Goal: Information Seeking & Learning: Check status

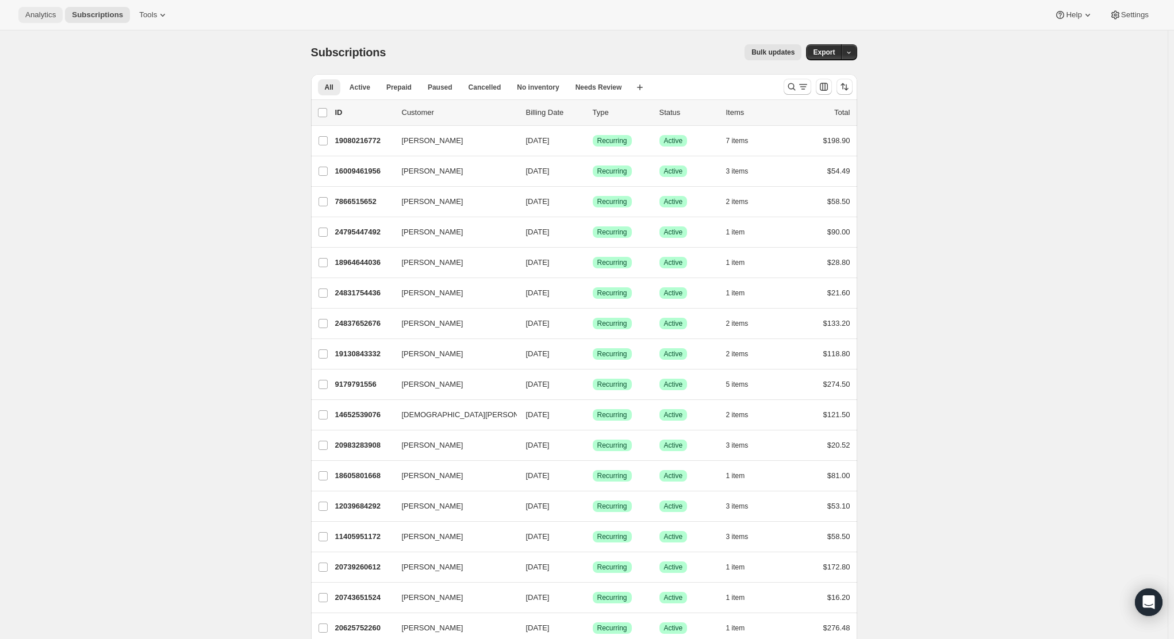
click at [34, 17] on span "Analytics" at bounding box center [40, 14] width 30 height 9
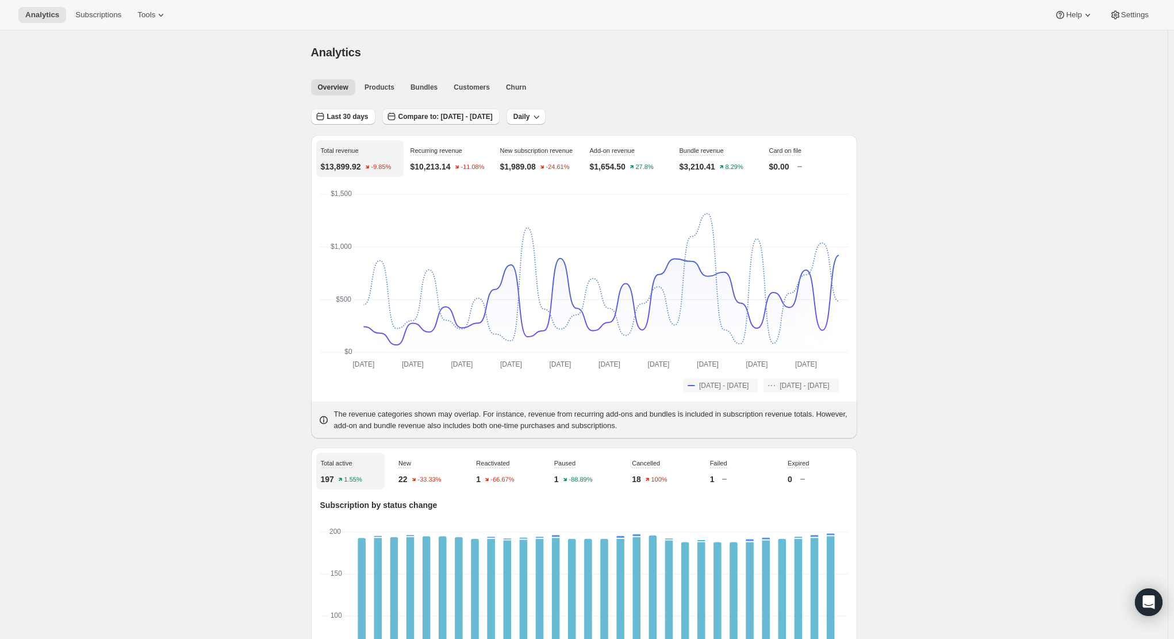
click at [435, 116] on span "Compare to: [DATE] - [DATE]" at bounding box center [445, 116] width 94 height 9
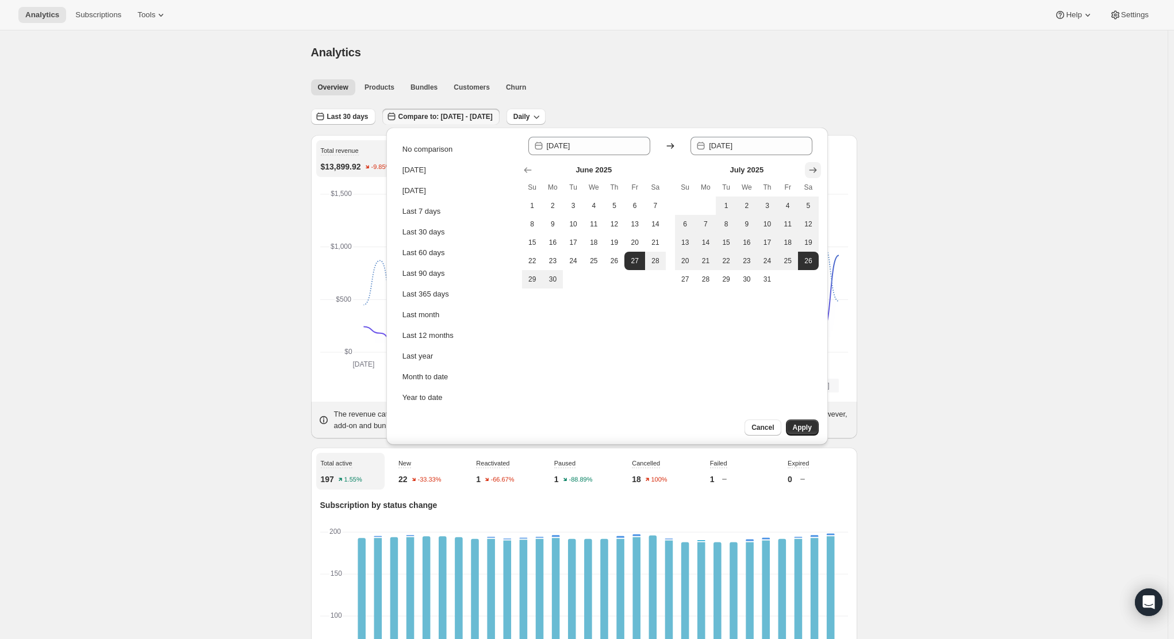
click at [818, 172] on button "Show next month, August 2025" at bounding box center [813, 170] width 16 height 16
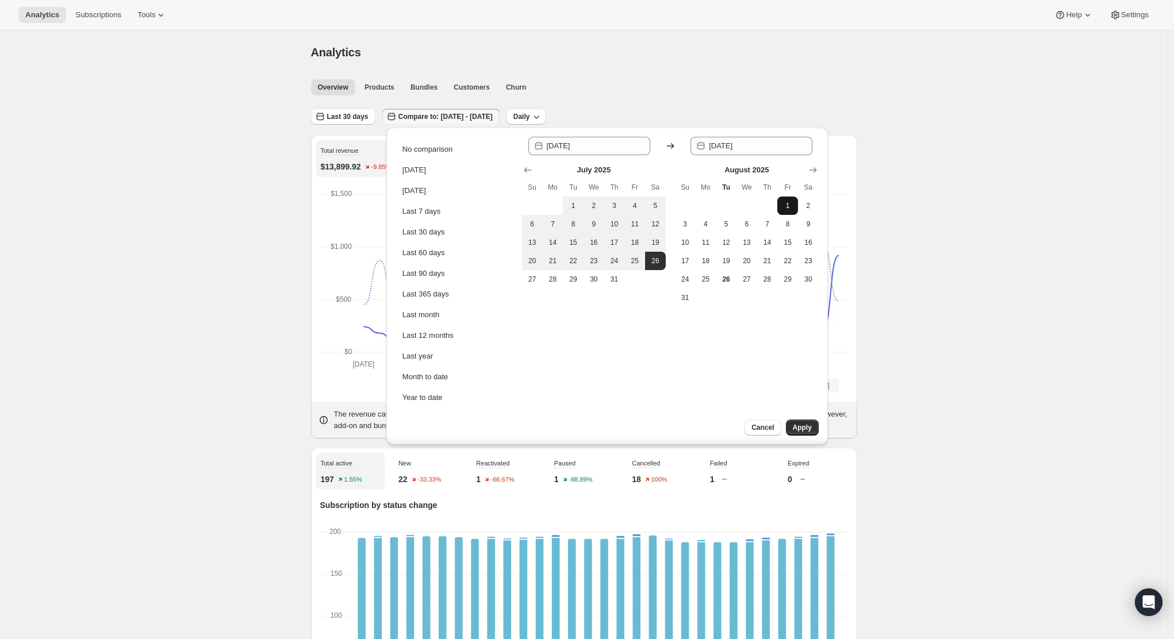
click at [792, 202] on span "1" at bounding box center [787, 205] width 11 height 9
type input "[DATE]"
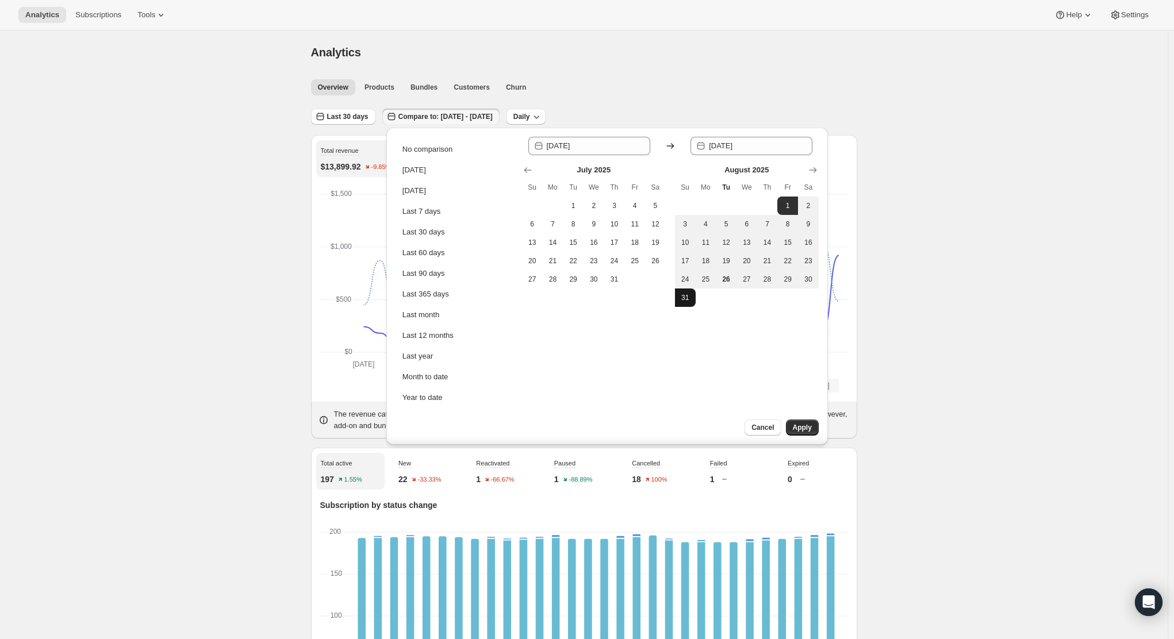
click at [694, 294] on button "31" at bounding box center [685, 298] width 21 height 18
type input "2025-08-31"
click at [709, 283] on span "25" at bounding box center [705, 279] width 11 height 9
type input "[DATE]"
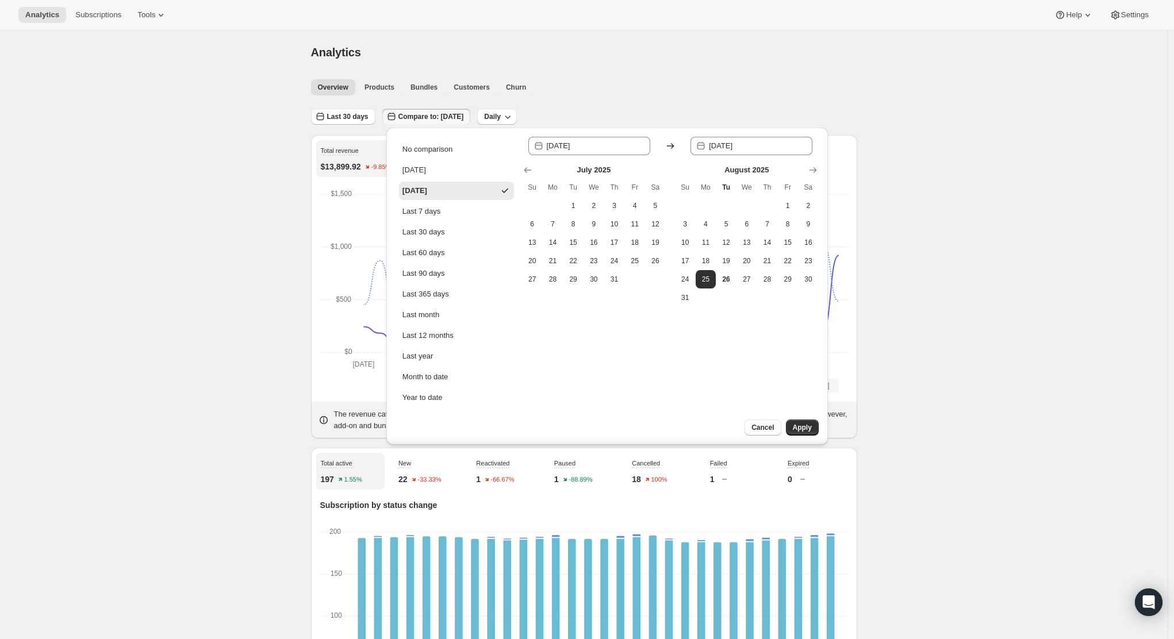
click at [786, 193] on th "Fr" at bounding box center [787, 187] width 21 height 18
click at [787, 208] on span "1" at bounding box center [787, 205] width 11 height 9
type input "[DATE]"
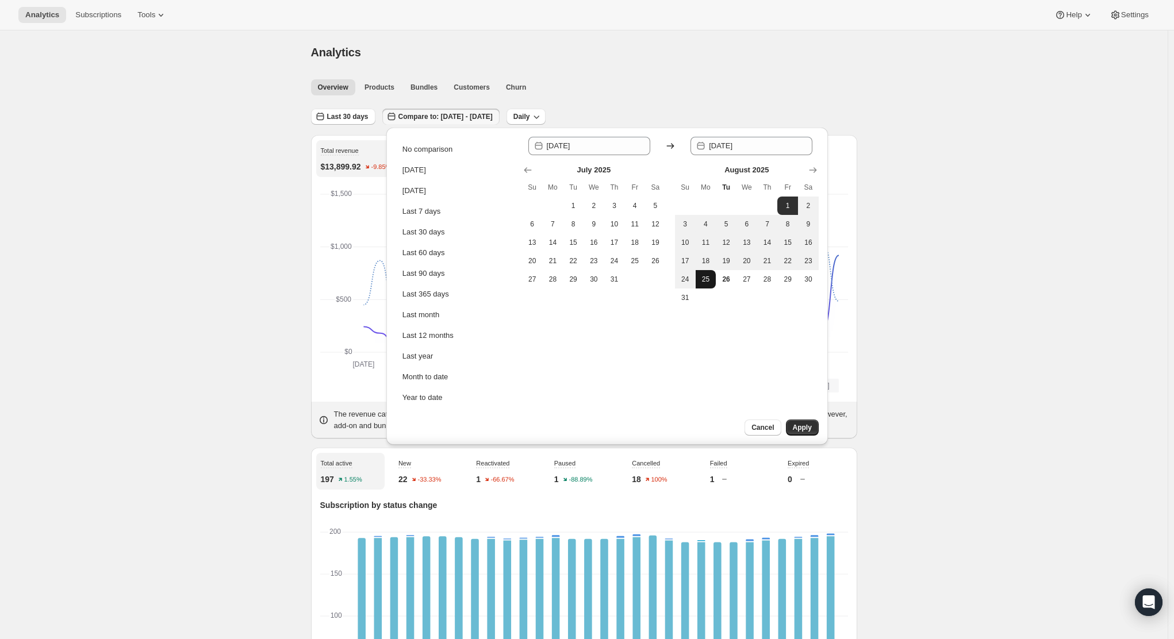
click at [710, 275] on span "25" at bounding box center [705, 279] width 11 height 9
type input "[DATE]"
click at [801, 424] on span "Apply" at bounding box center [802, 427] width 19 height 9
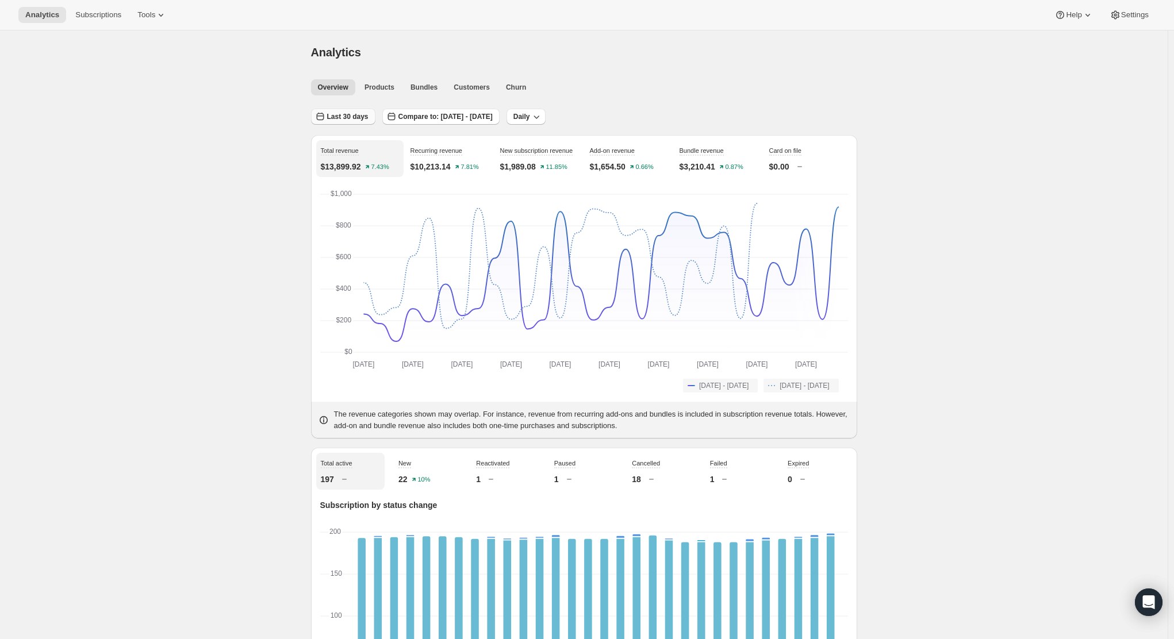
click at [356, 117] on span "Last 30 days" at bounding box center [347, 116] width 41 height 9
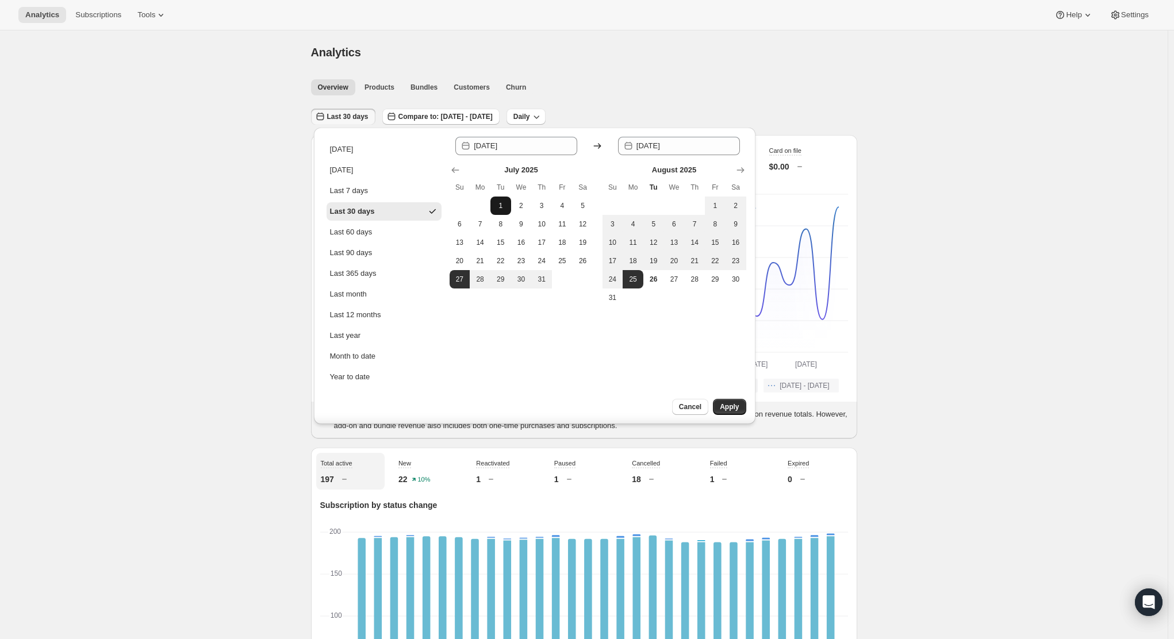
drag, startPoint x: 354, startPoint y: 306, endPoint x: 499, endPoint y: 202, distance: 178.5
click at [499, 202] on span "1" at bounding box center [500, 205] width 11 height 9
type input "[DATE]"
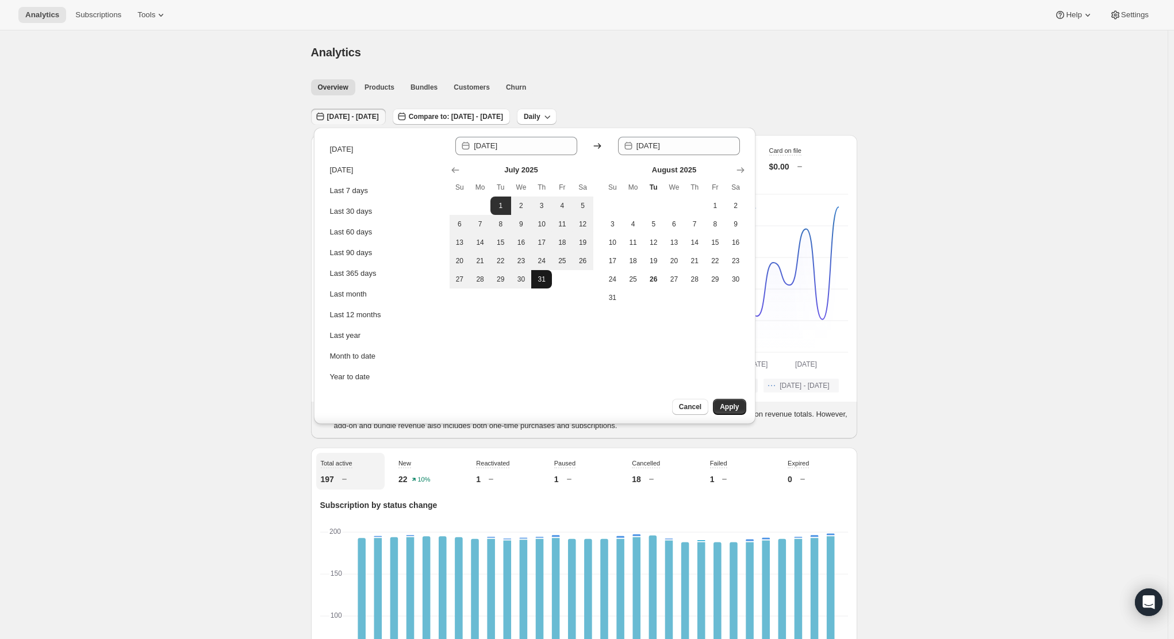
click at [536, 279] on span "31" at bounding box center [541, 279] width 11 height 9
type input "[DATE]"
click at [735, 413] on button "Apply" at bounding box center [729, 407] width 33 height 16
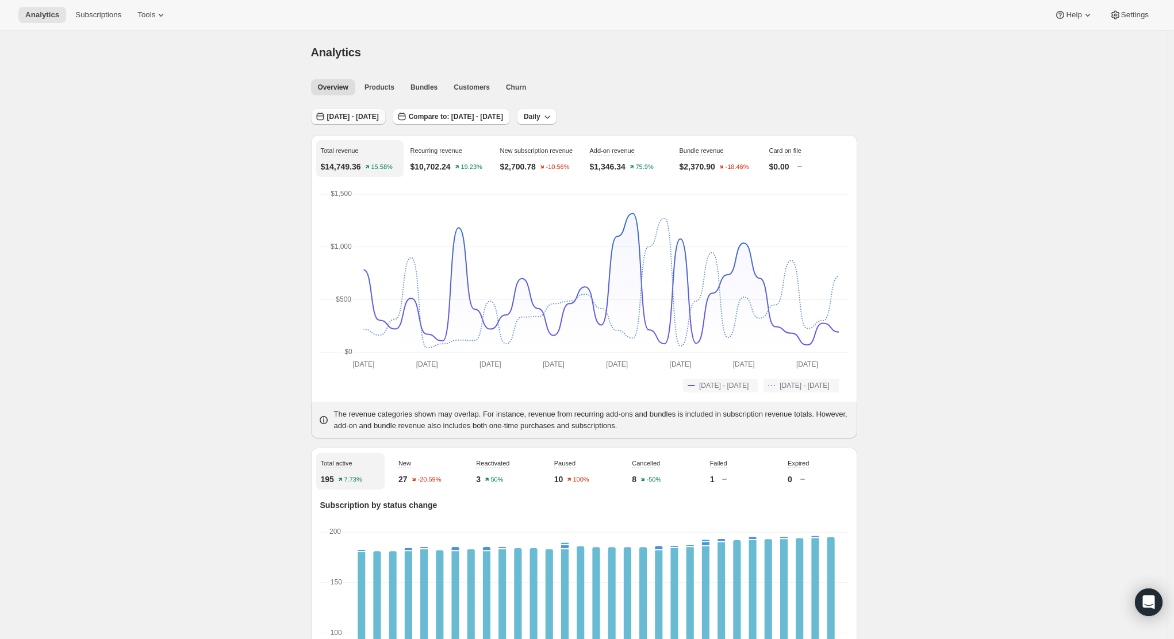
click at [363, 116] on span "[DATE] - [DATE]" at bounding box center [353, 116] width 52 height 9
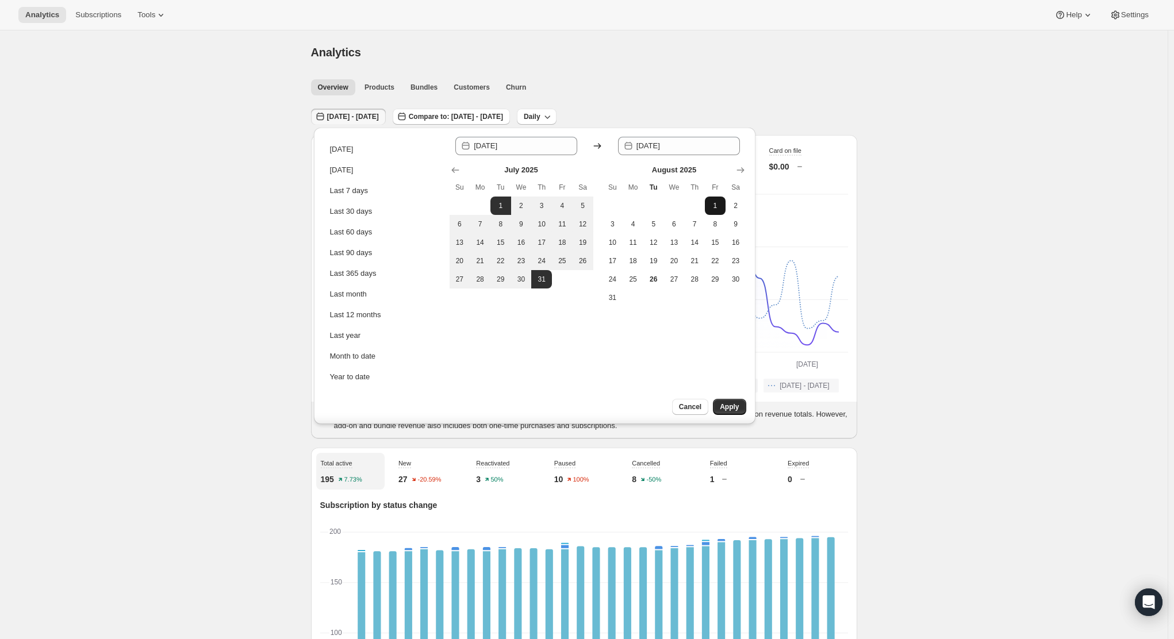
click at [722, 199] on button "1" at bounding box center [715, 206] width 21 height 18
type input "[DATE]"
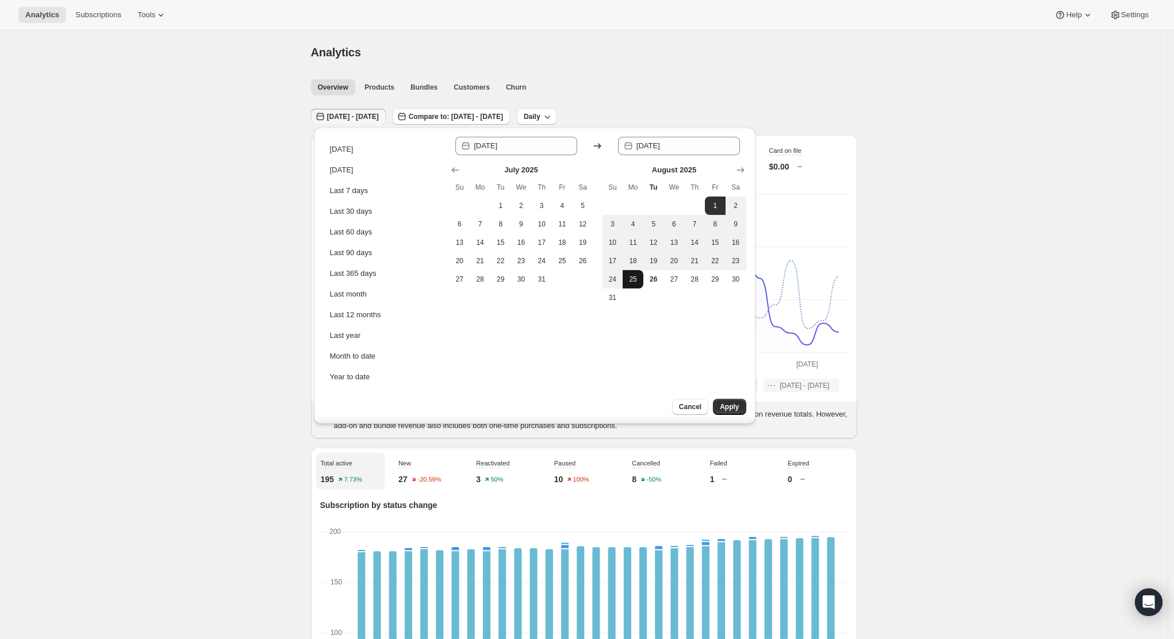
click at [639, 275] on button "25" at bounding box center [632, 279] width 21 height 18
type input "[DATE]"
click at [740, 408] on button "Apply" at bounding box center [729, 407] width 33 height 16
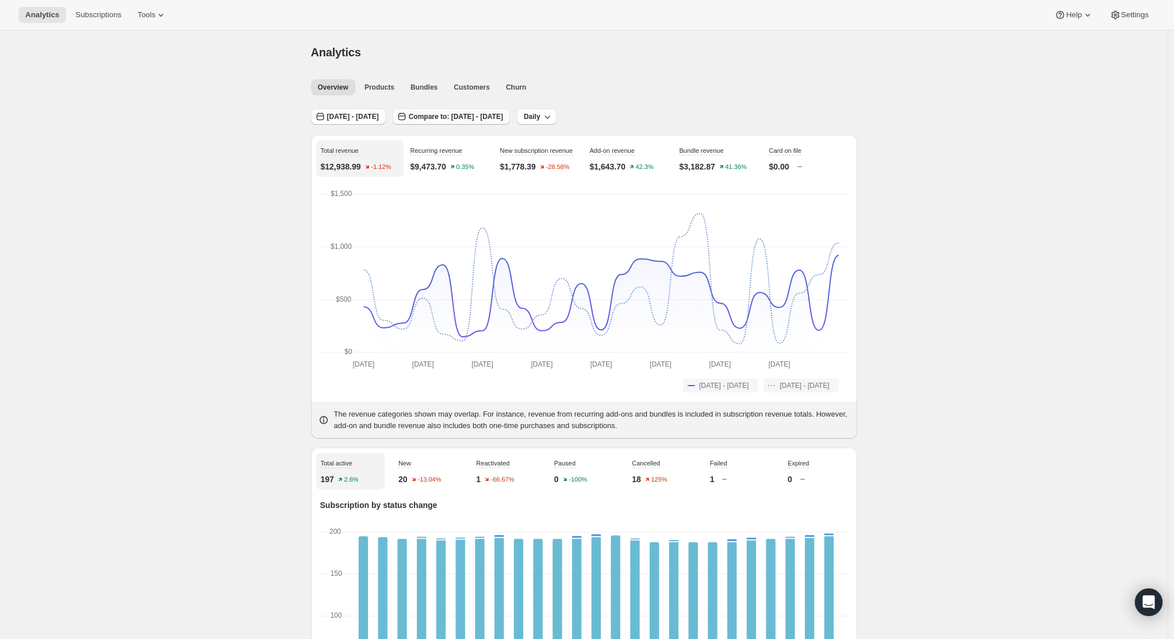
click at [510, 122] on button "Compare to: [DATE] - [DATE]" at bounding box center [451, 117] width 117 height 16
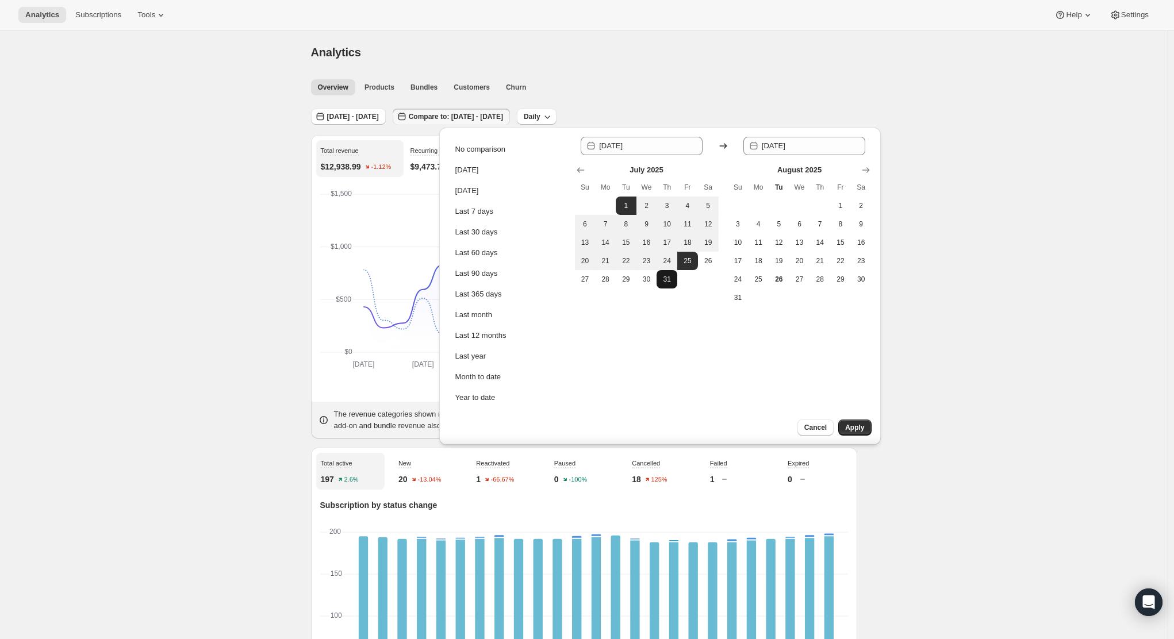
click at [673, 284] on button "31" at bounding box center [666, 279] width 21 height 18
type input "[DATE]"
click at [621, 202] on span "1" at bounding box center [625, 205] width 11 height 9
type input "[DATE]"
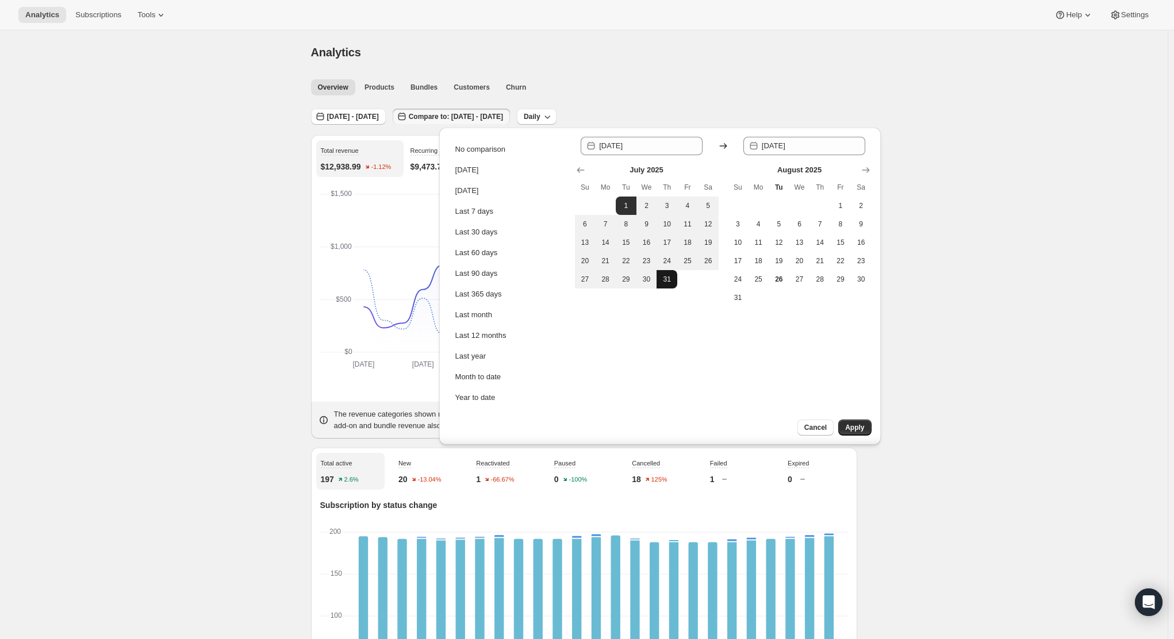
click at [664, 280] on span "31" at bounding box center [666, 279] width 11 height 9
type input "[DATE]"
click at [860, 425] on span "Apply" at bounding box center [854, 427] width 19 height 9
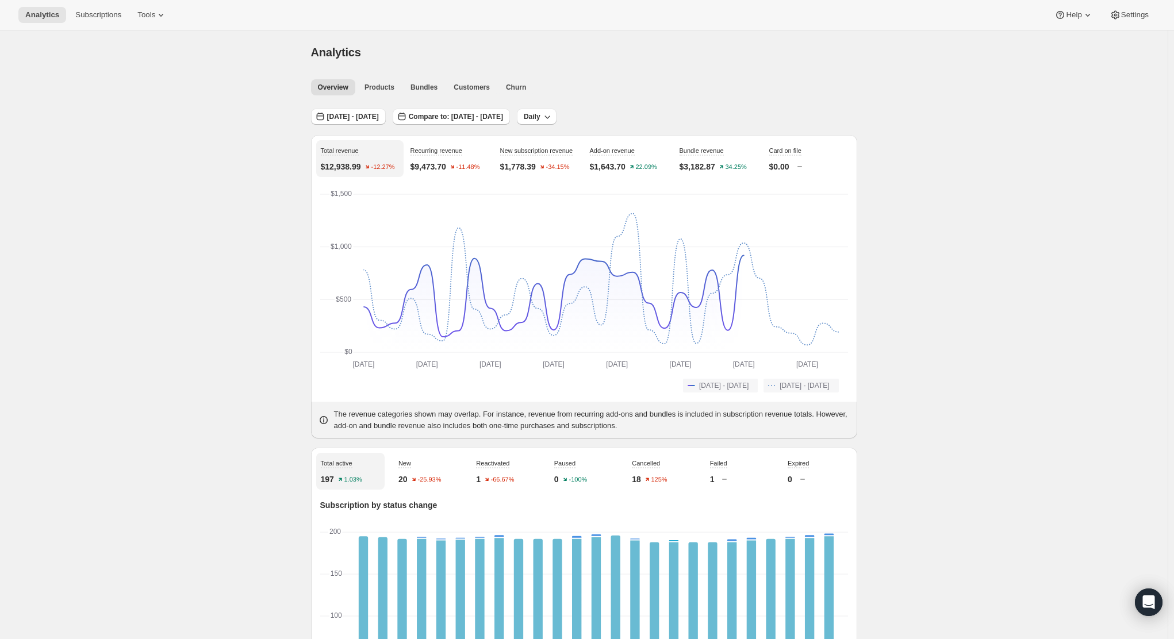
drag, startPoint x: 1166, startPoint y: 295, endPoint x: 1160, endPoint y: 298, distance: 6.4
click at [526, 86] on span "Churn" at bounding box center [516, 87] width 20 height 9
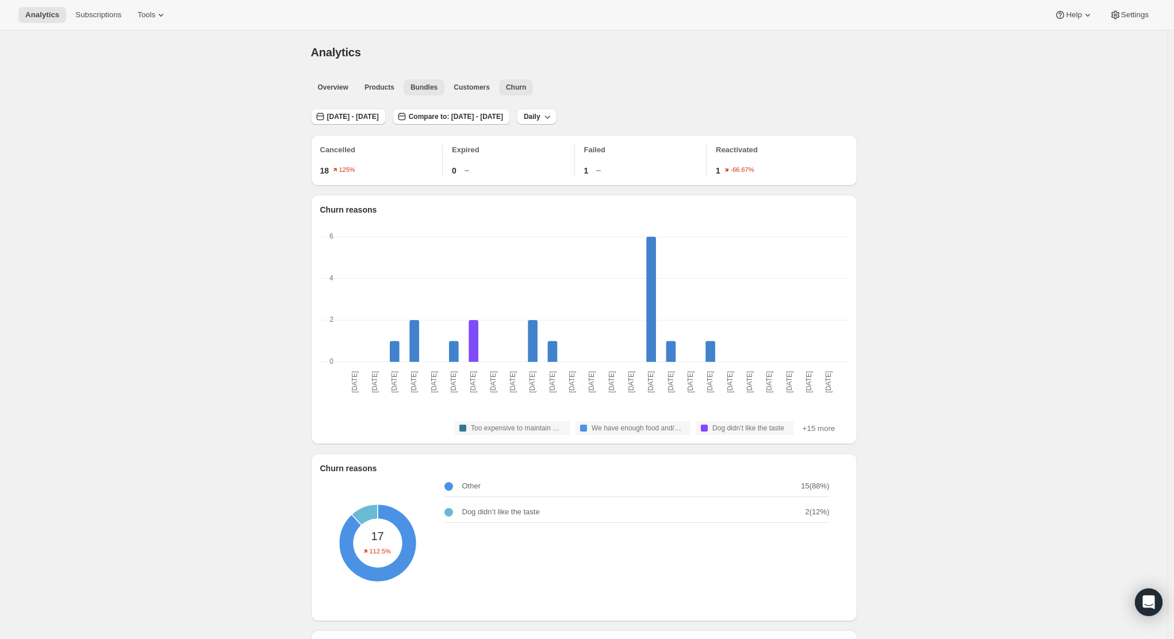
click at [432, 91] on span "Bundles" at bounding box center [423, 87] width 27 height 9
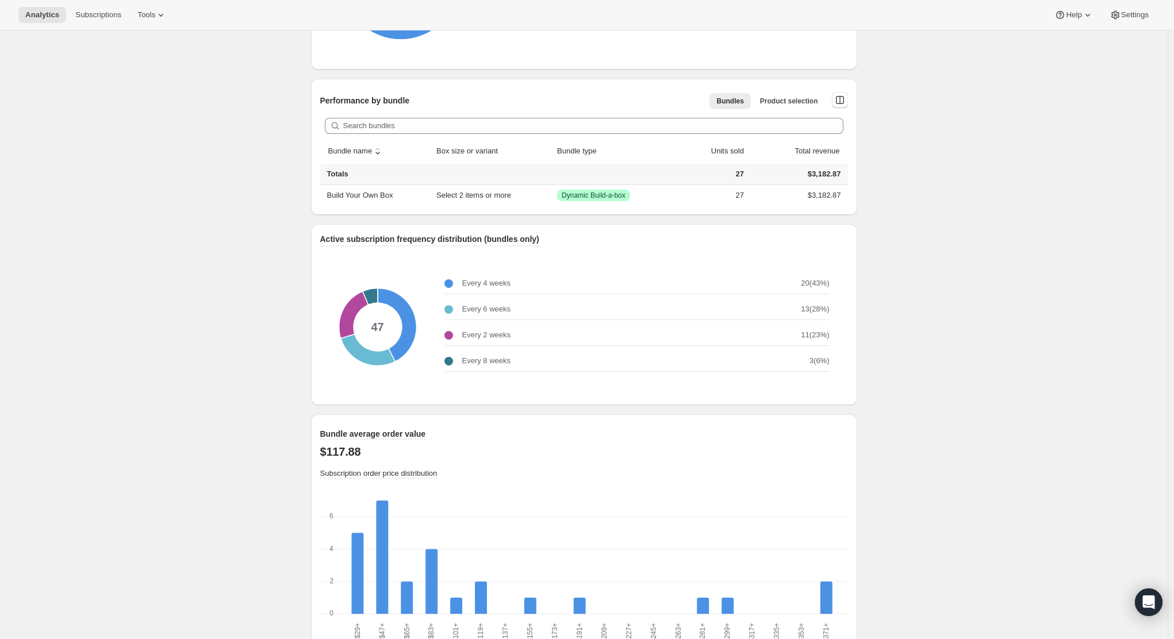
scroll to position [604, 0]
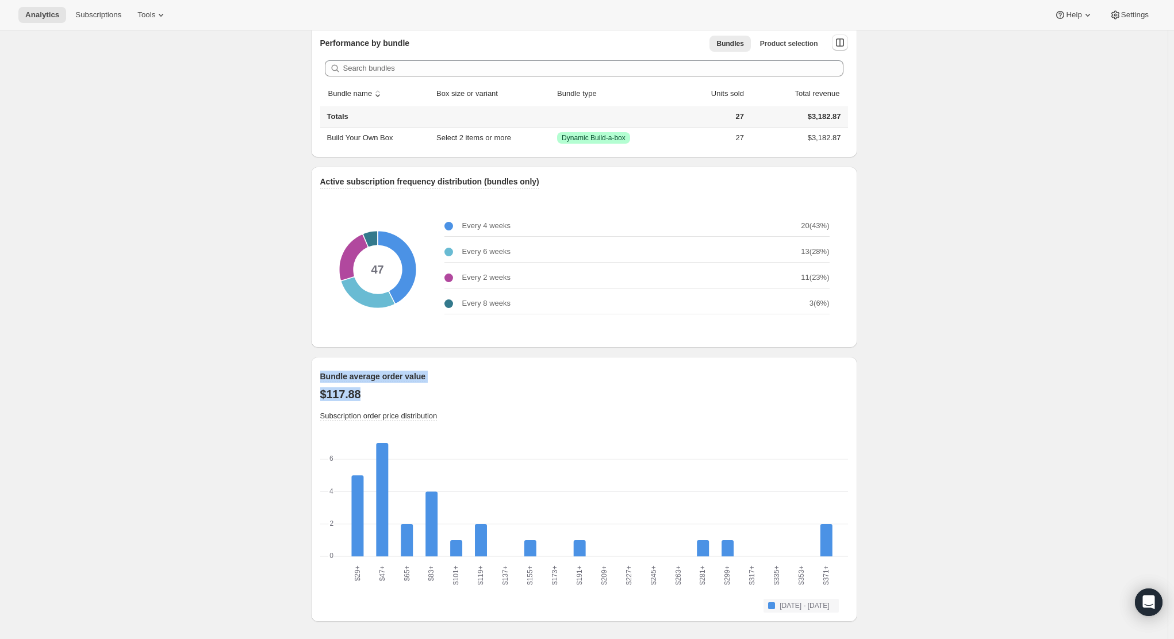
drag, startPoint x: 383, startPoint y: 383, endPoint x: 505, endPoint y: 396, distance: 122.5
click at [505, 396] on div "Analytics. This page is ready Analytics Overview Products Bundles Customers Chu…" at bounding box center [583, 33] width 1167 height 1213
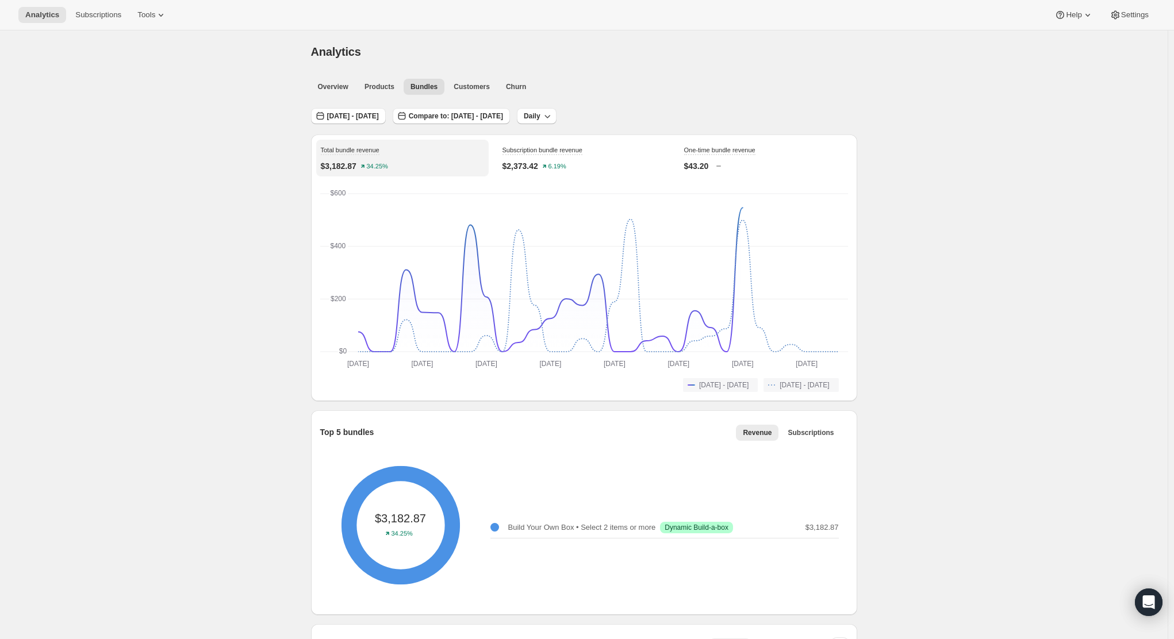
scroll to position [0, 0]
click at [478, 83] on span "Customers" at bounding box center [472, 87] width 36 height 9
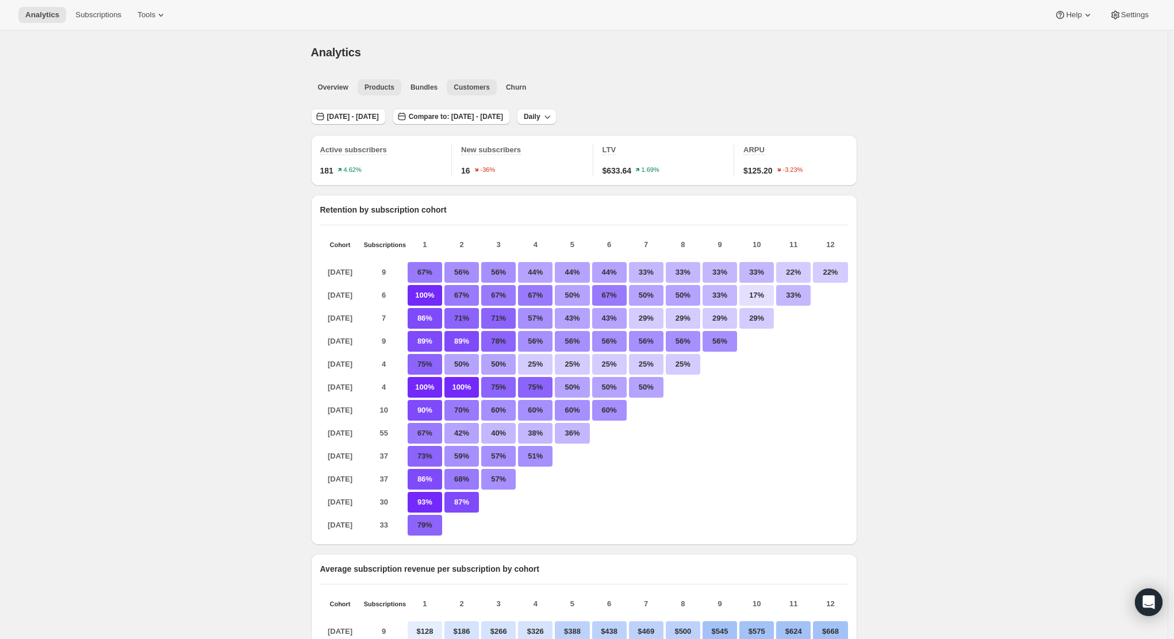
click at [391, 82] on button "Products" at bounding box center [380, 87] width 44 height 16
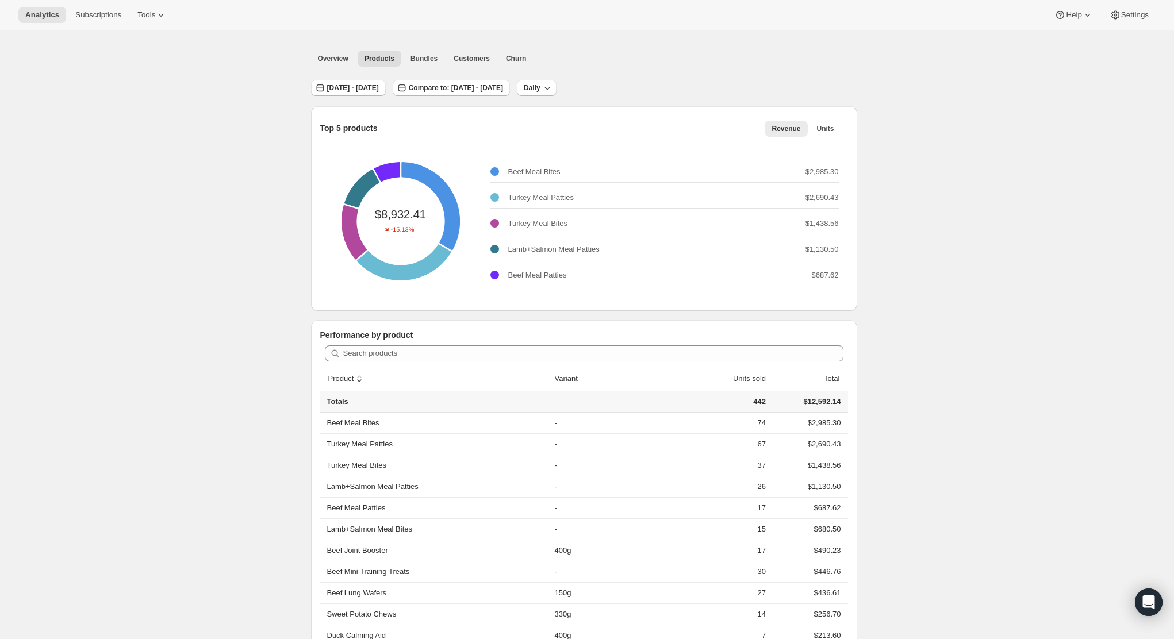
scroll to position [57, 0]
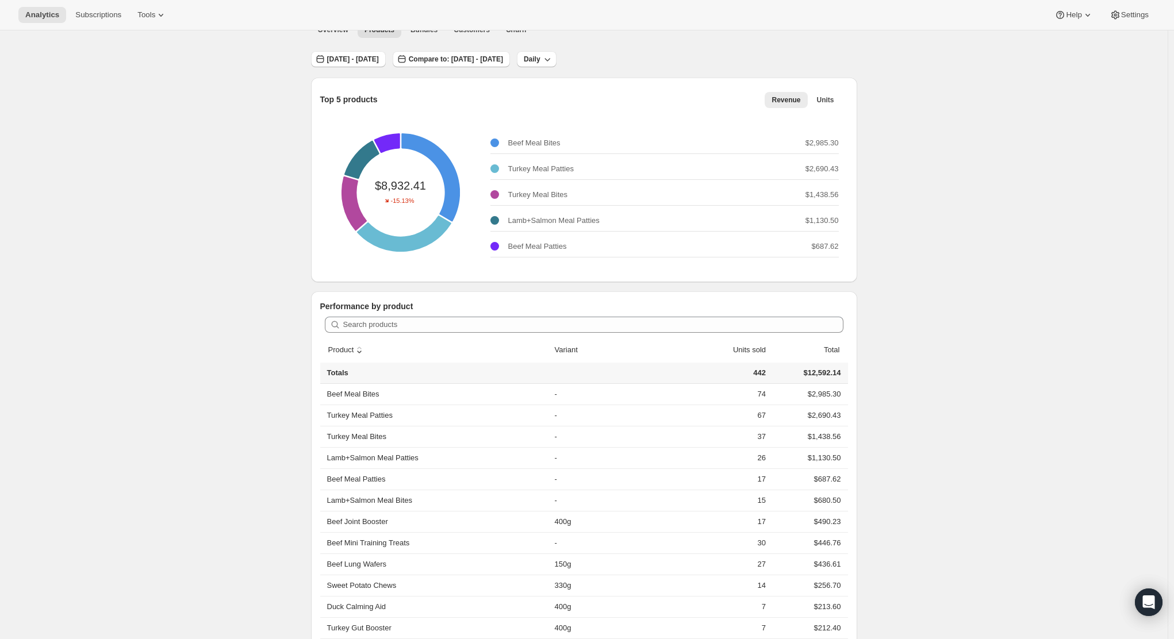
drag, startPoint x: 1097, startPoint y: 279, endPoint x: 1042, endPoint y: 280, distance: 54.6
click at [1097, 279] on div "Analytics. This page is ready Analytics Overview Products Bundles Customers Chu…" at bounding box center [583, 511] width 1167 height 1076
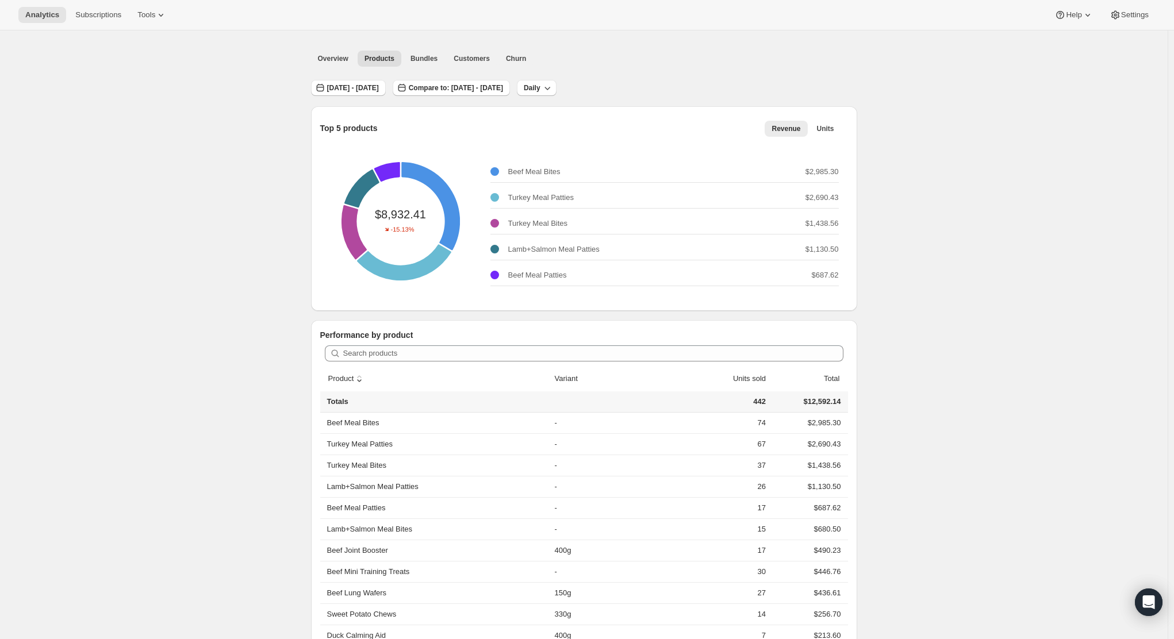
scroll to position [0, 0]
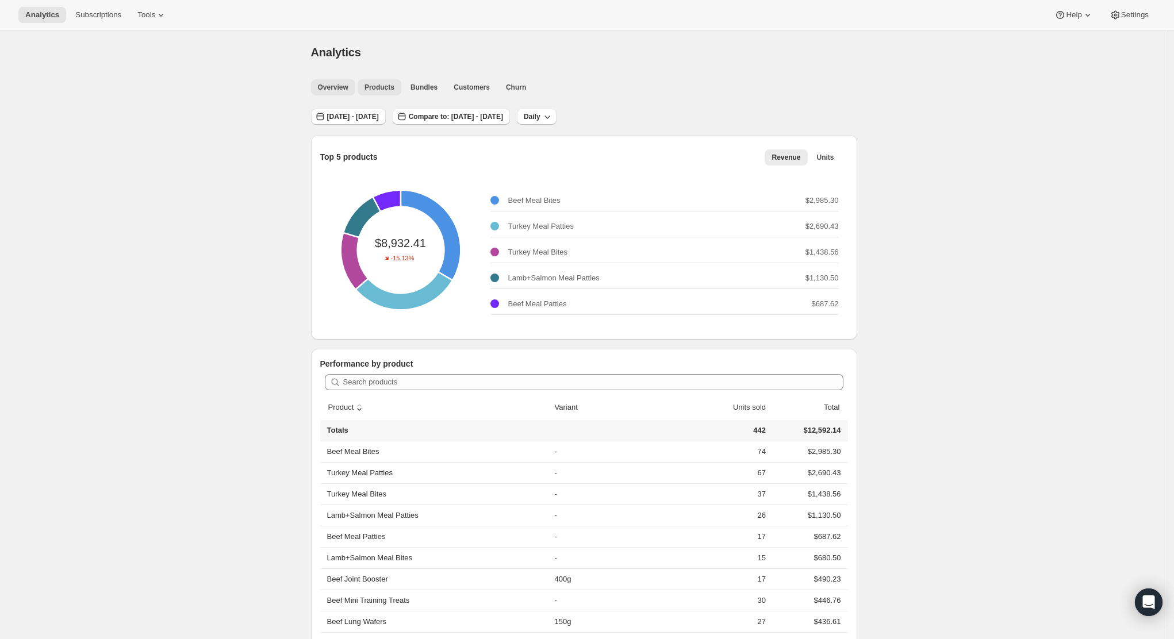
click at [344, 86] on span "Overview" at bounding box center [333, 87] width 30 height 9
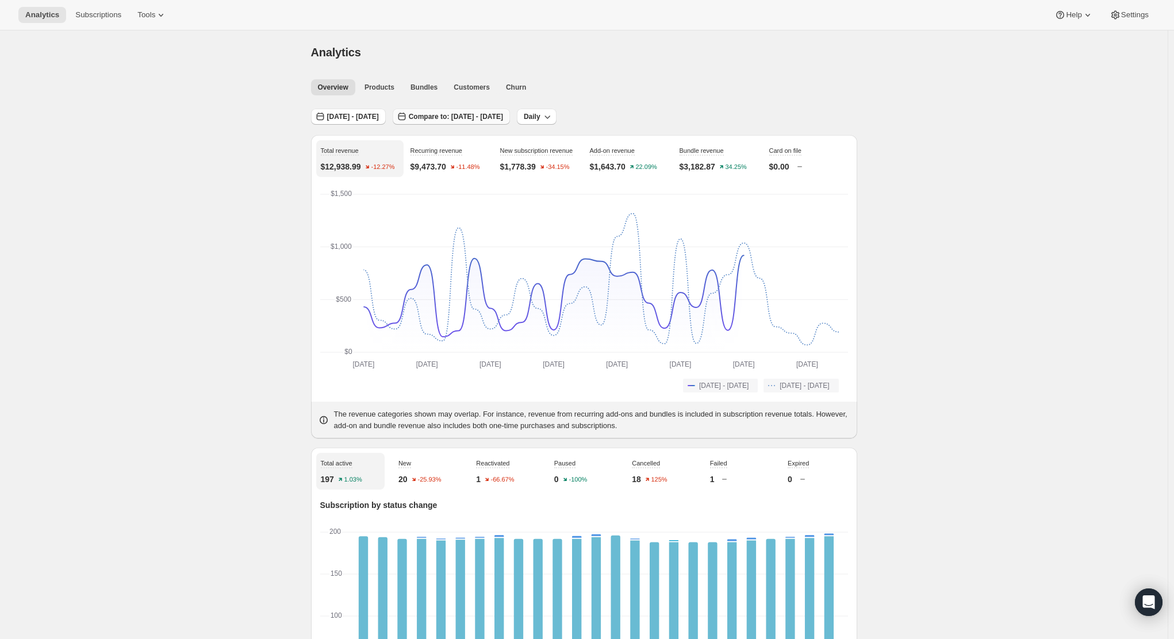
click at [503, 117] on span "Compare to: [DATE] - [DATE]" at bounding box center [456, 116] width 94 height 9
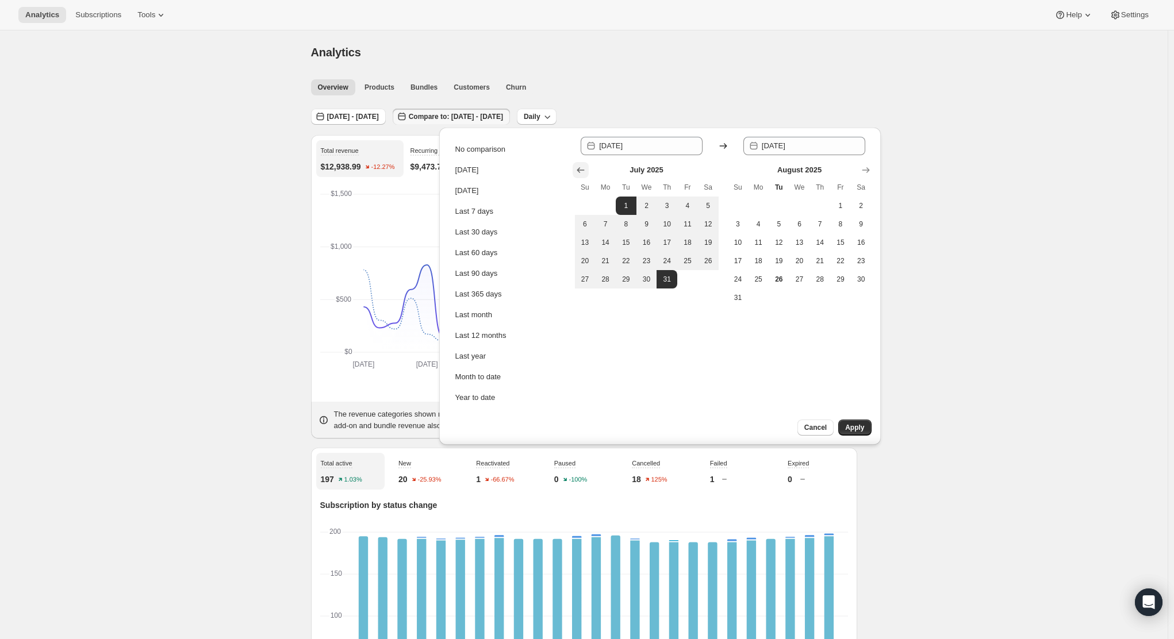
click at [584, 166] on icon "Show previous month, June 2025" at bounding box center [580, 169] width 11 height 11
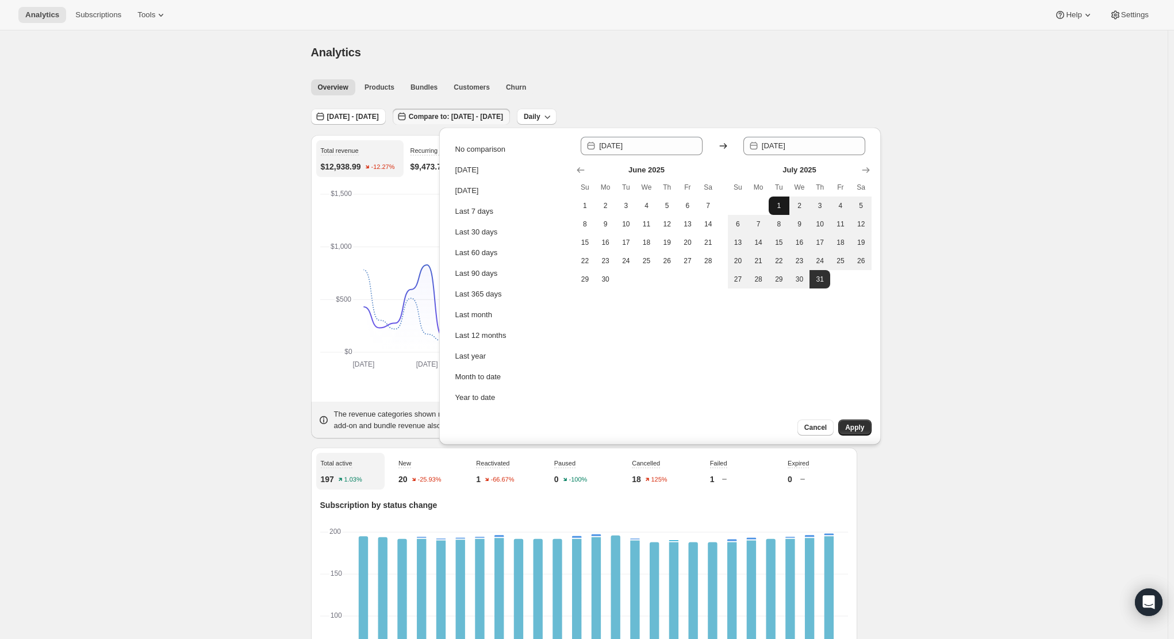
click at [778, 204] on span "1" at bounding box center [778, 205] width 11 height 9
click at [827, 278] on button "31" at bounding box center [819, 279] width 21 height 18
type input "[DATE]"
click at [584, 205] on span "1" at bounding box center [584, 205] width 11 height 9
type input "[DATE]"
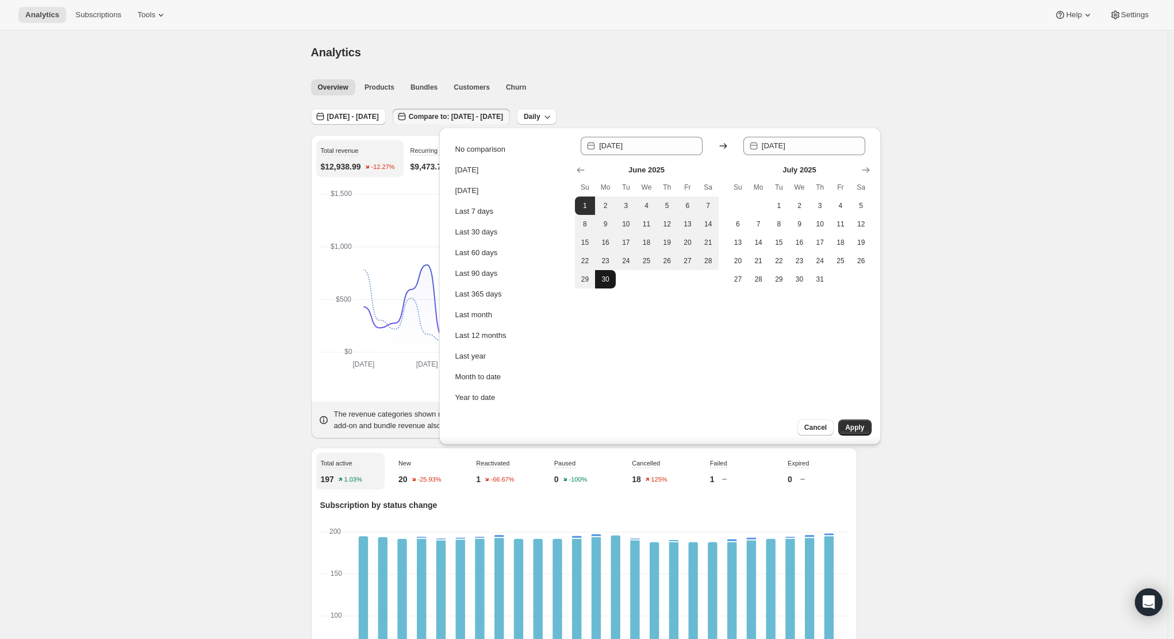
click at [613, 282] on button "30" at bounding box center [605, 279] width 21 height 18
type input "[DATE]"
click at [849, 424] on span "Apply" at bounding box center [854, 427] width 19 height 9
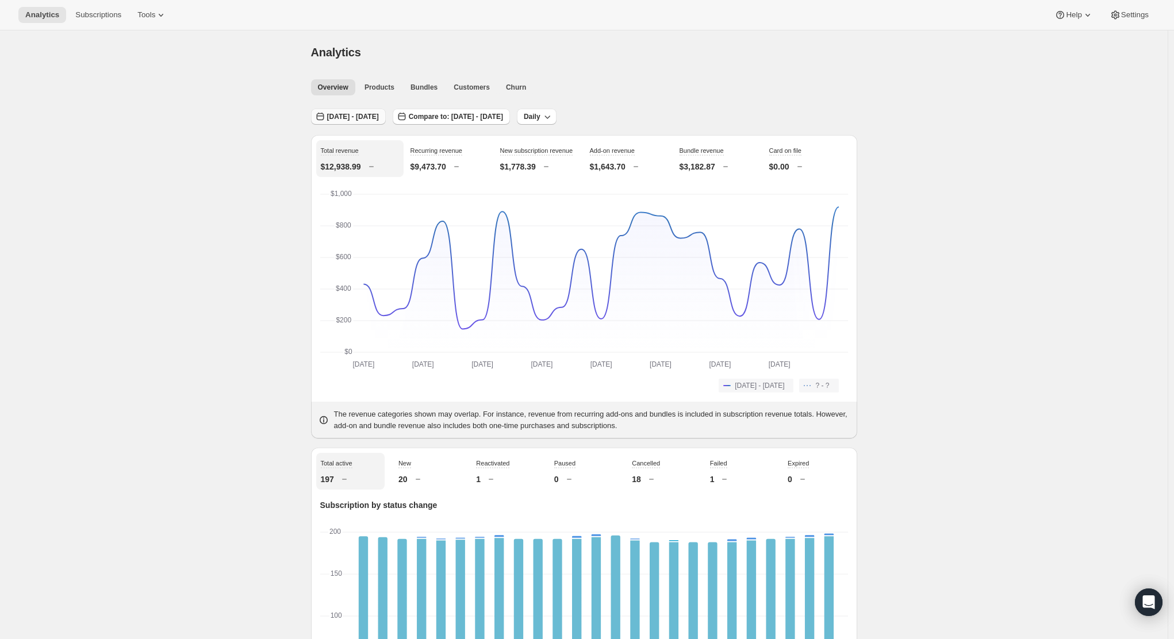
click at [385, 111] on button "[DATE] - [DATE]" at bounding box center [348, 117] width 75 height 16
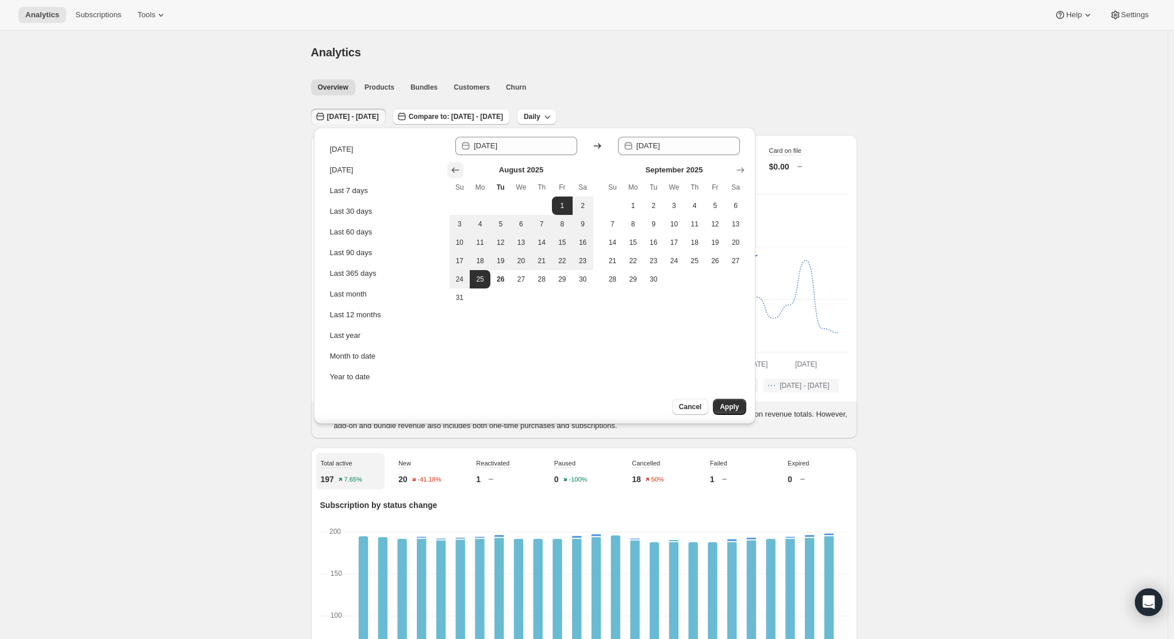
click at [459, 177] on button "Show previous month, July 2025" at bounding box center [455, 170] width 16 height 16
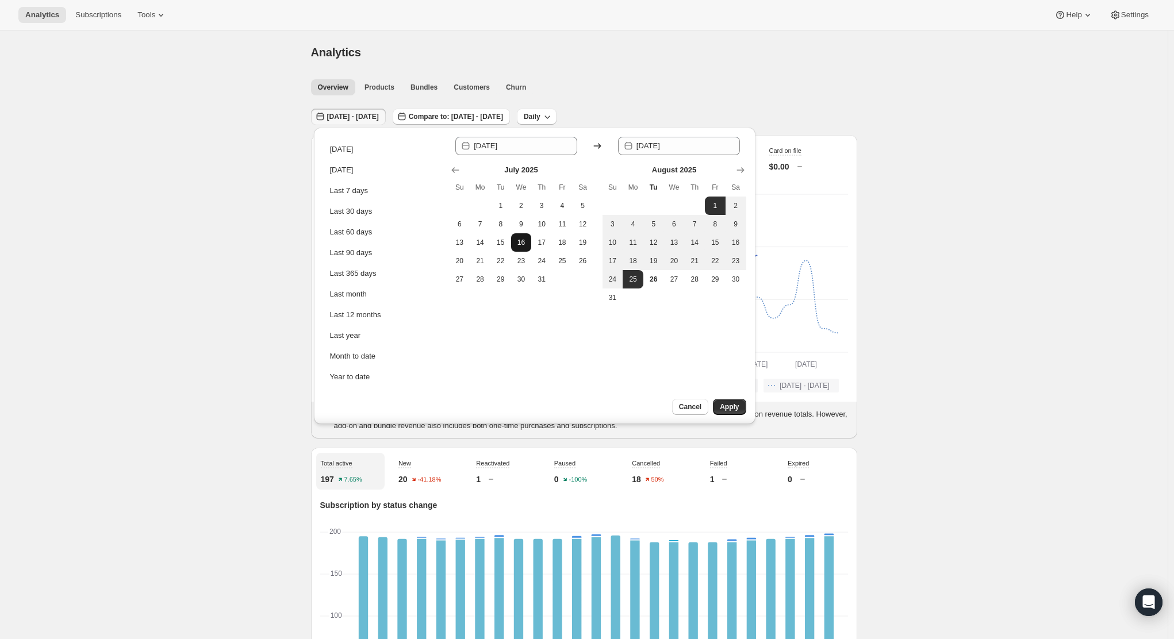
drag, startPoint x: 498, startPoint y: 206, endPoint x: 522, endPoint y: 244, distance: 45.0
click at [499, 206] on span "1" at bounding box center [500, 205] width 11 height 9
type input "[DATE]"
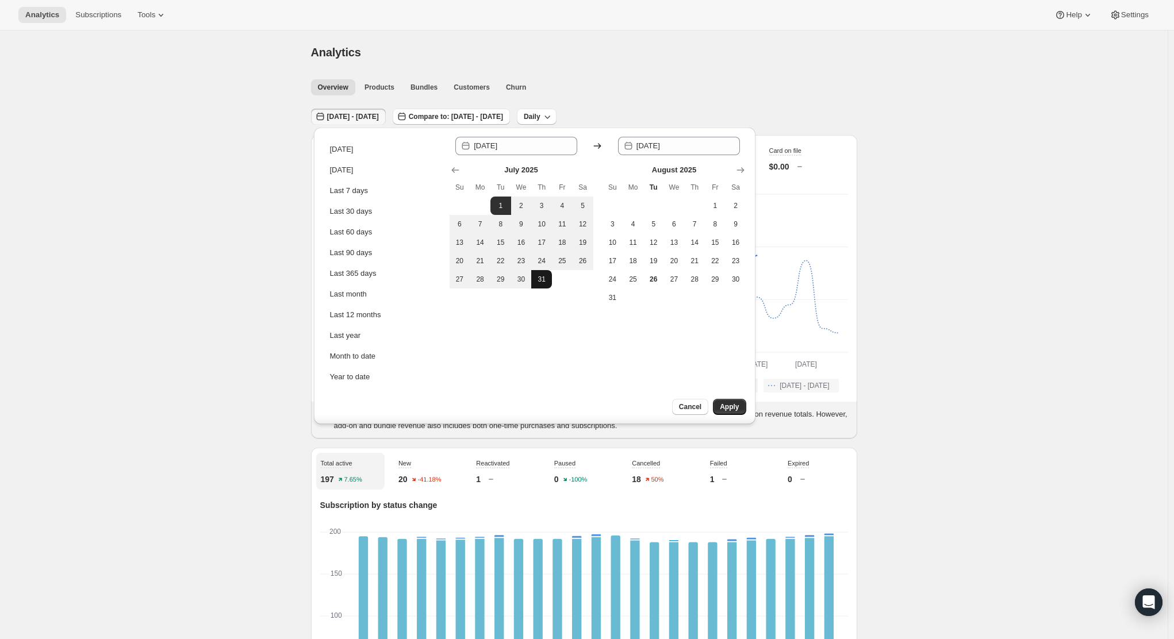
click at [554, 285] on td at bounding box center [562, 279] width 21 height 18
click at [729, 409] on span "Apply" at bounding box center [729, 406] width 19 height 9
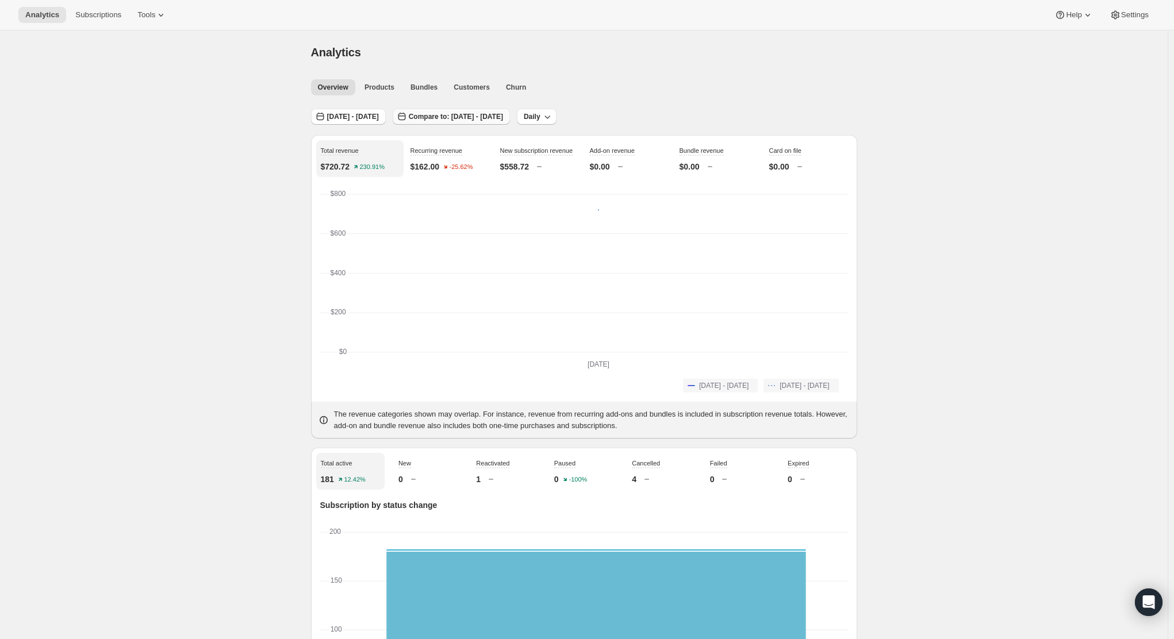
click at [489, 119] on span "Compare to: [DATE] - [DATE]" at bounding box center [456, 116] width 94 height 9
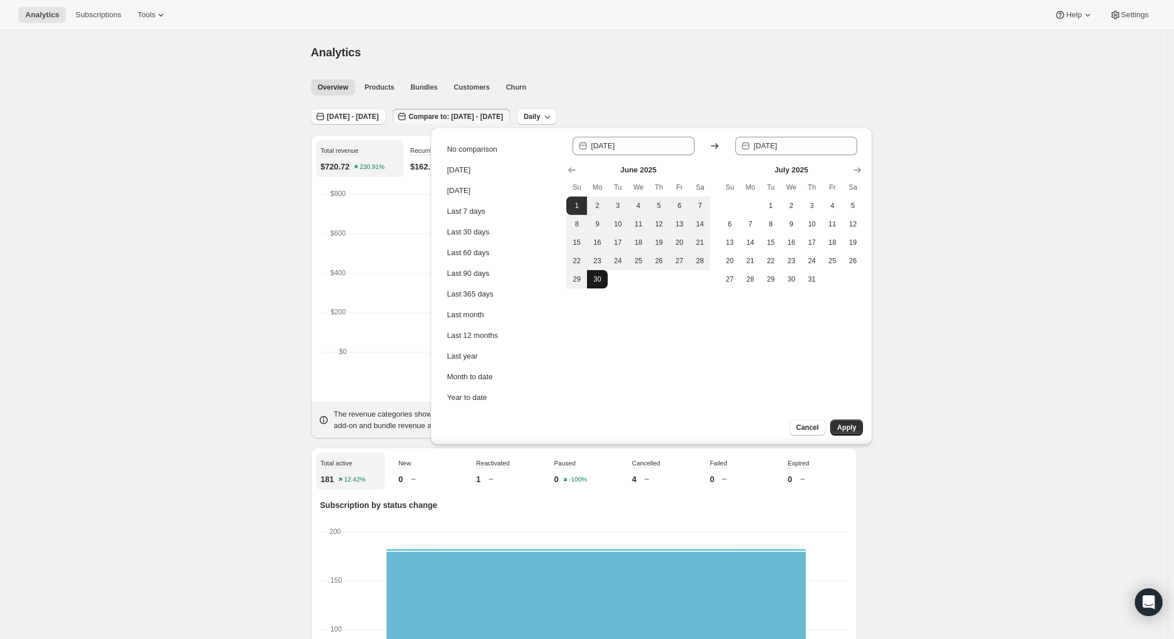
click at [597, 285] on button "30" at bounding box center [597, 279] width 21 height 18
type input "[DATE]"
click at [866, 418] on div "No comparison Today Yesterday Last 7 days Last 30 days Last 60 days Last 90 day…" at bounding box center [651, 286] width 441 height 317
click at [855, 424] on span "Apply" at bounding box center [846, 427] width 19 height 9
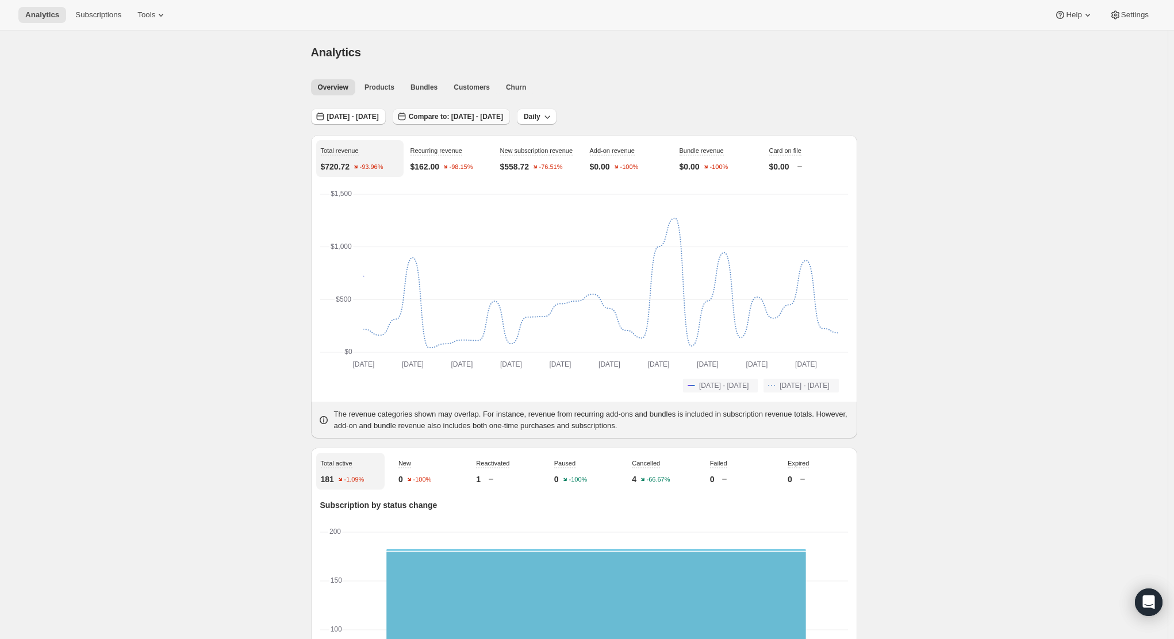
click at [503, 116] on span "Compare to: [DATE] - [DATE]" at bounding box center [456, 116] width 94 height 9
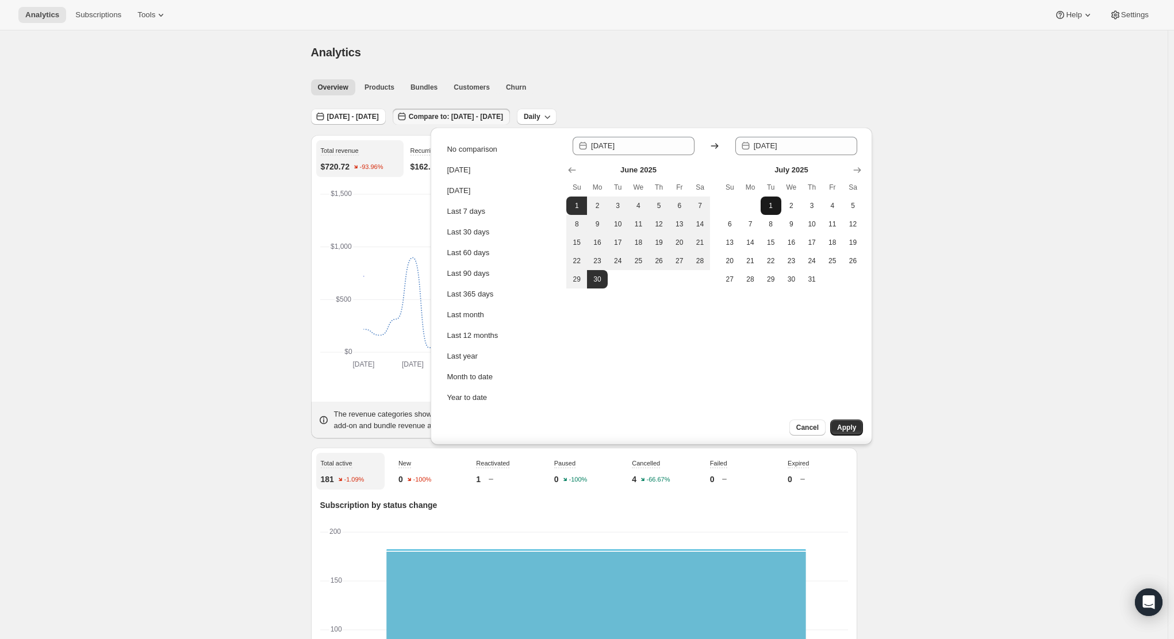
drag, startPoint x: 779, startPoint y: 207, endPoint x: 773, endPoint y: 203, distance: 8.0
click at [778, 207] on tr "1 2 3 4 5" at bounding box center [791, 206] width 144 height 18
drag, startPoint x: 773, startPoint y: 203, endPoint x: 831, endPoint y: 285, distance: 99.7
click at [773, 203] on span "1" at bounding box center [770, 205] width 11 height 9
type input "[DATE]"
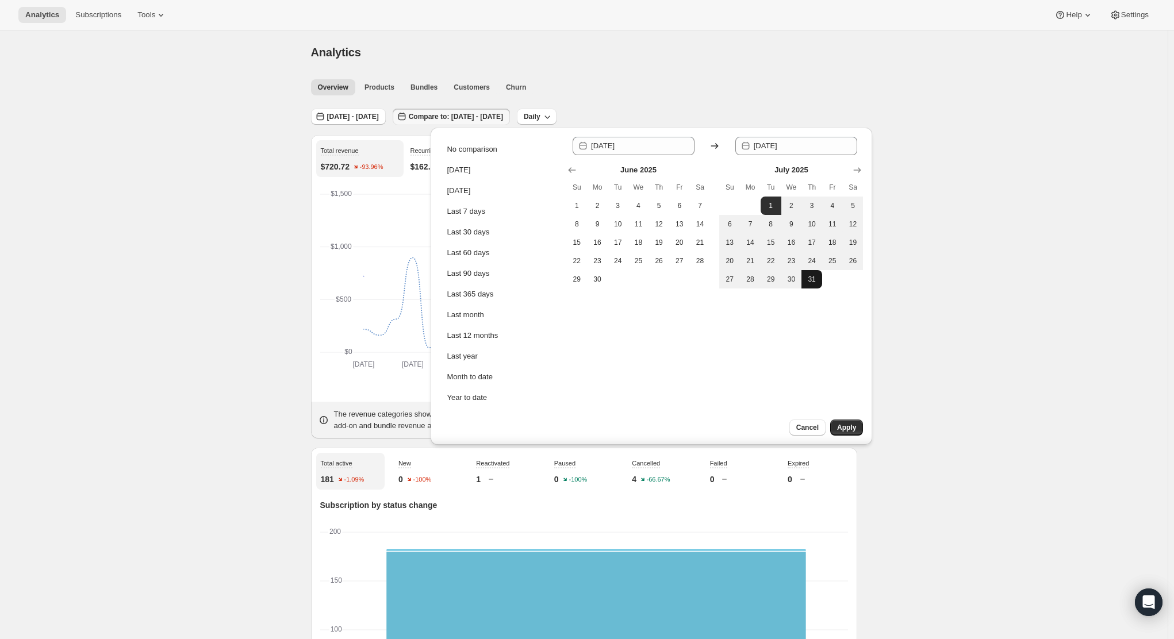
click at [813, 275] on span "31" at bounding box center [811, 279] width 11 height 9
type input "[DATE]"
click at [843, 429] on span "Apply" at bounding box center [846, 427] width 19 height 9
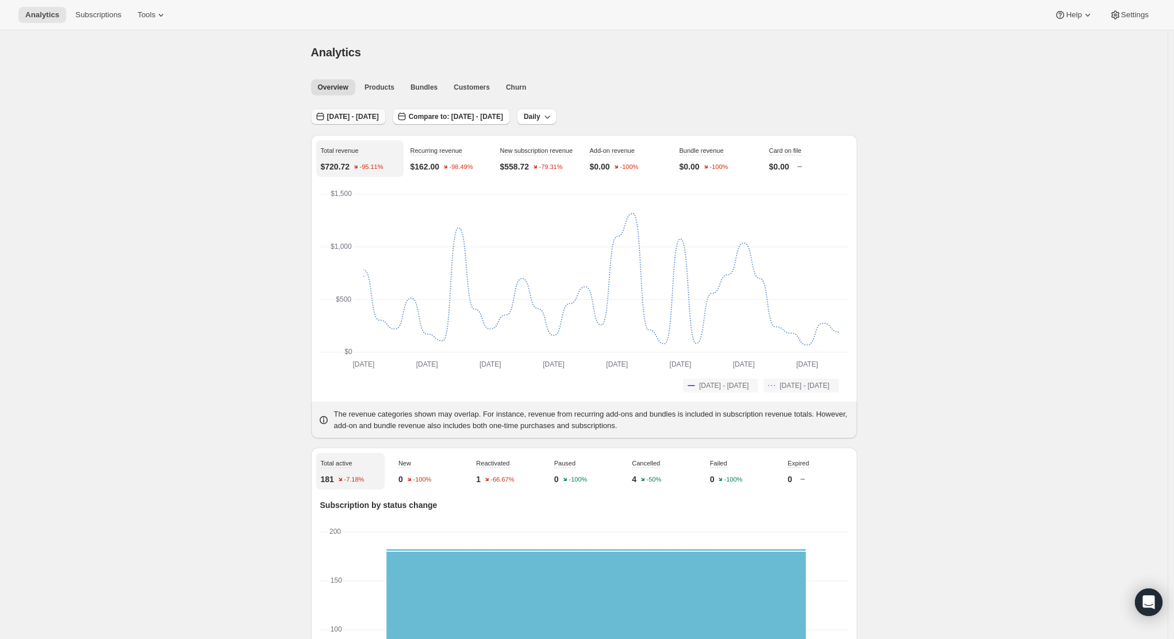
click at [384, 121] on button "[DATE] - [DATE]" at bounding box center [348, 117] width 75 height 16
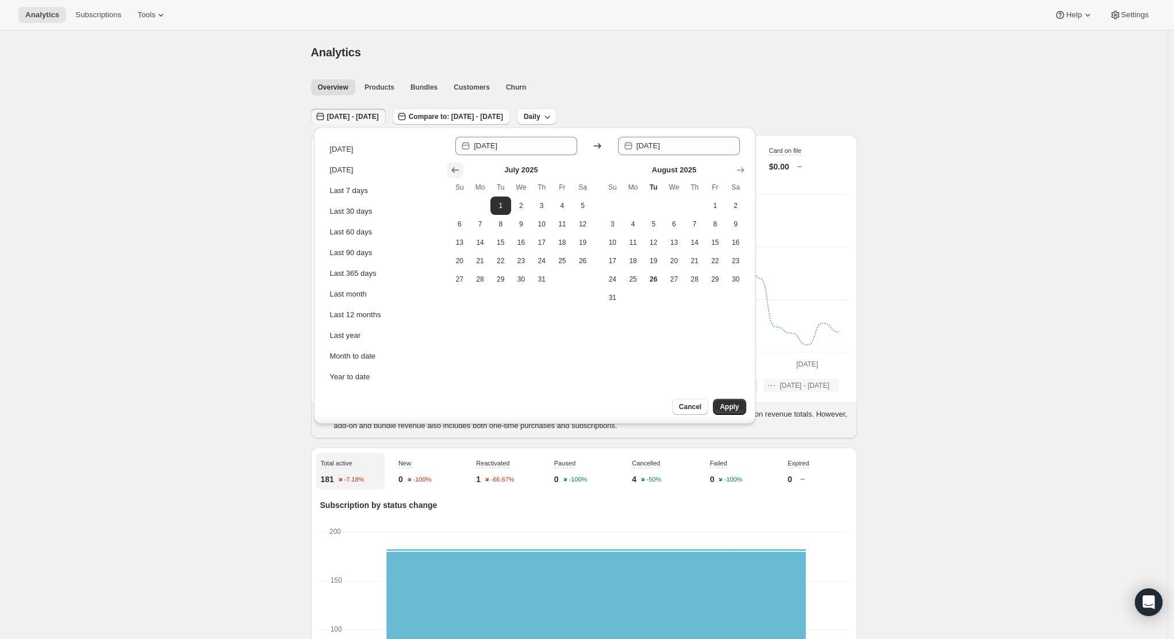
click at [458, 171] on icon "Show previous month, June 2025" at bounding box center [454, 169] width 11 height 11
click at [456, 206] on span "1" at bounding box center [459, 205] width 11 height 9
type input "[DATE]"
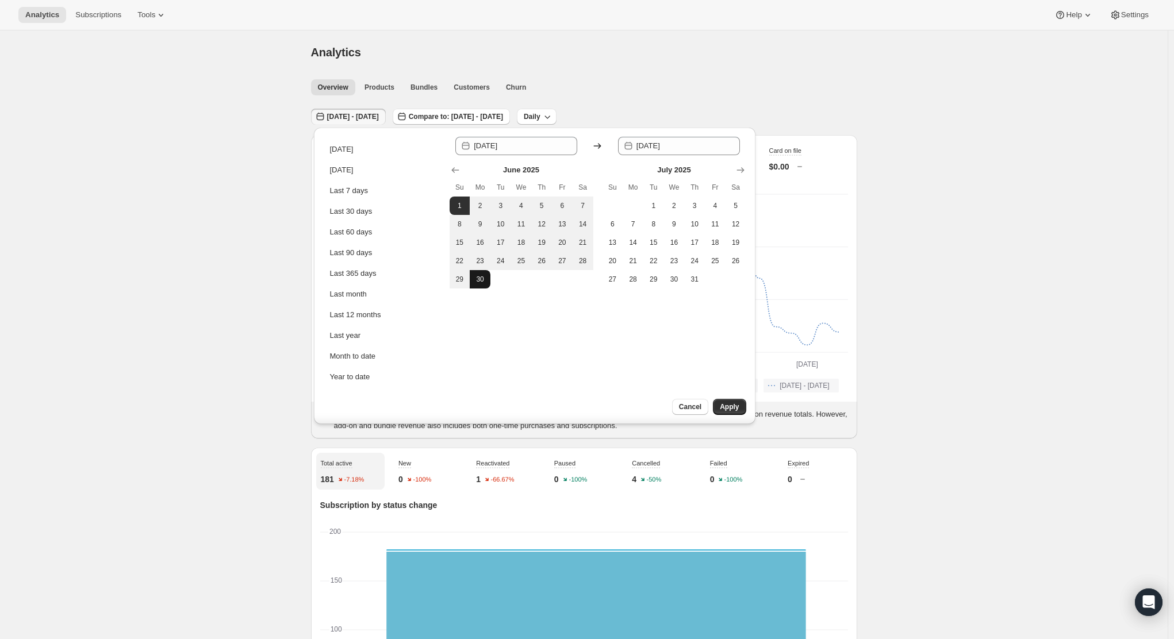
click at [483, 279] on span "30" at bounding box center [479, 279] width 11 height 9
type input "[DATE]"
click at [727, 411] on span "Apply" at bounding box center [729, 406] width 19 height 9
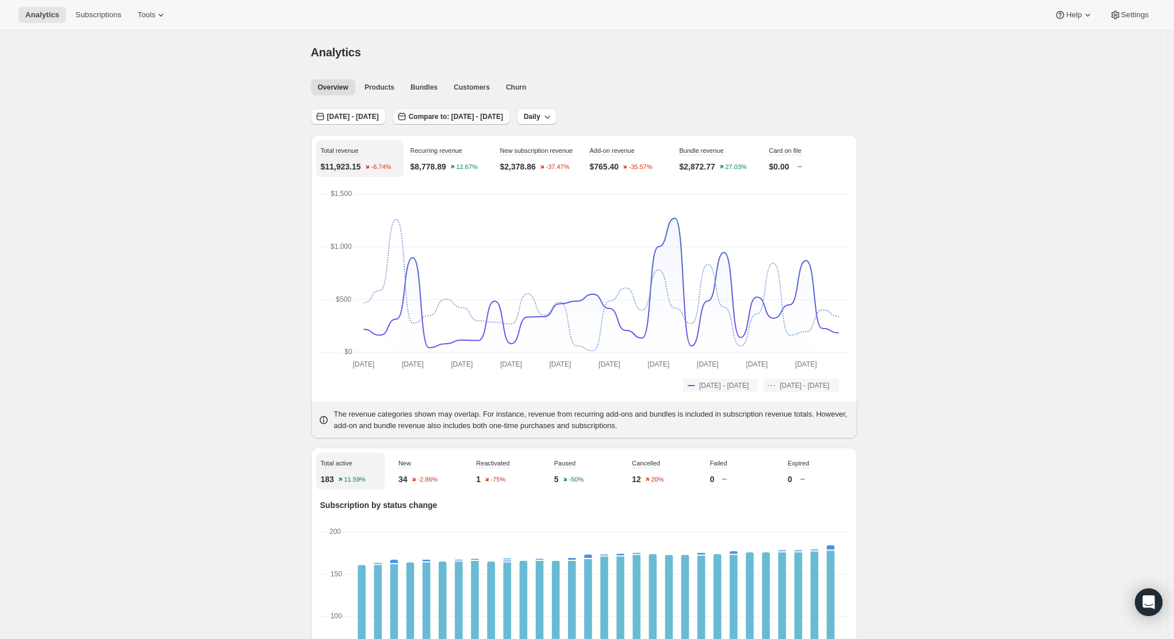
click at [503, 117] on span "Compare to: May 01, 2025 - May 30, 2025" at bounding box center [456, 116] width 94 height 9
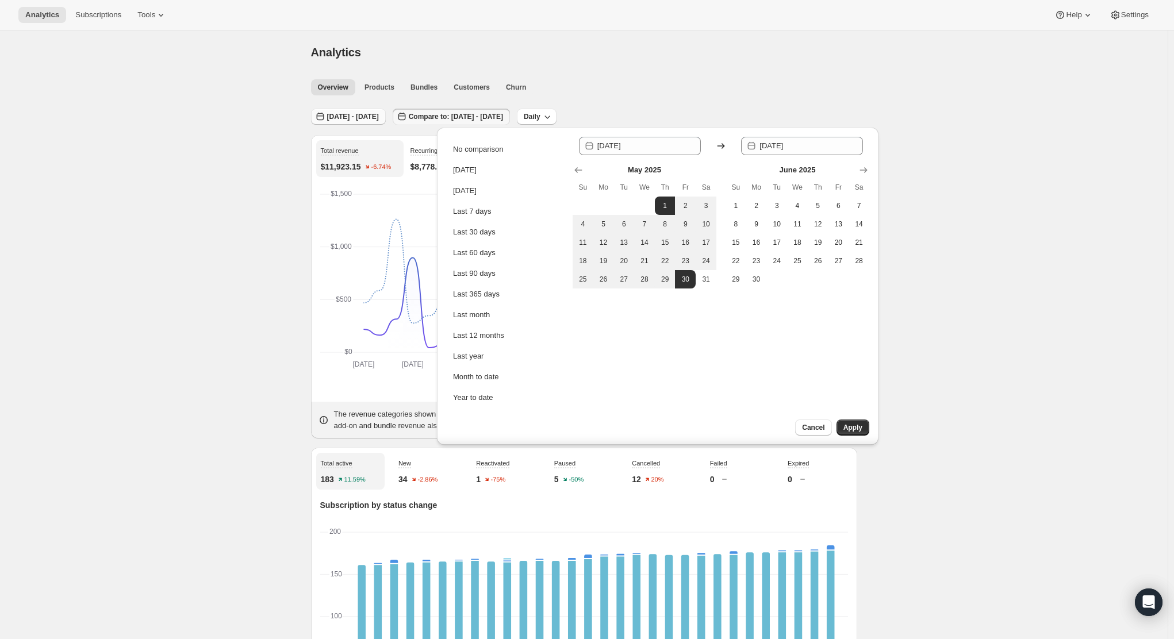
drag, startPoint x: 454, startPoint y: 128, endPoint x: 405, endPoint y: 123, distance: 49.1
click at [454, 127] on div "No comparison Today Yesterday Last 7 days Last 30 days Last 60 days Last 90 day…" at bounding box center [657, 289] width 451 height 329
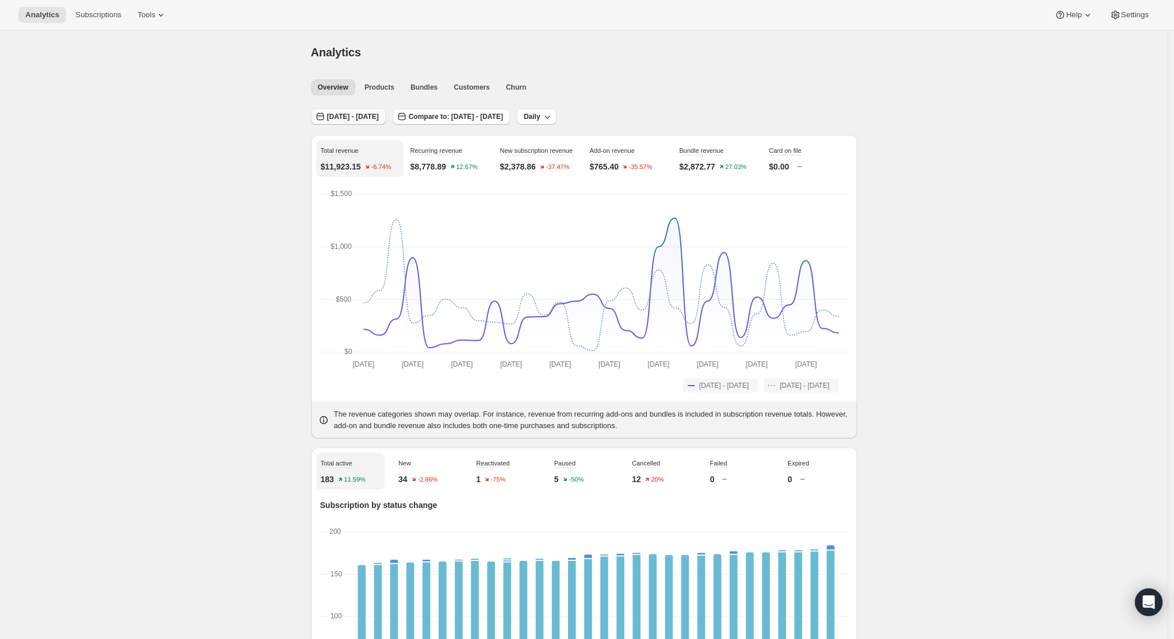
click at [359, 118] on span "[DATE] - [DATE]" at bounding box center [353, 116] width 52 height 9
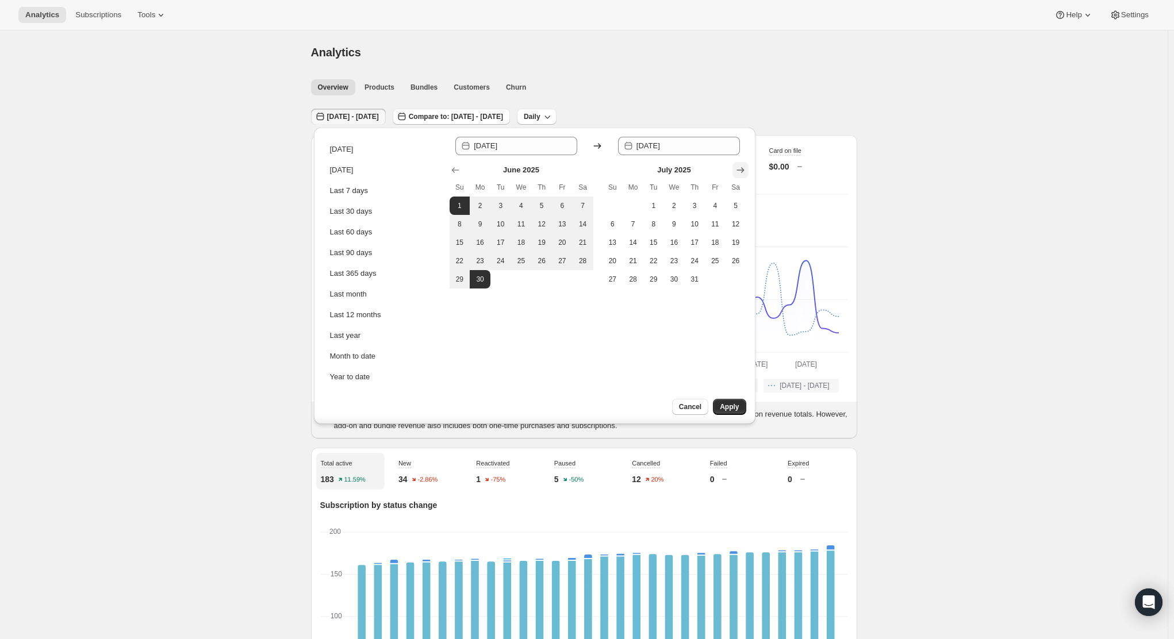
click at [738, 166] on icon "Show next month, August 2025" at bounding box center [740, 169] width 11 height 11
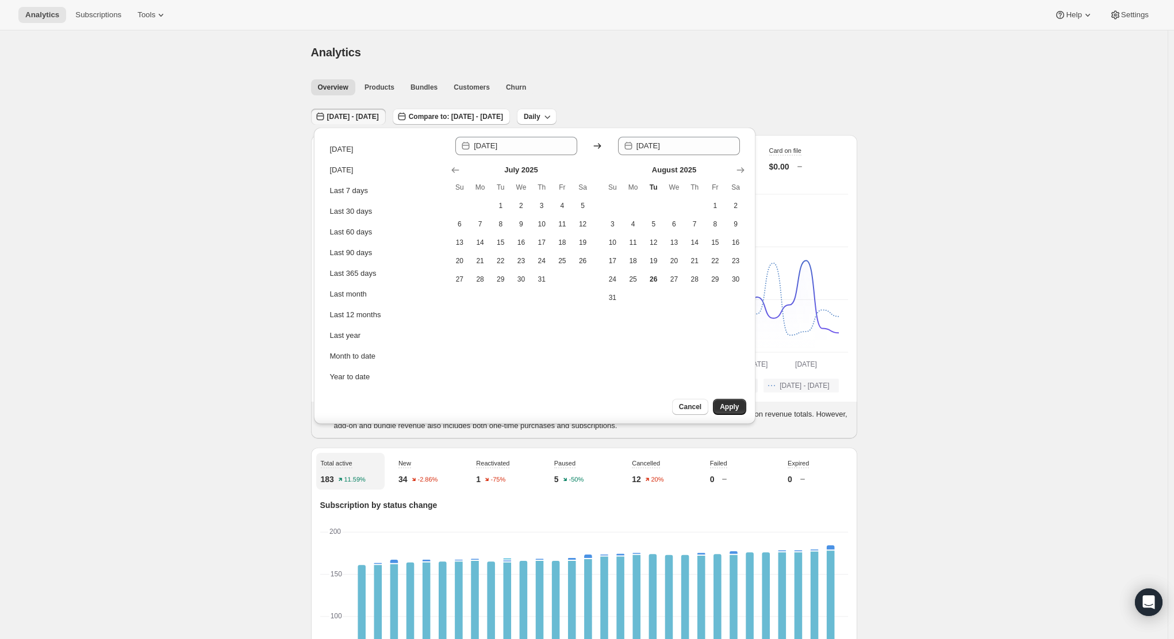
click at [486, 202] on td at bounding box center [480, 206] width 21 height 18
click at [495, 204] on span "1" at bounding box center [500, 205] width 11 height 9
type input "[DATE]"
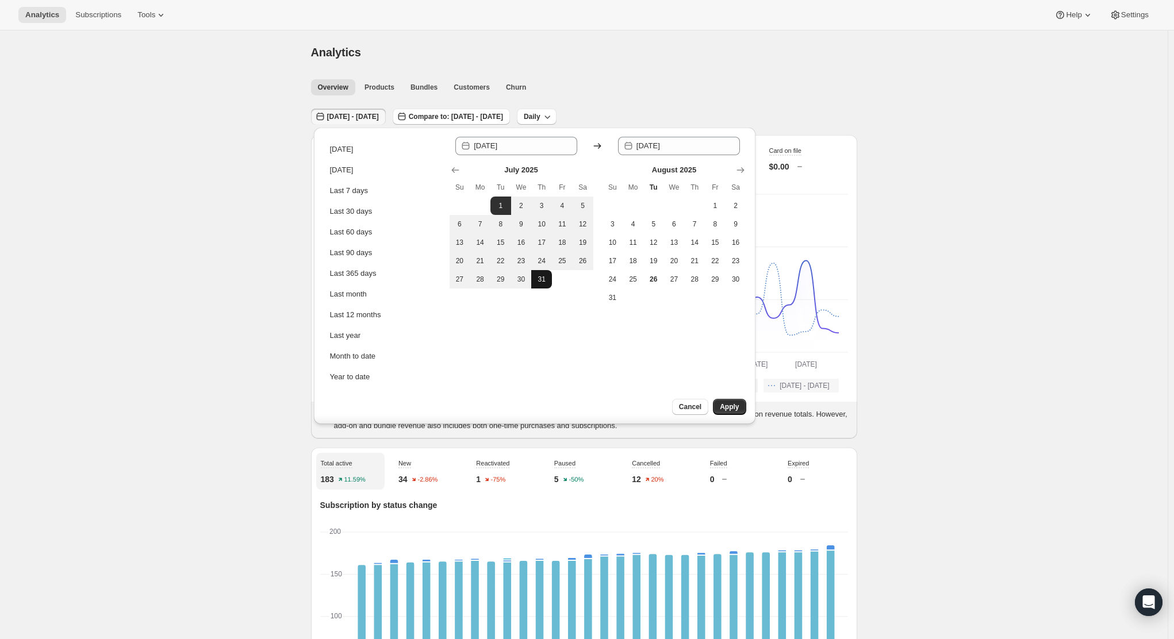
click at [538, 278] on span "31" at bounding box center [541, 279] width 11 height 9
type input "[DATE]"
click at [735, 405] on span "Apply" at bounding box center [729, 406] width 19 height 9
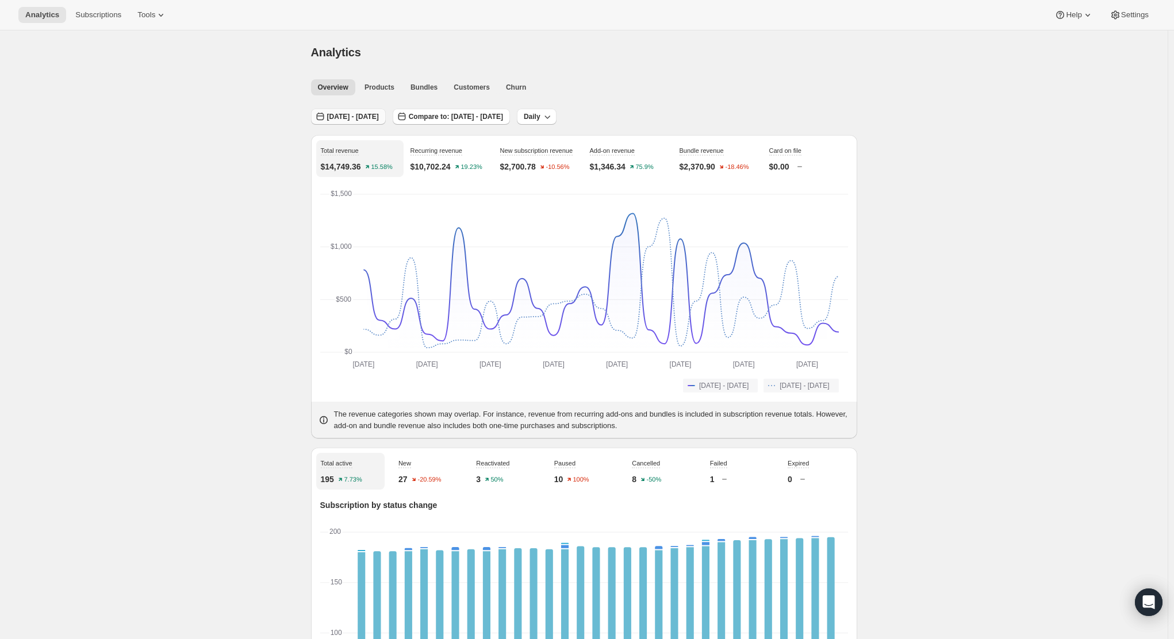
click at [359, 121] on button "[DATE] - [DATE]" at bounding box center [348, 117] width 75 height 16
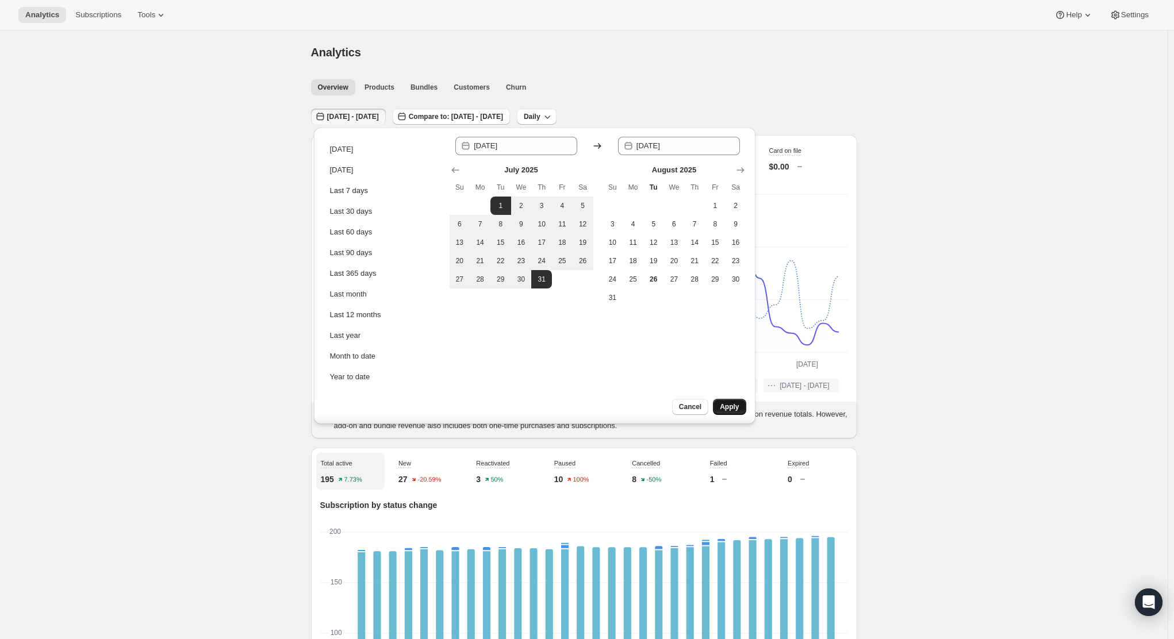
click at [725, 401] on button "Apply" at bounding box center [729, 407] width 33 height 16
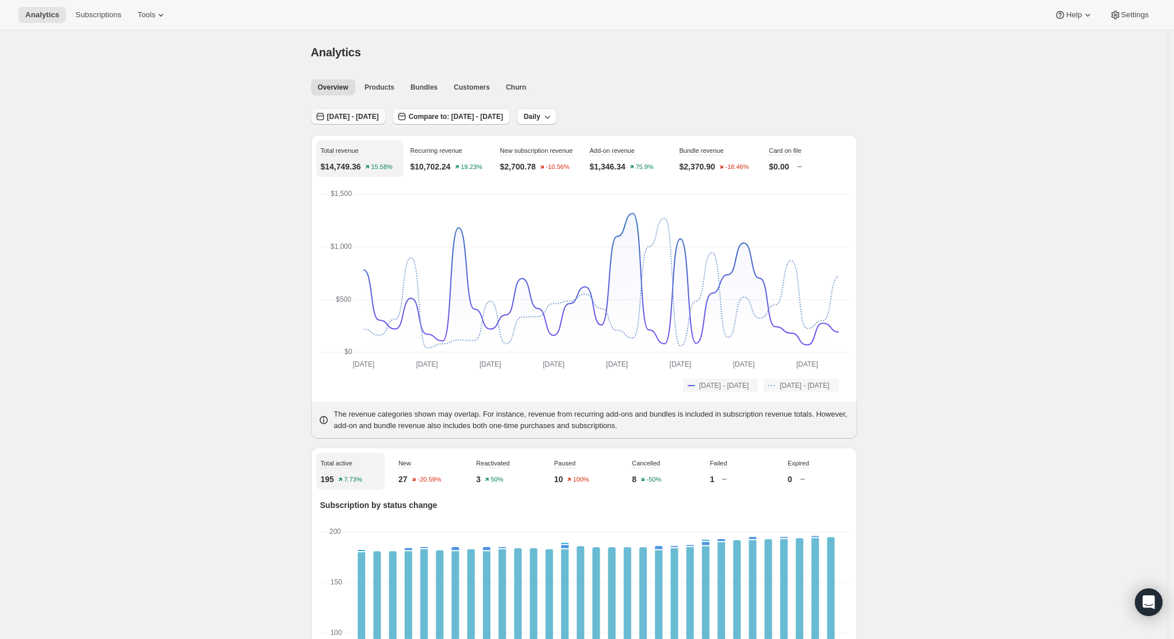
click at [344, 116] on span "[DATE] - [DATE]" at bounding box center [353, 116] width 52 height 9
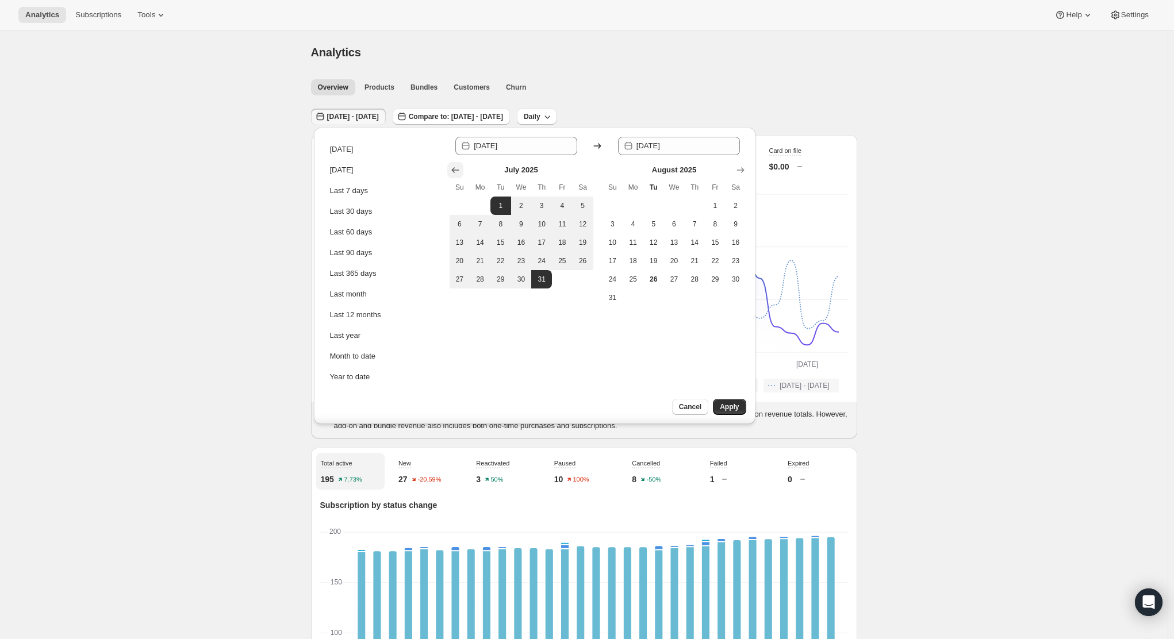
click at [454, 166] on icon "Show previous month, June 2025" at bounding box center [454, 169] width 11 height 11
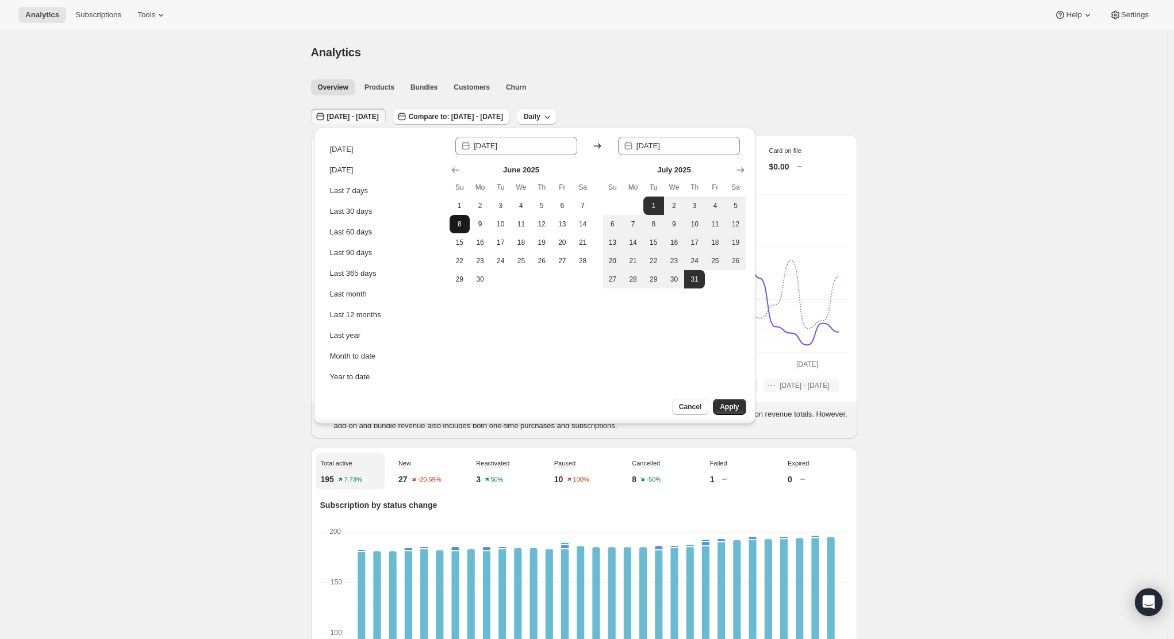
click at [459, 207] on span "1" at bounding box center [459, 205] width 11 height 9
type input "[DATE]"
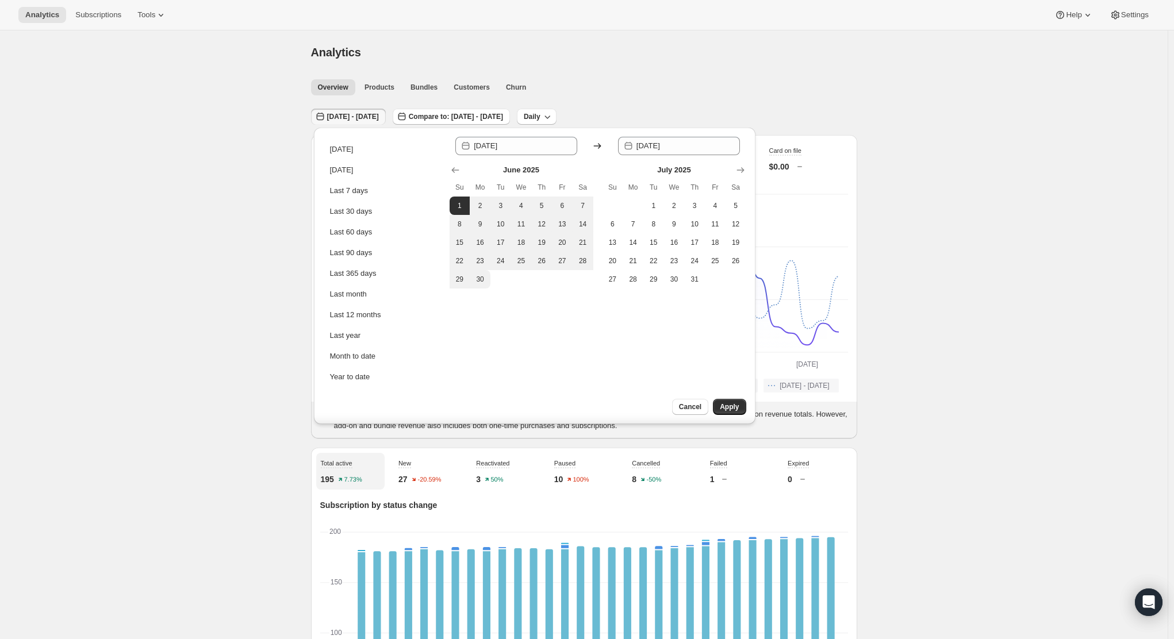
click at [479, 275] on span "30" at bounding box center [479, 279] width 11 height 9
type input "[DATE]"
click at [725, 406] on span "Apply" at bounding box center [729, 406] width 19 height 9
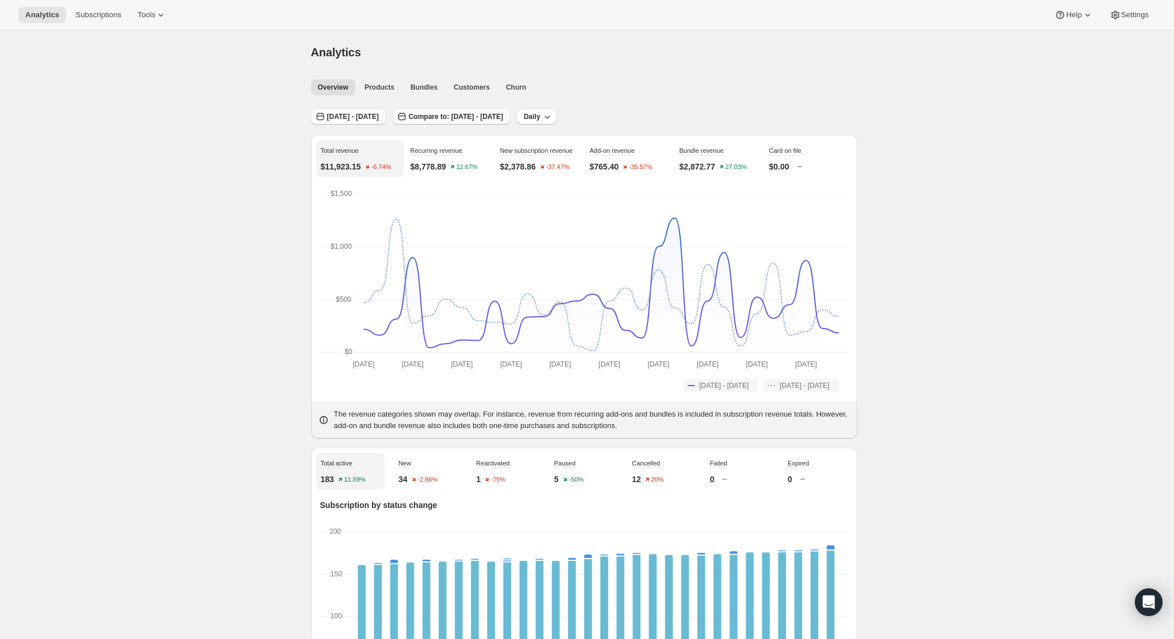
click at [475, 123] on button "Compare to: May 01, 2025 - May 30, 2025" at bounding box center [451, 117] width 117 height 16
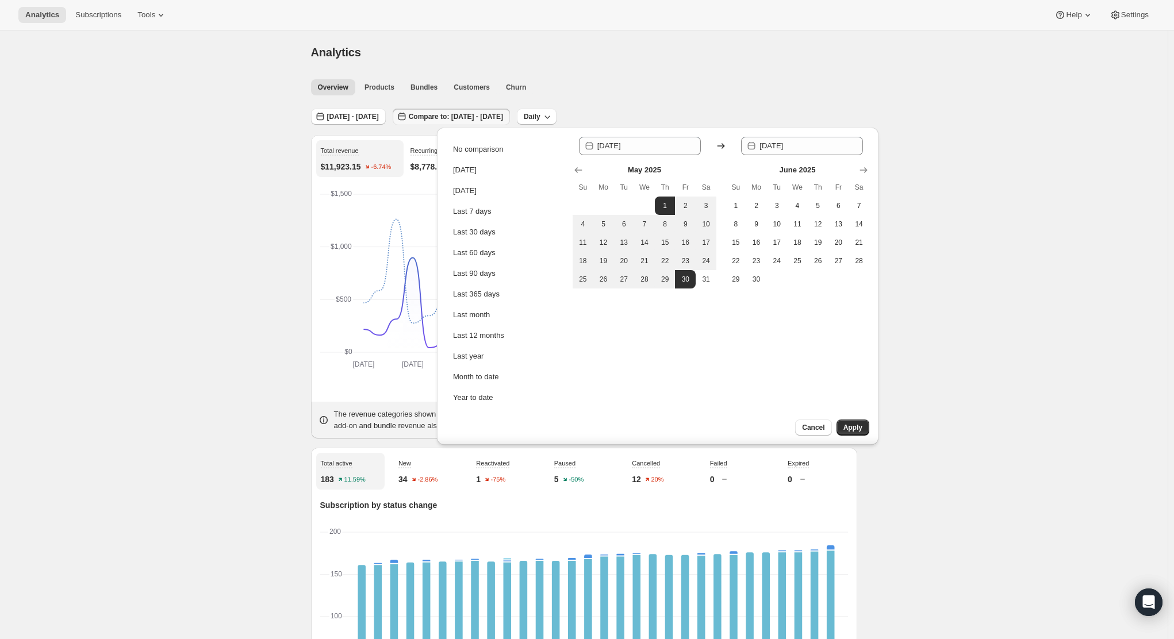
click at [570, 176] on div "May 2025 Su Mo Tu We Th Fr Sa 1 2 3 4 5 6 7 8 9 10 11 12 13 14 15 16 17 18 19 2…" at bounding box center [716, 221] width 306 height 133
click at [577, 174] on icon "Show previous month, April 2025" at bounding box center [577, 169] width 11 height 11
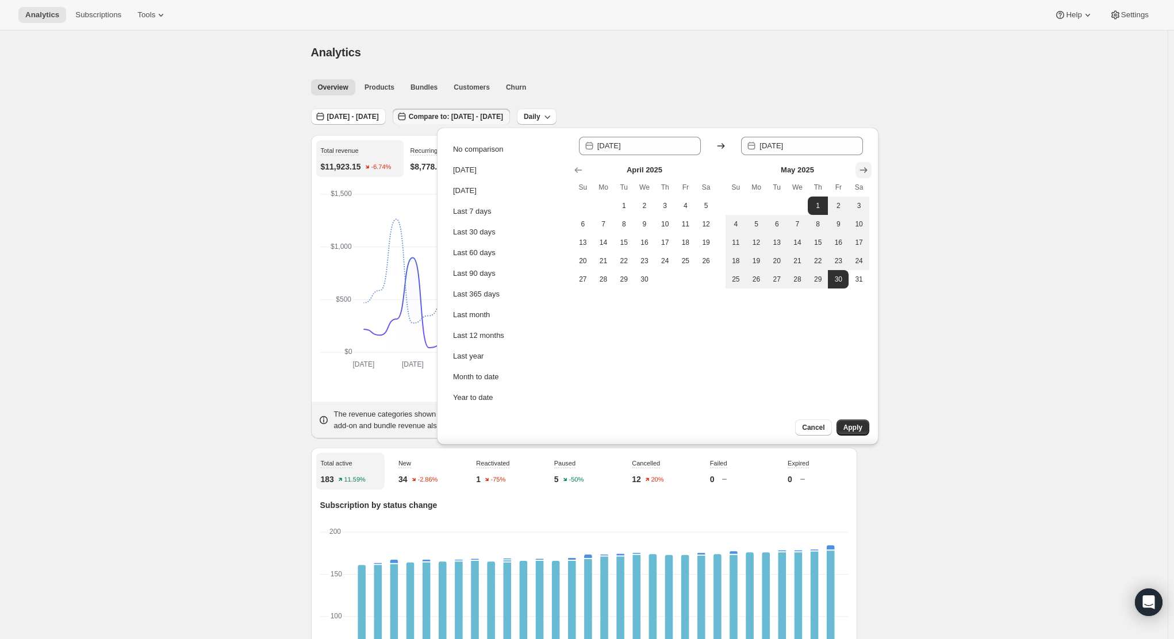
click at [863, 170] on icon "Show next month, June 2025" at bounding box center [863, 169] width 11 height 11
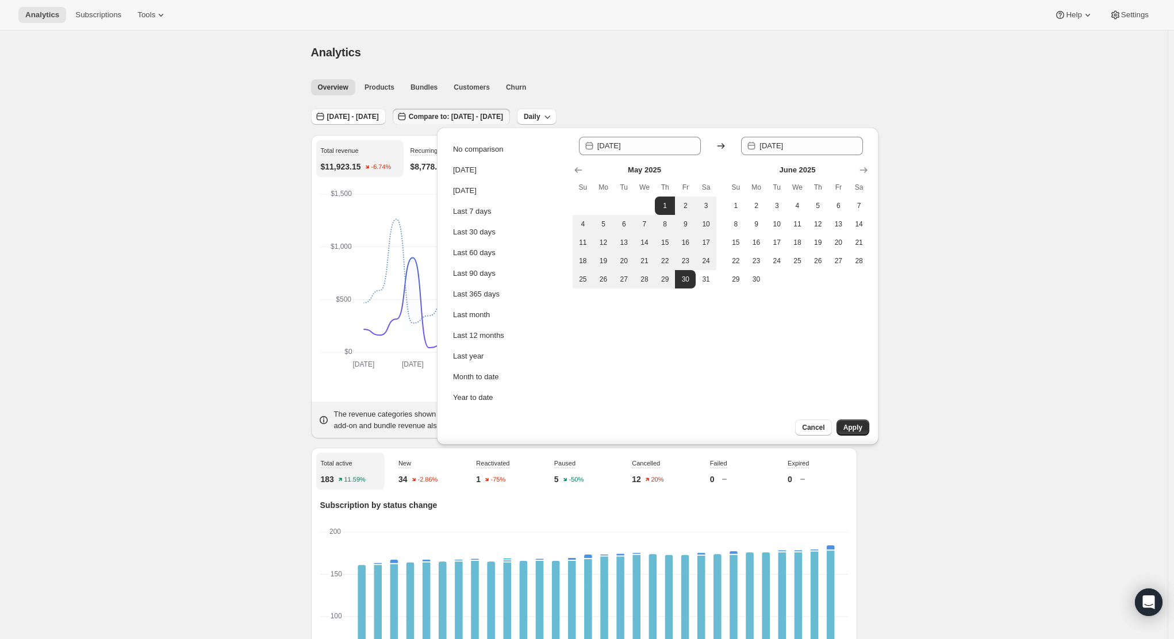
click at [835, 422] on div "Cancel Apply" at bounding box center [812, 432] width 132 height 25
click at [862, 425] on span "Apply" at bounding box center [852, 427] width 19 height 9
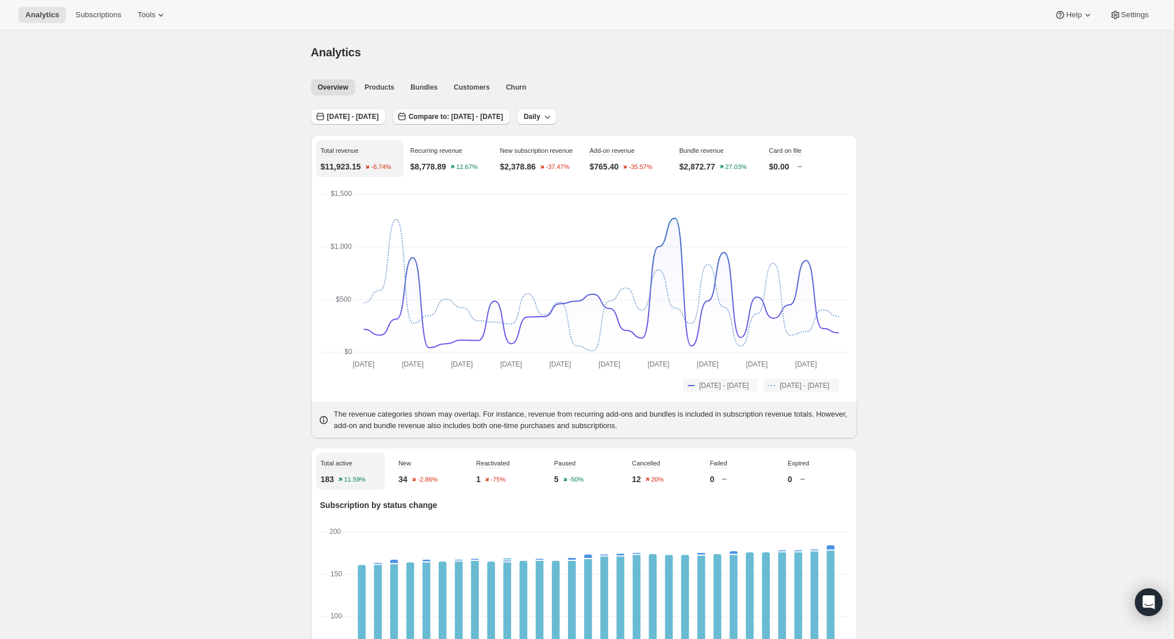
click at [503, 121] on span "Compare to: May 01, 2025 - May 30, 2025" at bounding box center [456, 116] width 94 height 9
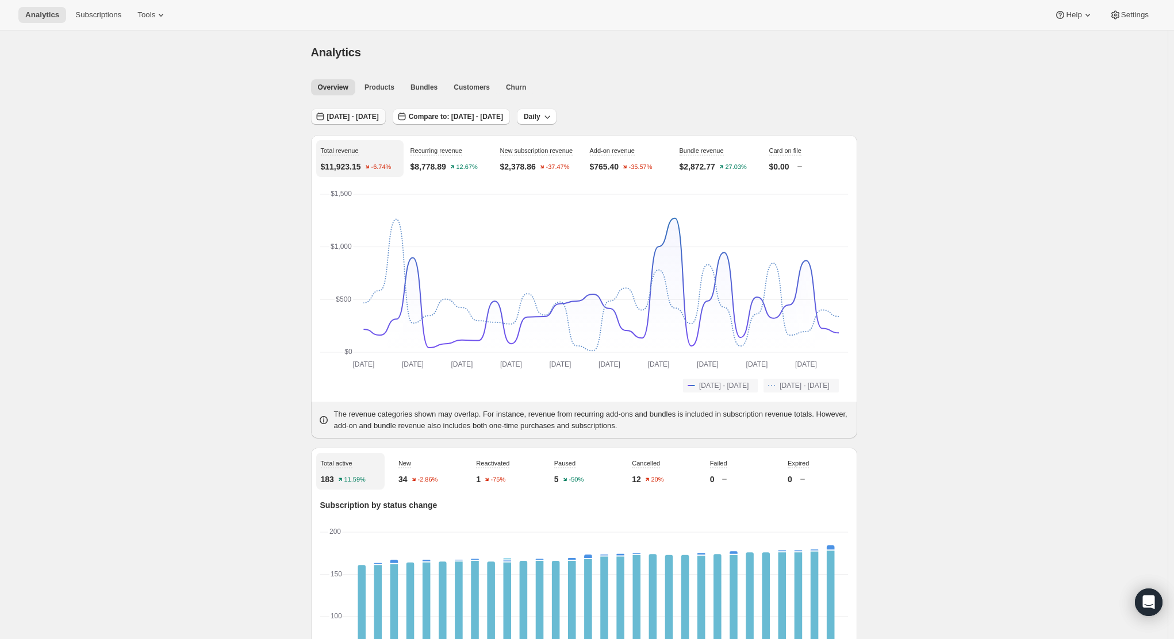
click at [376, 121] on span "[DATE] - [DATE]" at bounding box center [353, 116] width 52 height 9
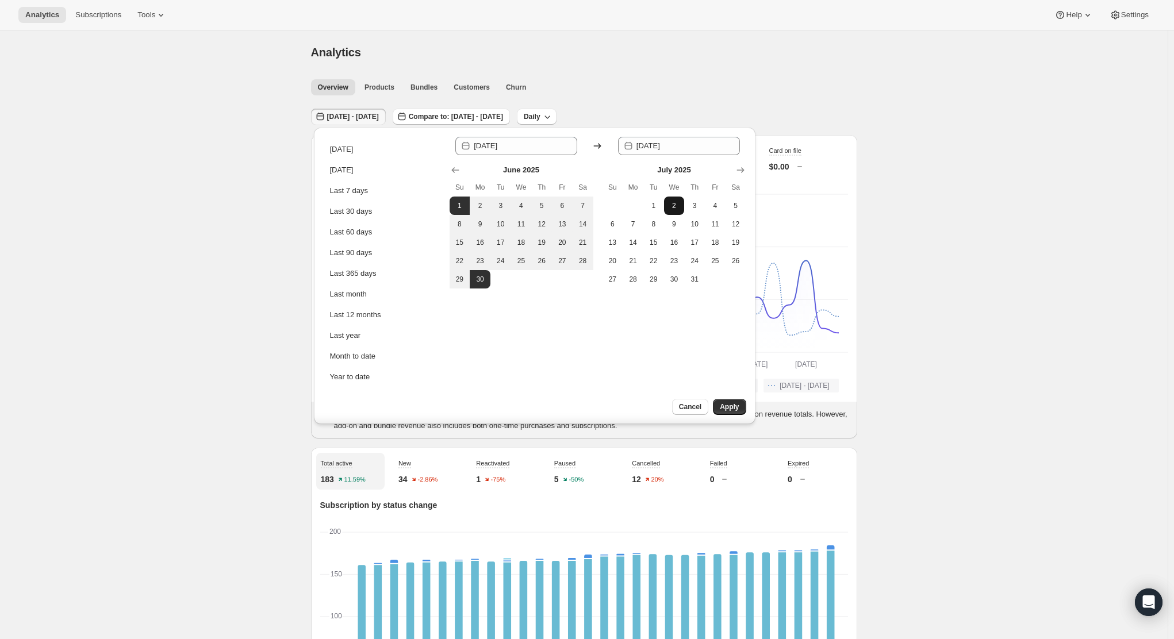
click at [666, 202] on button "2" at bounding box center [674, 206] width 21 height 18
type input "[DATE]"
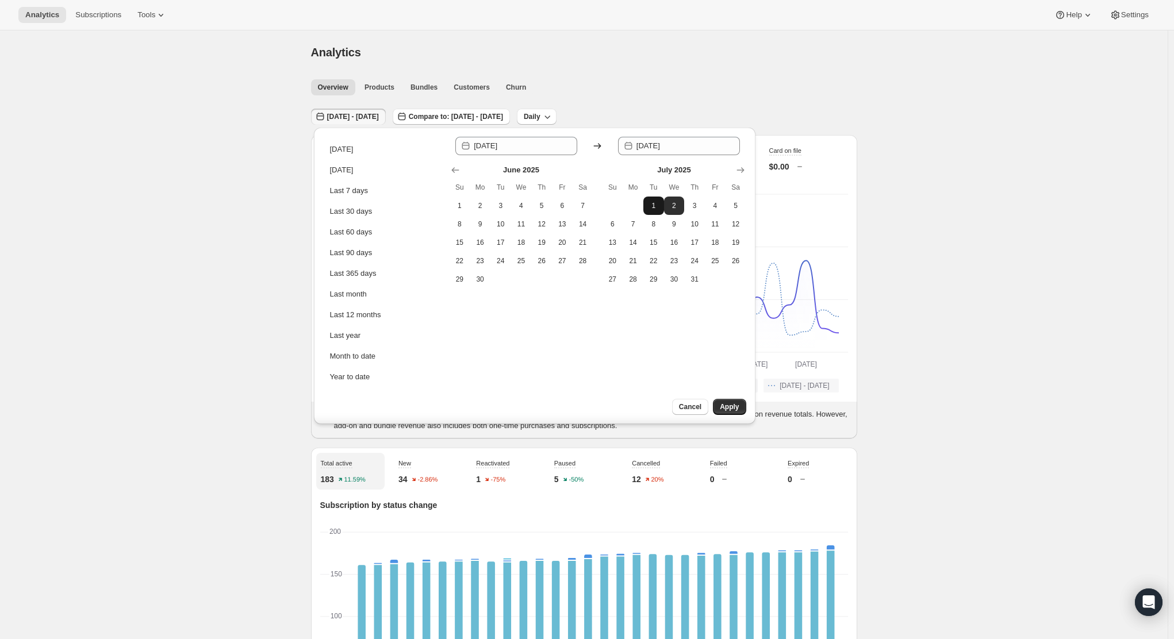
click at [651, 207] on span "1" at bounding box center [653, 205] width 11 height 9
type input "[DATE]"
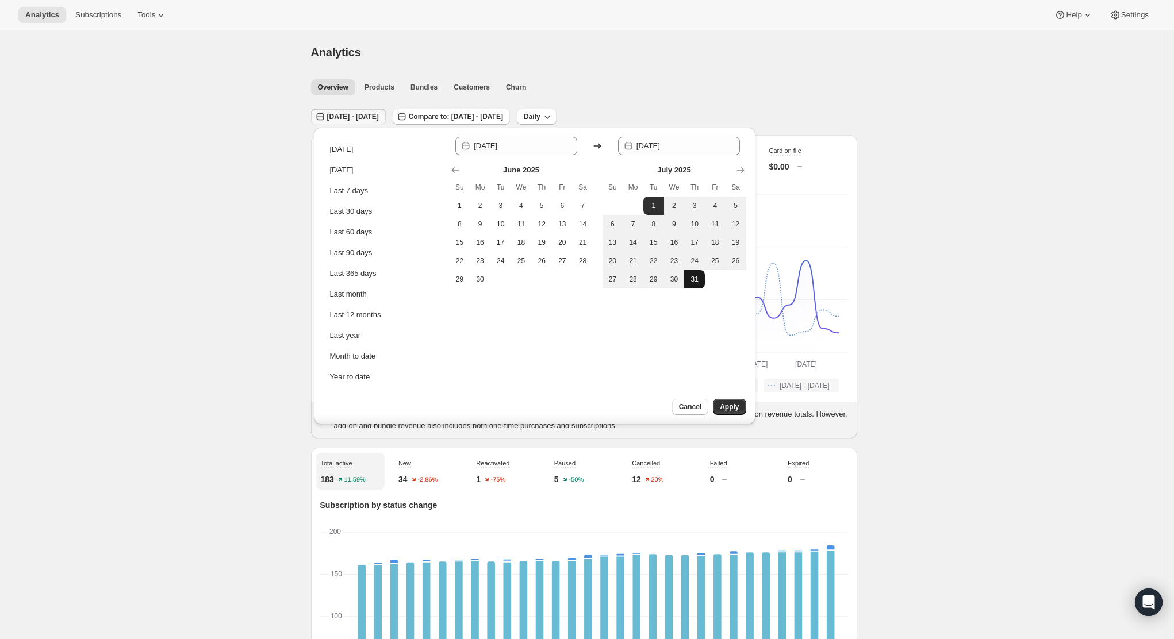
click at [696, 278] on span "31" at bounding box center [694, 279] width 11 height 9
type input "[DATE]"
click at [728, 412] on button "Apply" at bounding box center [729, 407] width 33 height 16
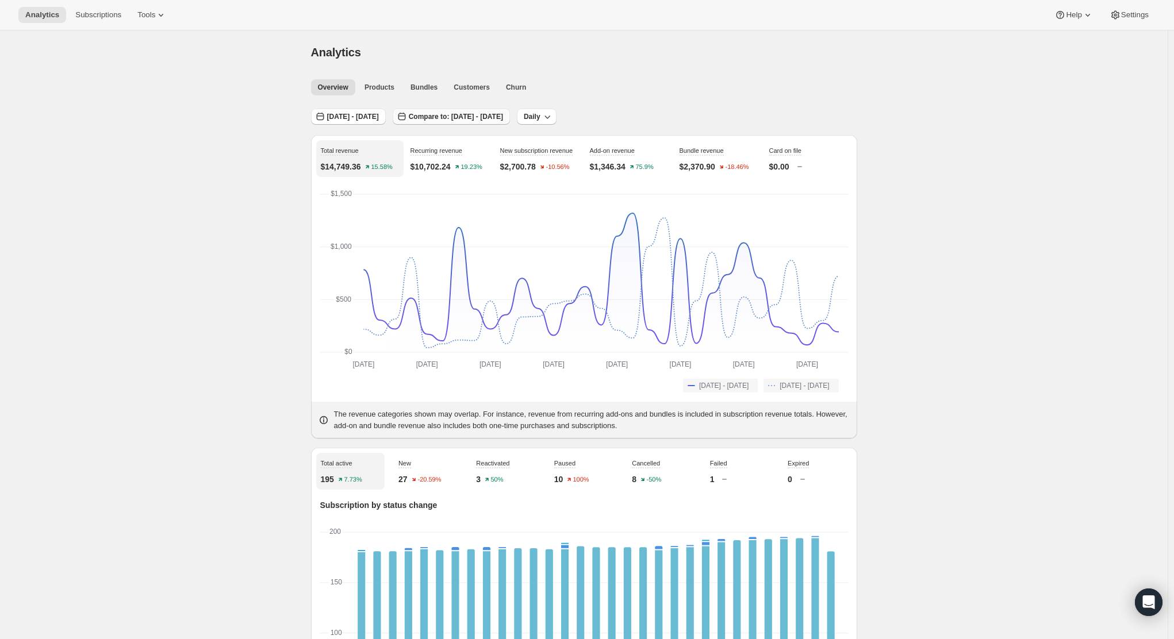
click at [452, 116] on span "Compare to: [DATE] - [DATE]" at bounding box center [456, 116] width 94 height 9
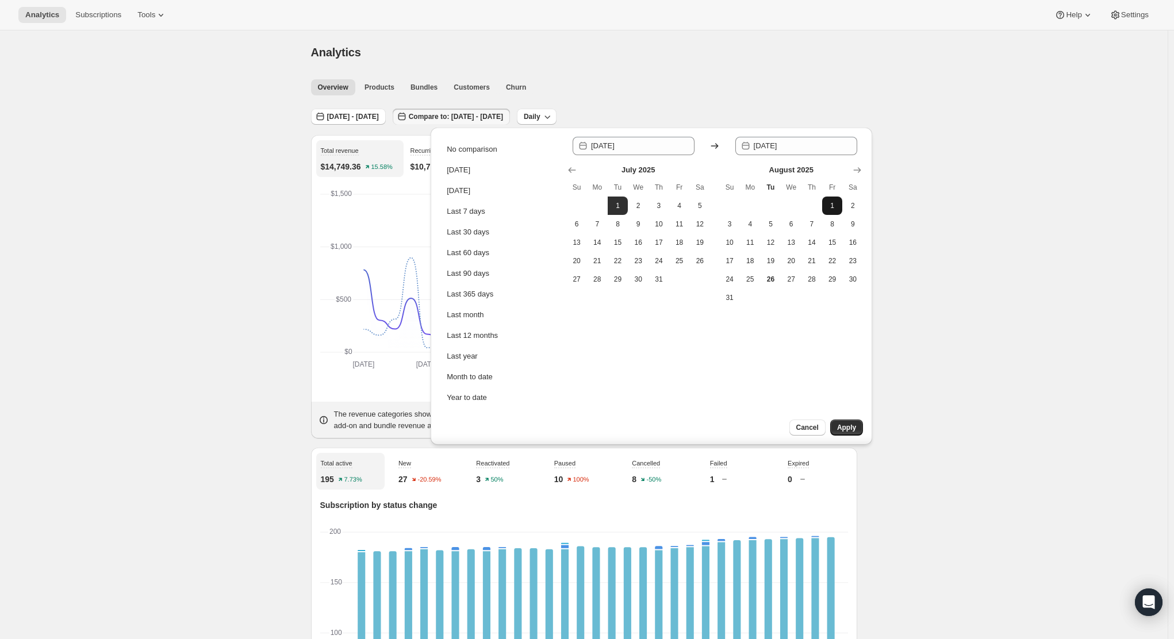
click at [831, 204] on span "1" at bounding box center [832, 205] width 11 height 9
type input "[DATE]"
click at [756, 278] on button "25" at bounding box center [750, 279] width 21 height 18
type input "[DATE]"
click at [850, 434] on button "Apply" at bounding box center [846, 428] width 33 height 16
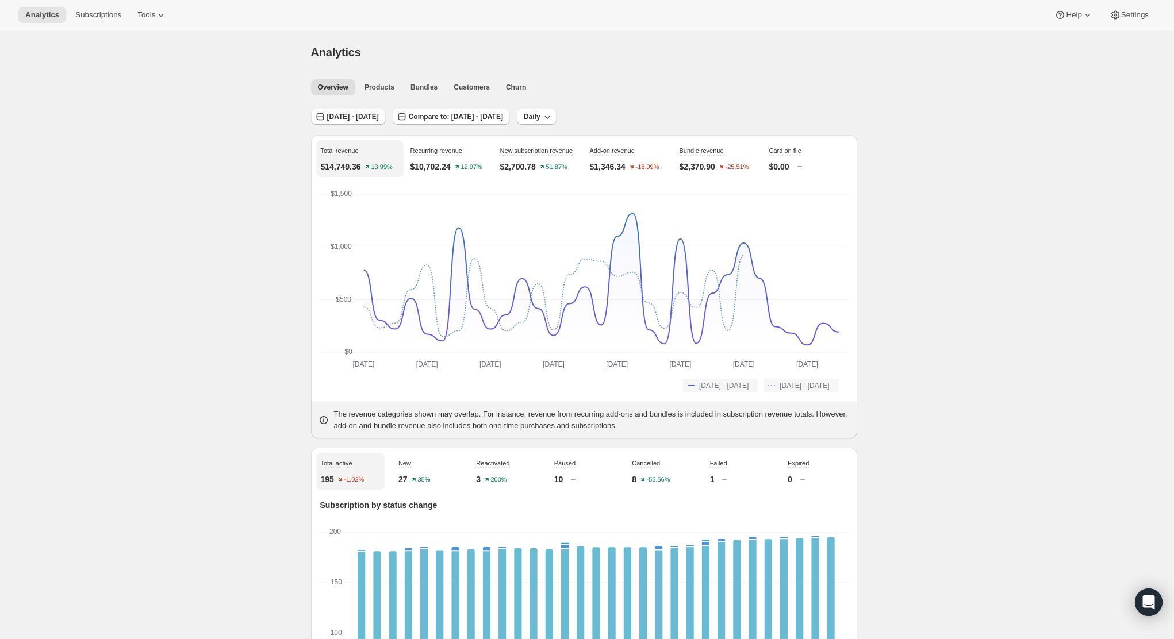
click at [365, 116] on span "[DATE] - [DATE]" at bounding box center [353, 116] width 52 height 9
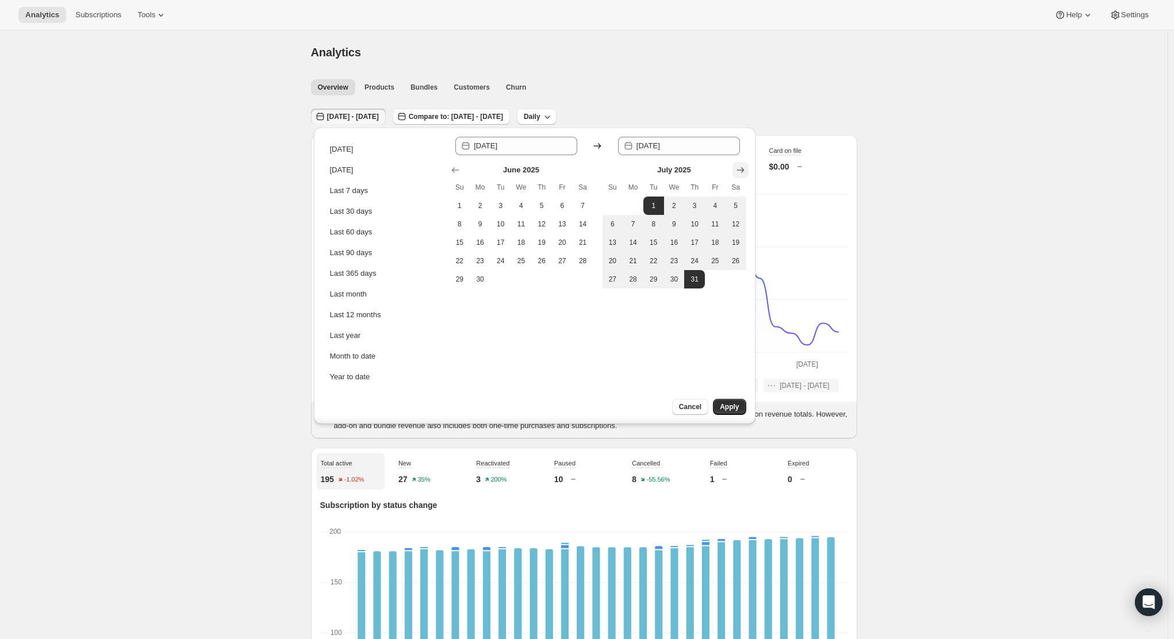
click at [740, 172] on icon "Show next month, August 2025" at bounding box center [740, 169] width 11 height 11
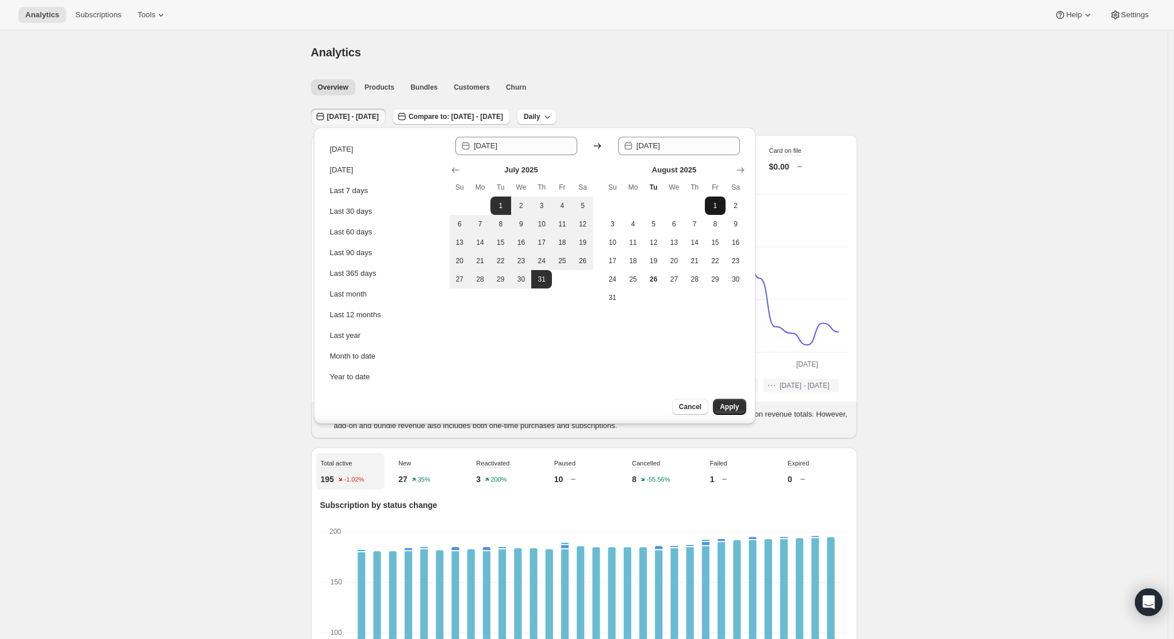
click at [713, 199] on button "1" at bounding box center [715, 206] width 21 height 18
type input "[DATE]"
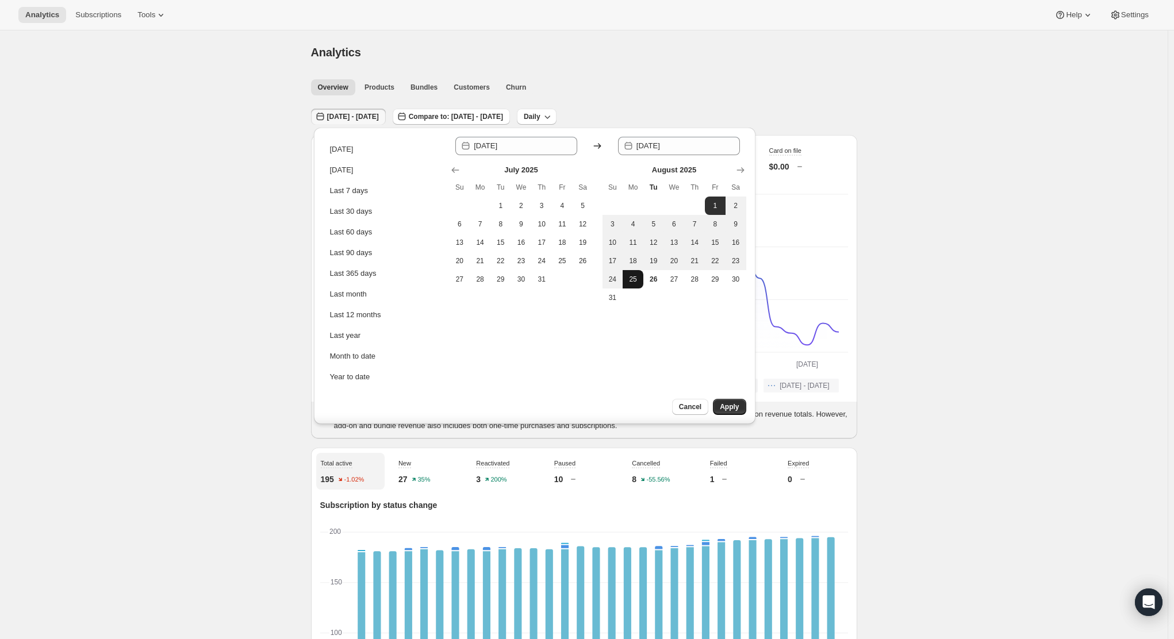
click at [635, 280] on span "25" at bounding box center [632, 279] width 11 height 9
type input "[DATE]"
click at [725, 415] on div "Cancel Apply" at bounding box center [688, 411] width 132 height 25
drag, startPoint x: 733, startPoint y: 411, endPoint x: 662, endPoint y: 324, distance: 112.8
click at [732, 410] on span "Apply" at bounding box center [729, 406] width 19 height 9
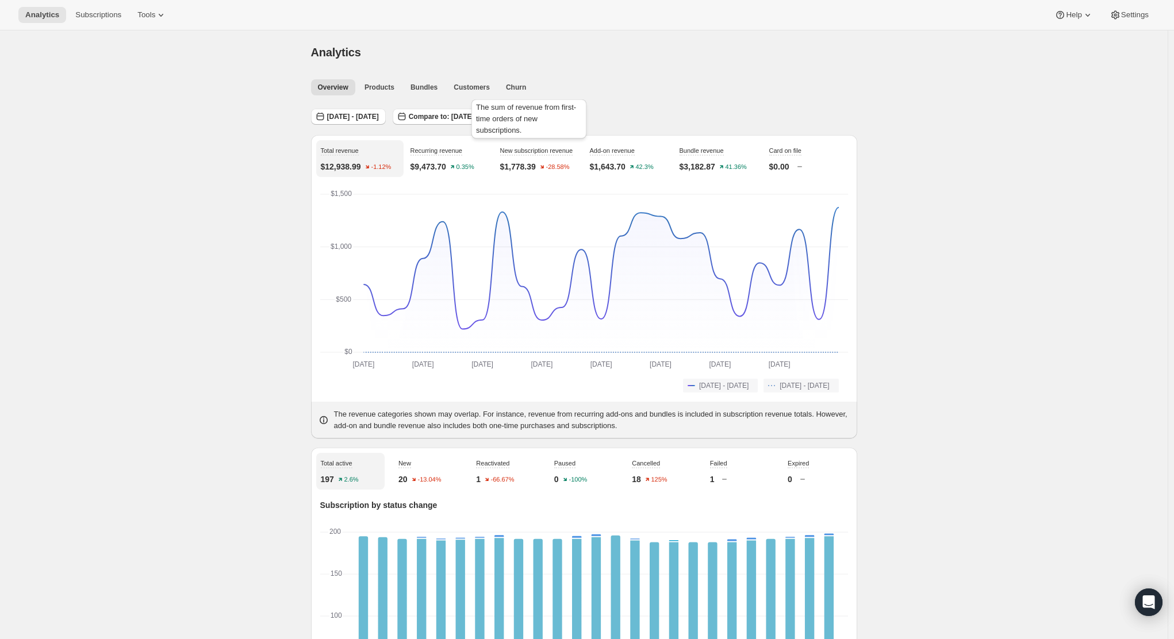
click at [514, 118] on div "The sum of revenue from first-time orders of new subscriptions." at bounding box center [529, 121] width 120 height 48
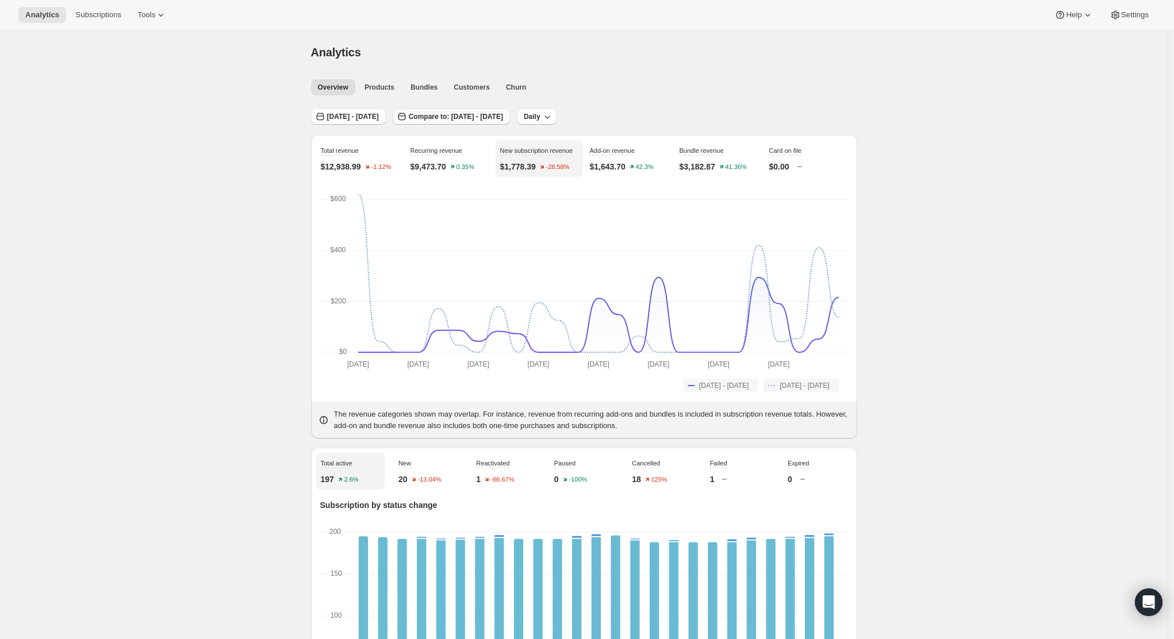
click at [503, 115] on span "Compare to: [DATE] - [DATE]" at bounding box center [456, 116] width 94 height 9
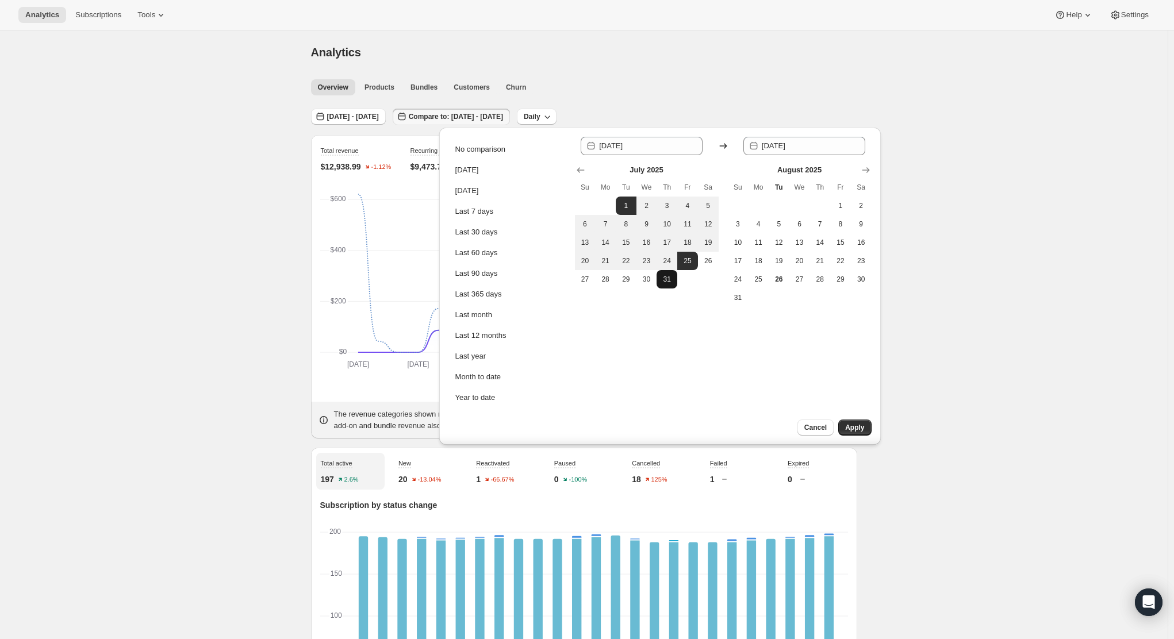
click at [671, 282] on span "31" at bounding box center [666, 279] width 11 height 9
type input "[DATE]"
drag, startPoint x: 627, startPoint y: 202, endPoint x: 664, endPoint y: 282, distance: 87.7
click at [629, 206] on span "1" at bounding box center [625, 205] width 11 height 9
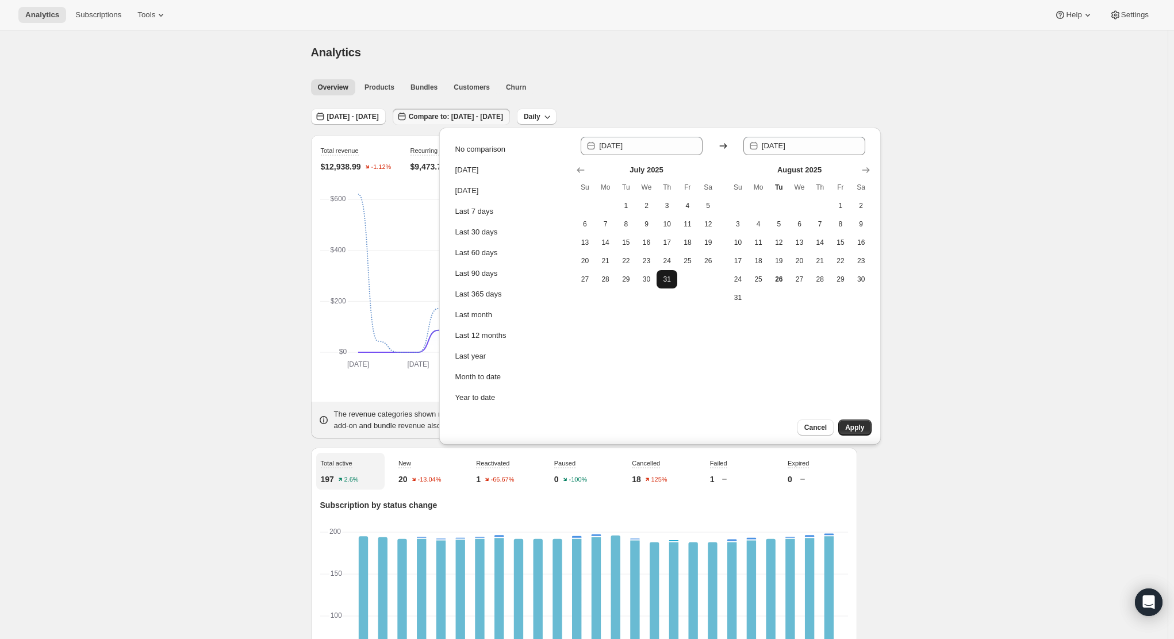
type input "[DATE]"
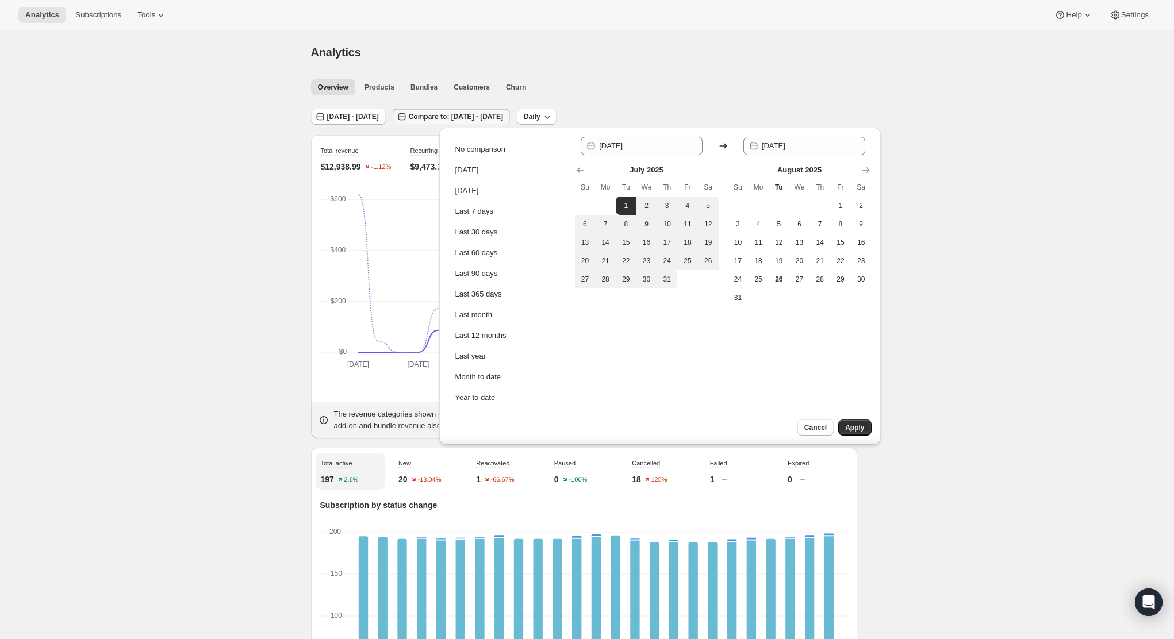
click at [671, 291] on div "July 2025 Su Mo Tu We Th Fr Sa 1 2 3 4 5 6 7 8 9 10 11 12 13 14 15 16 17 18 19 …" at bounding box center [647, 235] width 144 height 143
click at [851, 422] on button "Apply" at bounding box center [854, 428] width 33 height 16
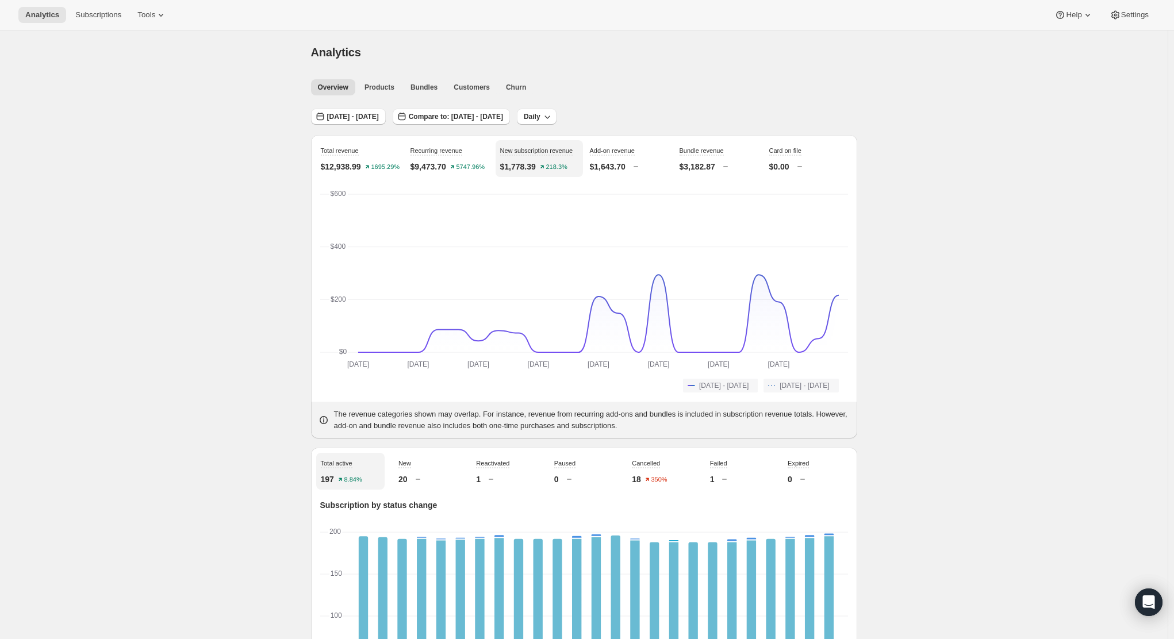
drag, startPoint x: 475, startPoint y: 117, endPoint x: 236, endPoint y: 123, distance: 238.6
click at [324, 114] on icon "button" at bounding box center [319, 117] width 7 height 8
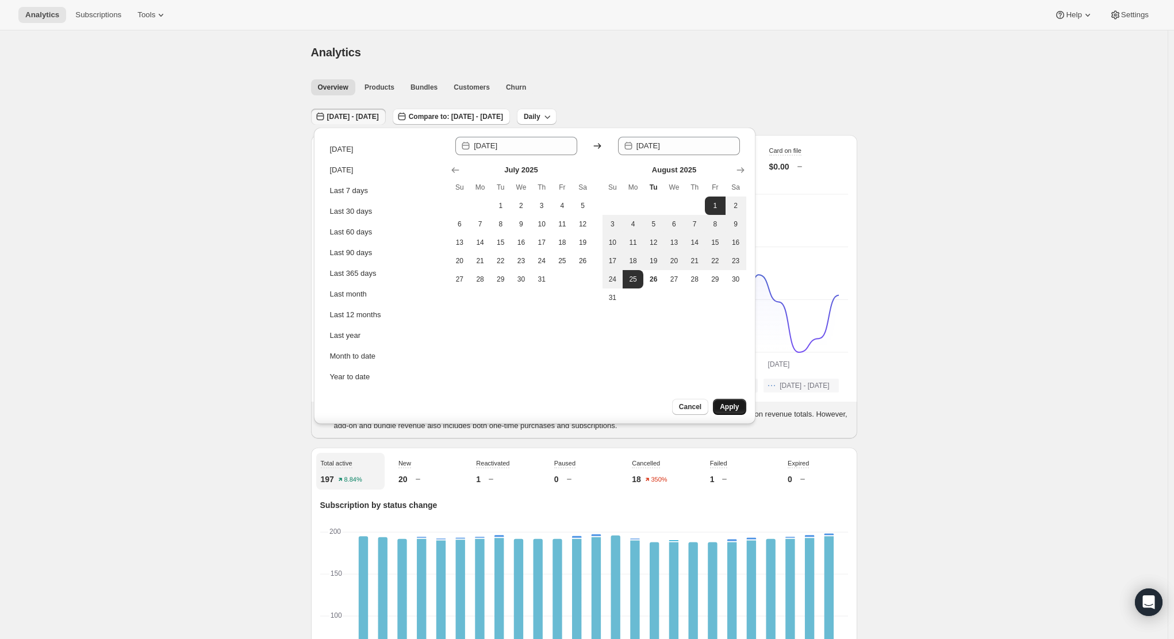
click at [731, 404] on span "Apply" at bounding box center [729, 406] width 19 height 9
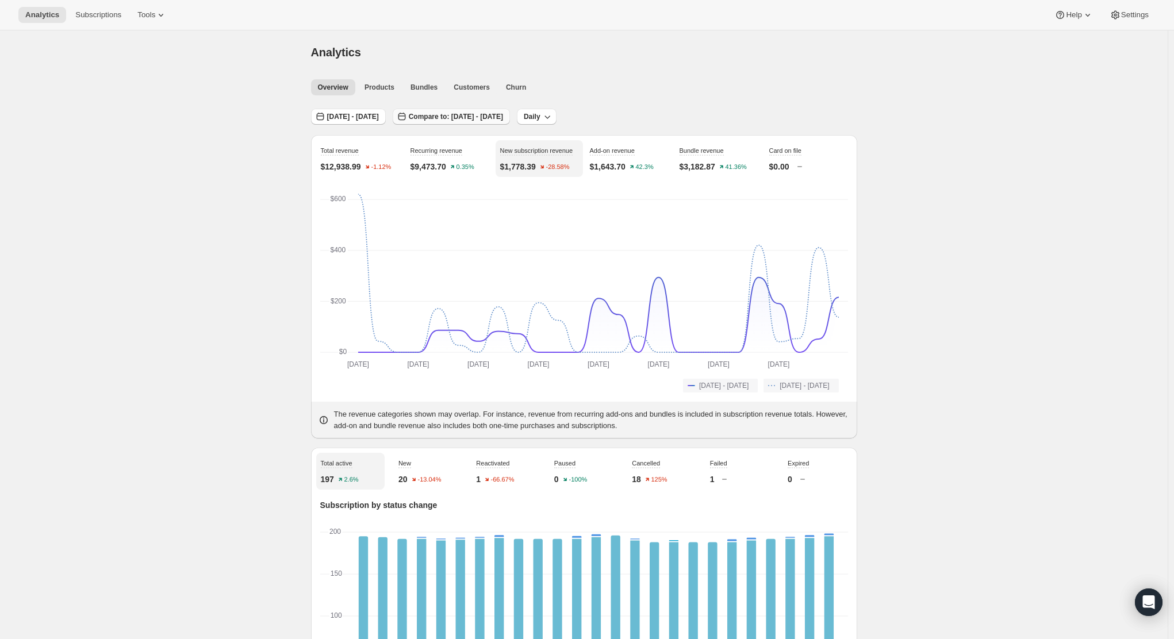
click at [489, 114] on span "Compare to: [DATE] - [DATE]" at bounding box center [456, 116] width 94 height 9
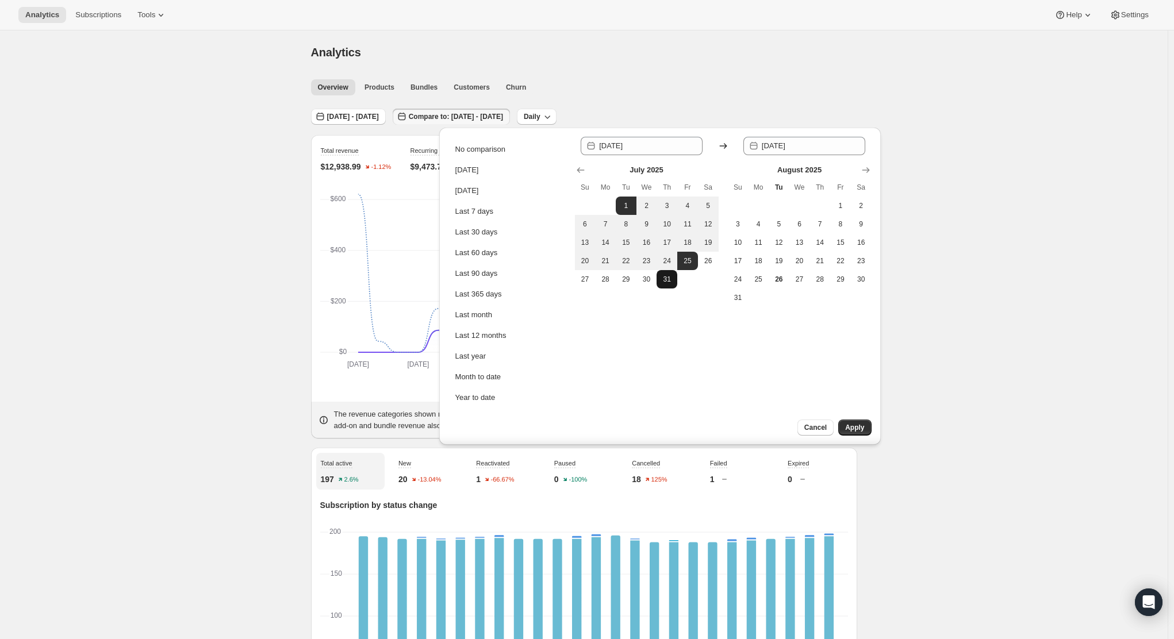
click at [666, 280] on span "31" at bounding box center [666, 279] width 11 height 9
type input "[DATE]"
click at [631, 201] on button "1" at bounding box center [626, 206] width 21 height 18
type input "[DATE]"
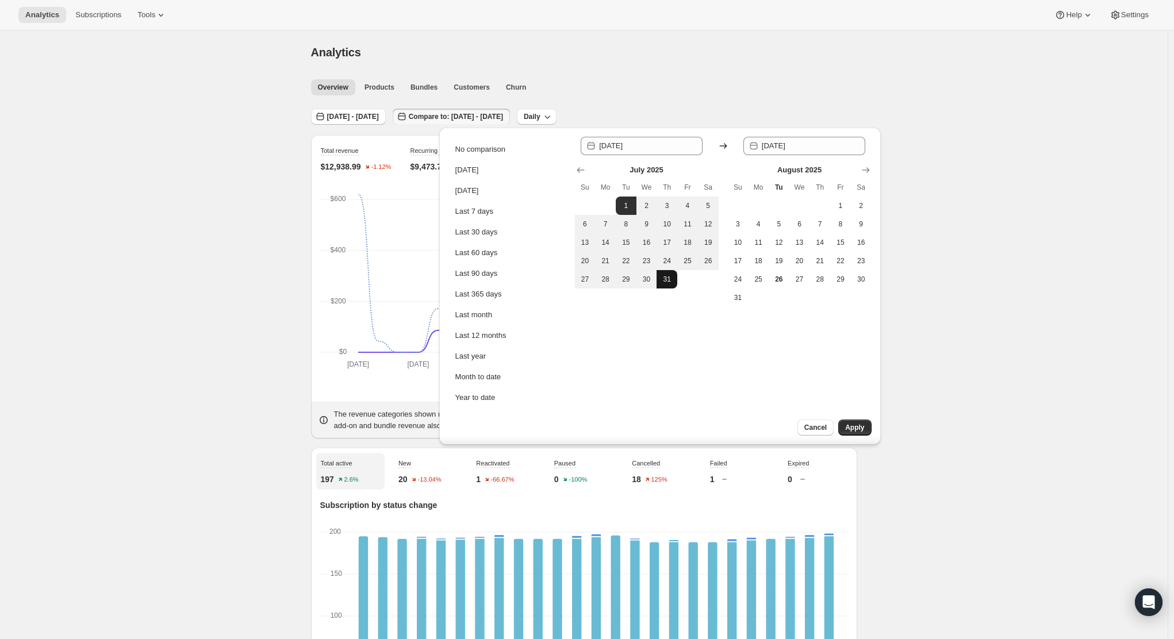
click at [672, 285] on button "31" at bounding box center [666, 279] width 21 height 18
type input "[DATE]"
click at [858, 425] on span "Apply" at bounding box center [854, 427] width 19 height 9
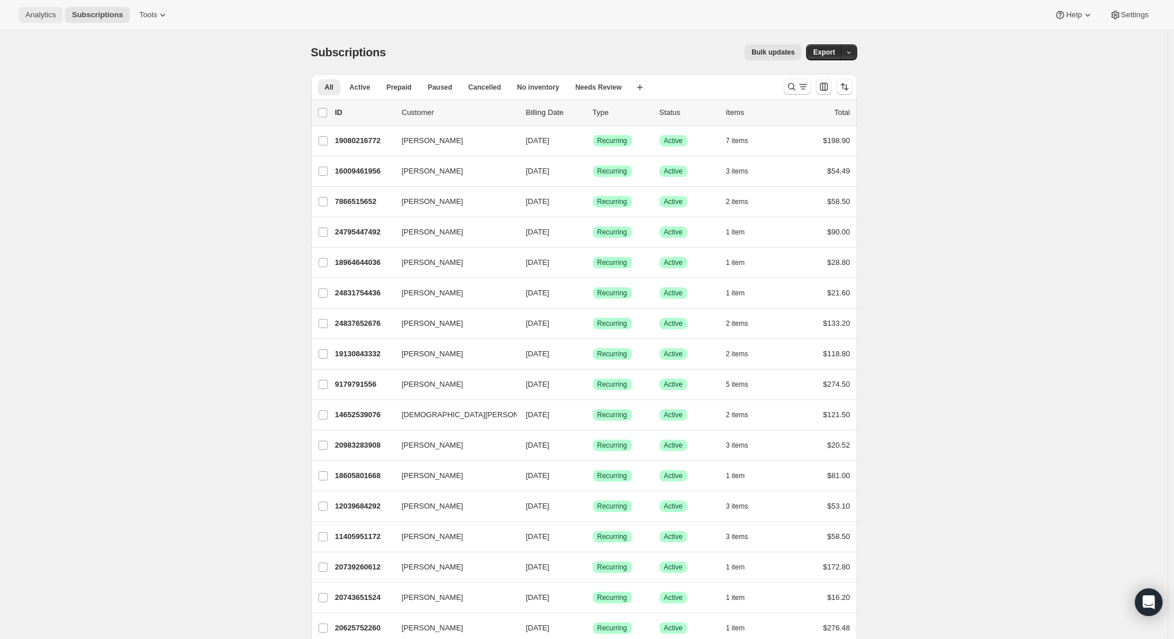
click at [38, 13] on span "Analytics" at bounding box center [40, 14] width 30 height 9
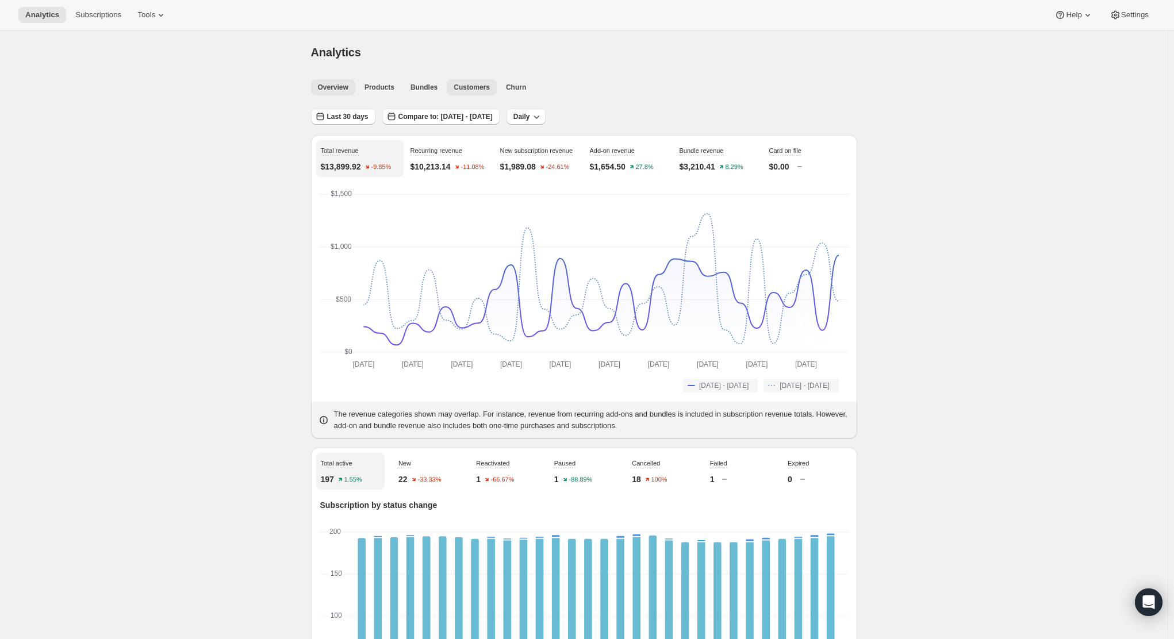
click at [466, 87] on span "Customers" at bounding box center [472, 87] width 36 height 9
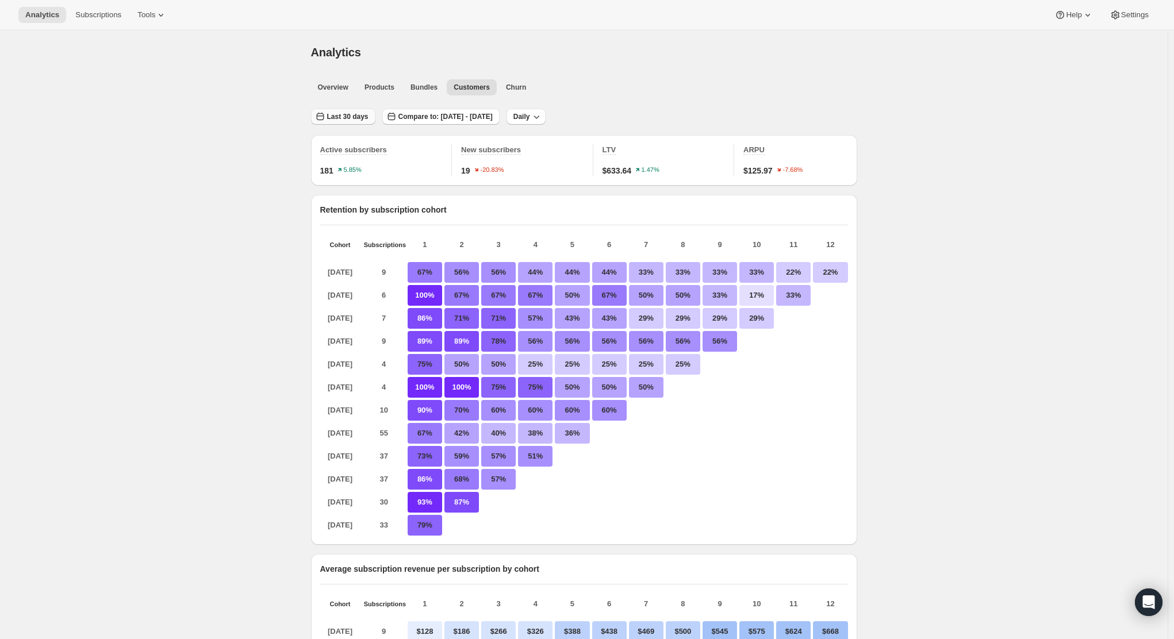
click at [356, 118] on span "Last 30 days" at bounding box center [347, 116] width 41 height 9
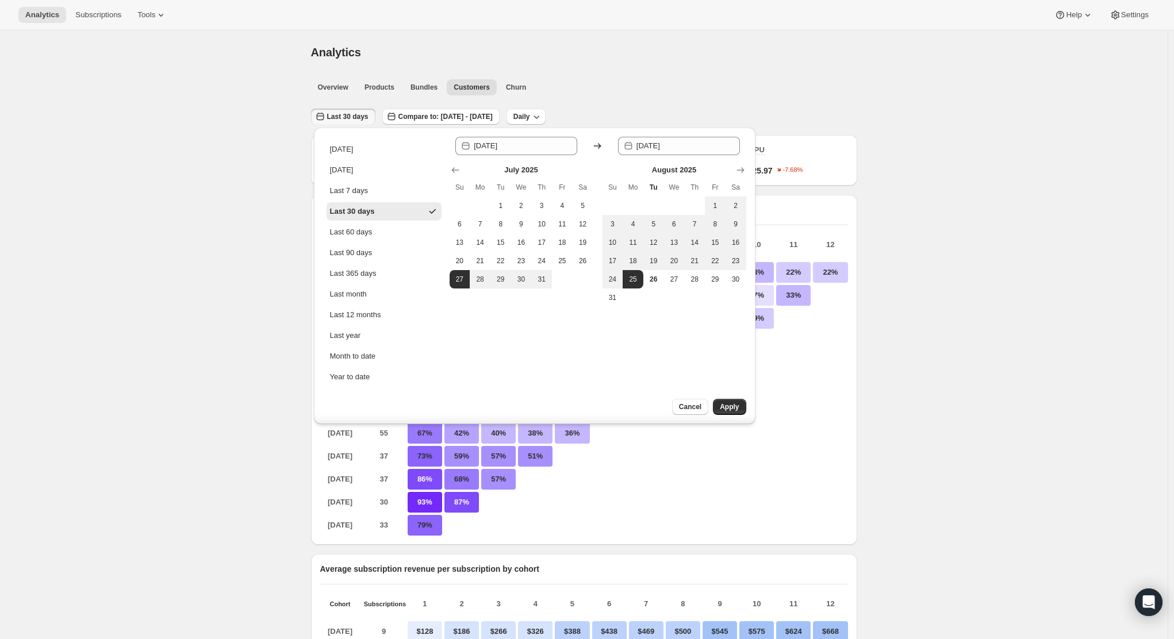
click at [713, 194] on th "Fr" at bounding box center [715, 187] width 21 height 18
click at [716, 201] on button "1" at bounding box center [715, 206] width 21 height 18
type input "[DATE]"
click at [637, 280] on span "25" at bounding box center [632, 279] width 11 height 9
type input "[DATE]"
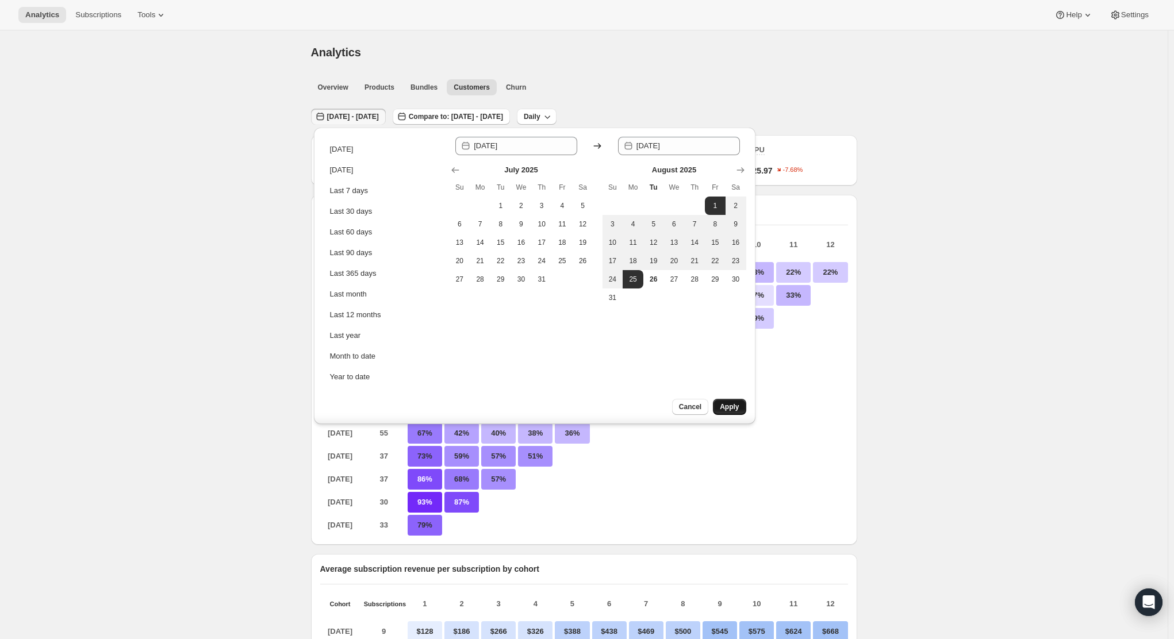
click at [743, 412] on button "Apply" at bounding box center [729, 407] width 33 height 16
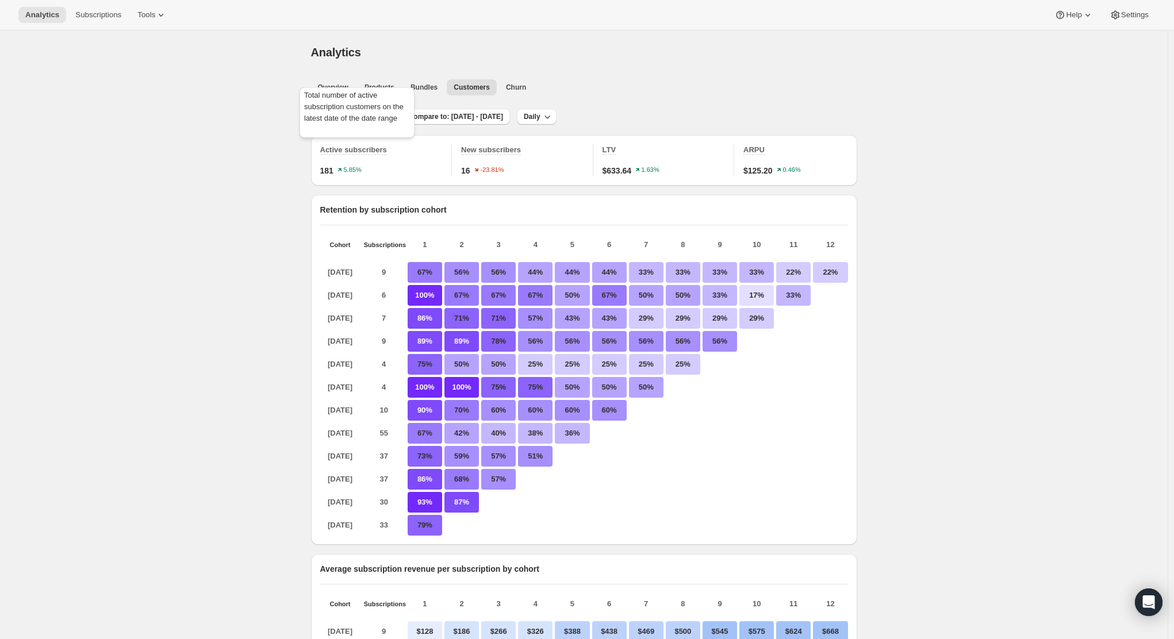
click at [347, 118] on div "Total number of active subscription customers on the latest date of the date ra…" at bounding box center [357, 115] width 120 height 60
click at [379, 119] on span "[DATE] - [DATE]" at bounding box center [353, 116] width 52 height 9
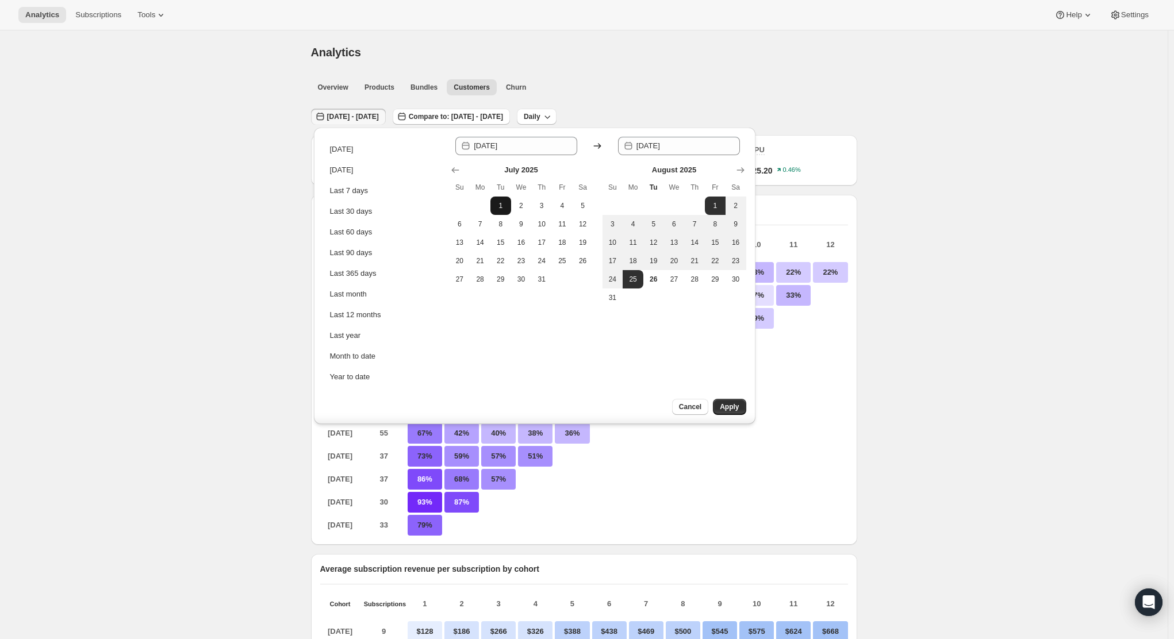
click at [504, 203] on span "1" at bounding box center [500, 205] width 11 height 9
type input "[DATE]"
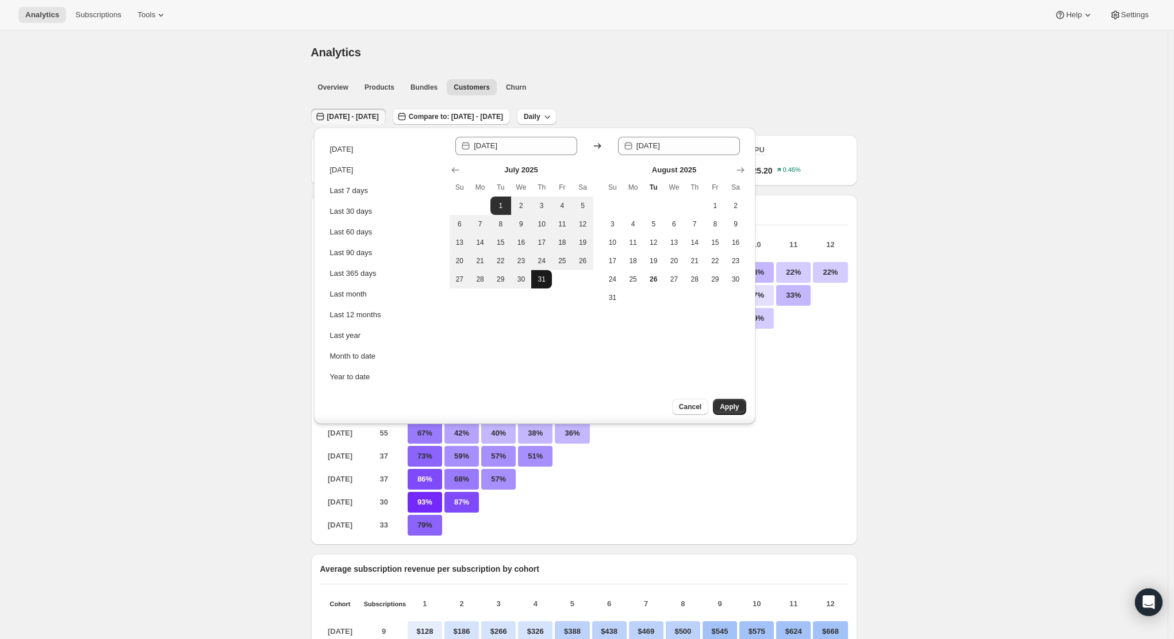
click at [543, 280] on span "31" at bounding box center [541, 279] width 11 height 9
type input "[DATE]"
click at [732, 406] on span "Apply" at bounding box center [729, 406] width 19 height 9
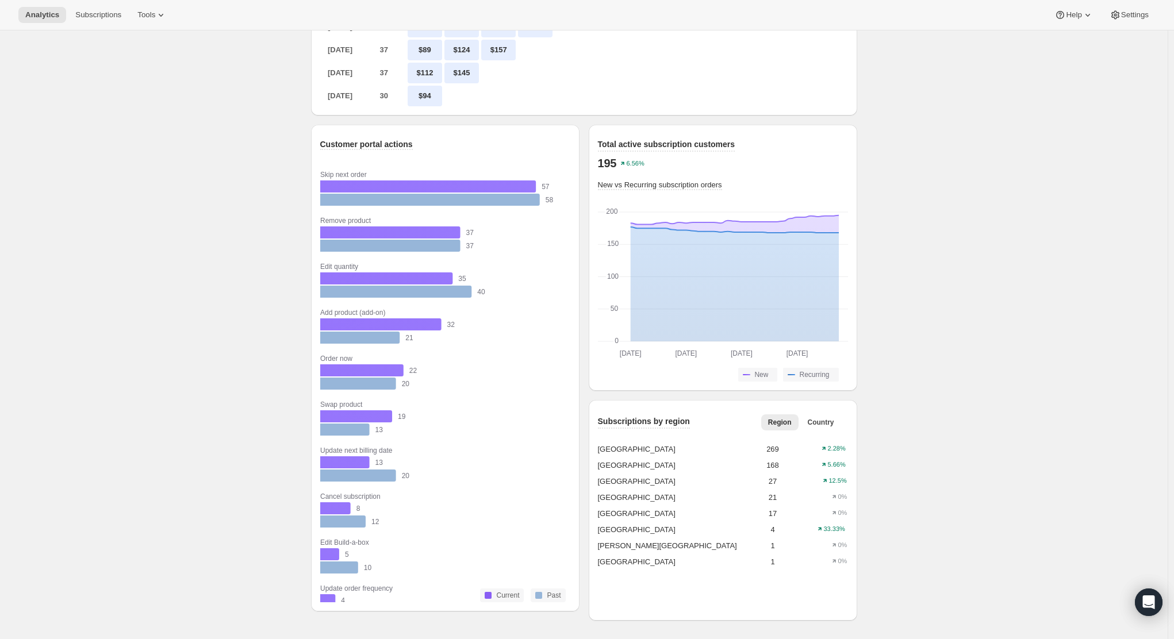
scroll to position [805, 0]
click at [758, 227] on icon "[DATE] [DATE] [DATE] [DATE] [DATE] [DATE] [DATE] [DATE] 0 0 50 50 100 100 150 1…" at bounding box center [723, 283] width 250 height 149
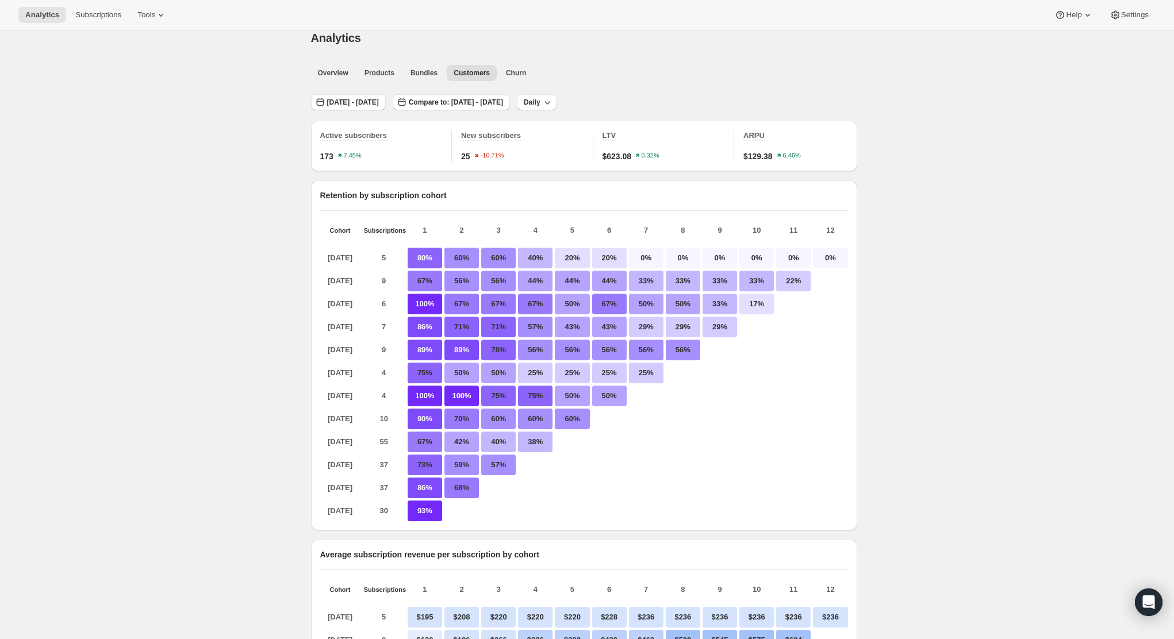
scroll to position [0, 0]
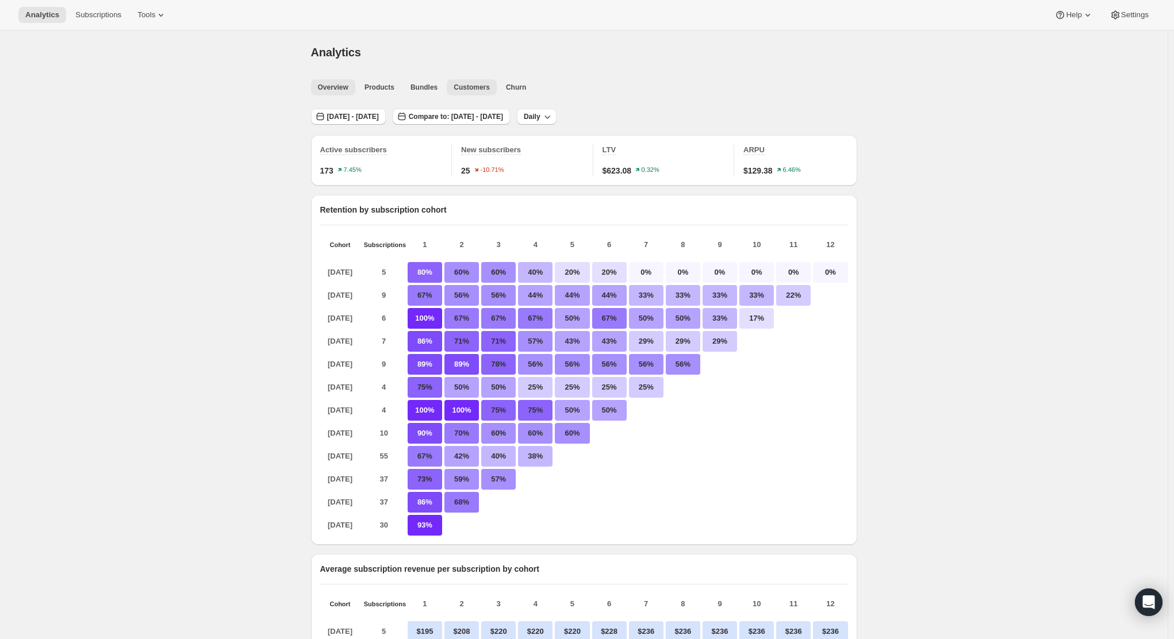
click at [336, 91] on span "Overview" at bounding box center [333, 87] width 30 height 9
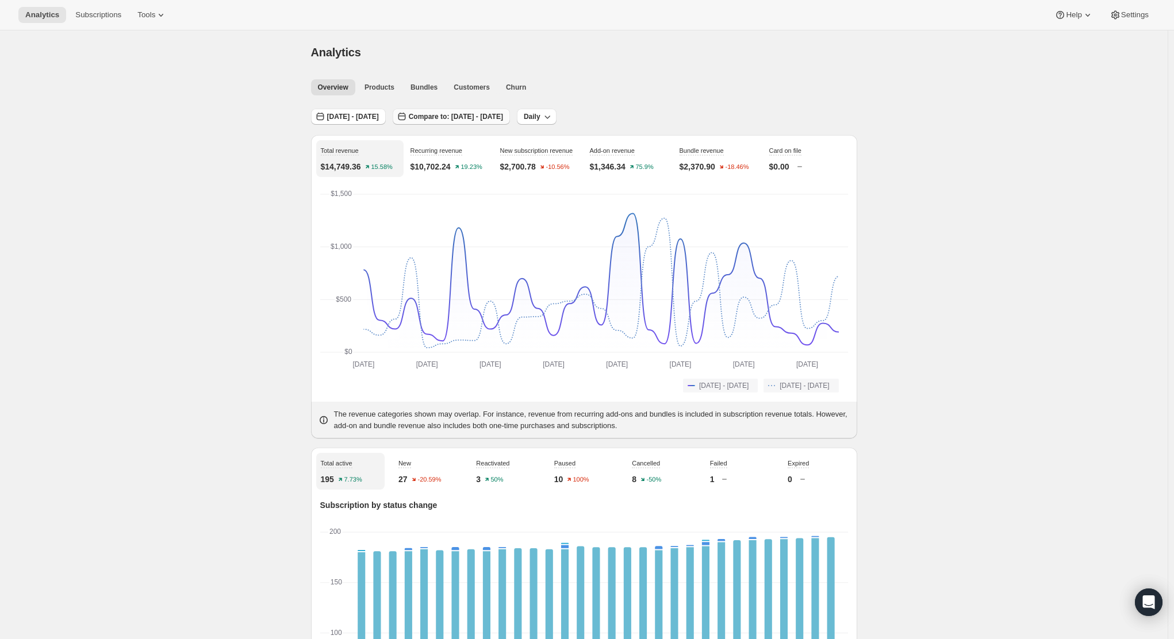
click at [503, 118] on span "Compare to: [DATE] - [DATE]" at bounding box center [456, 116] width 94 height 9
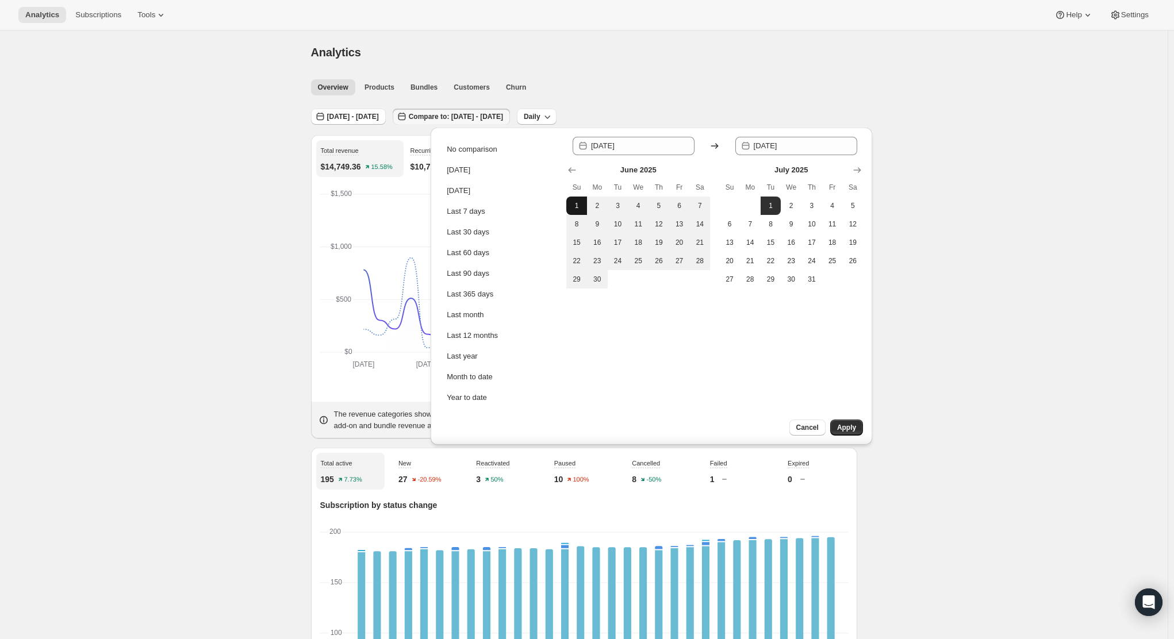
click at [581, 206] on span "1" at bounding box center [576, 205] width 11 height 9
click at [601, 280] on span "30" at bounding box center [596, 279] width 11 height 9
type input "[DATE]"
click at [763, 200] on button "1" at bounding box center [770, 206] width 21 height 18
type input "[DATE]"
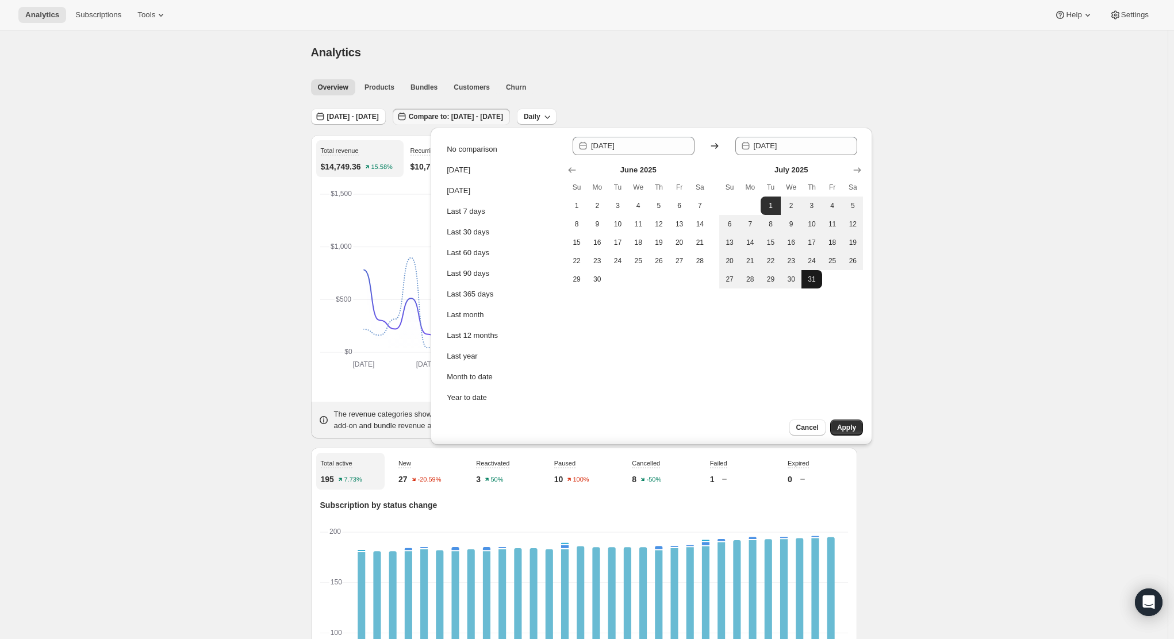
click at [810, 282] on span "31" at bounding box center [811, 279] width 11 height 9
type input "[DATE]"
click at [851, 427] on span "Apply" at bounding box center [846, 427] width 19 height 9
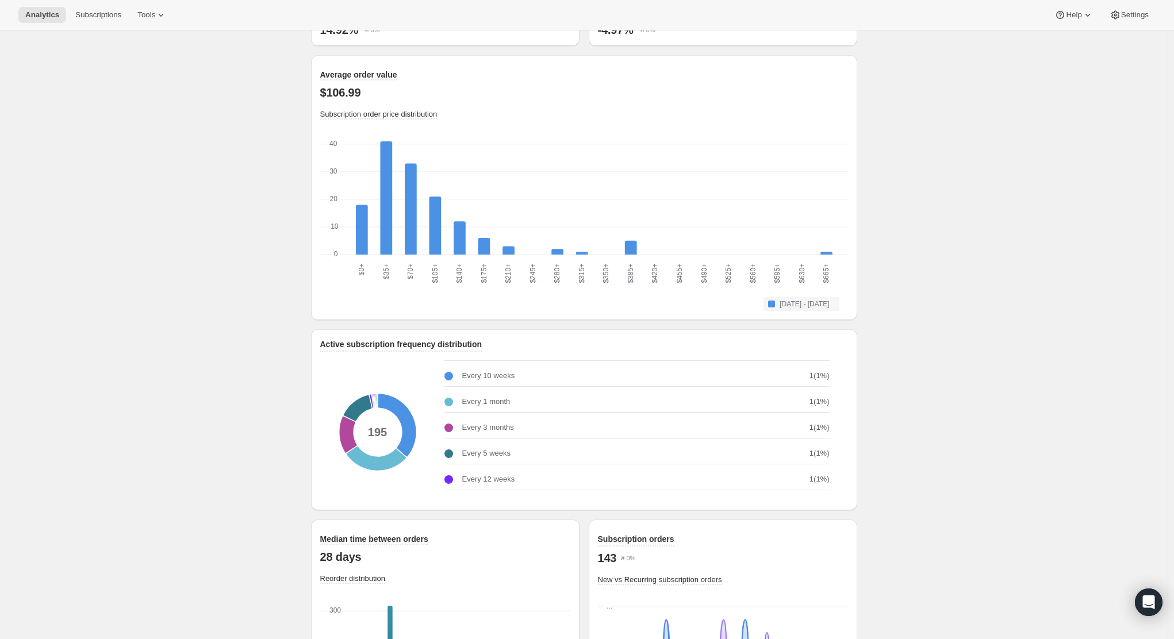
scroll to position [1144, 0]
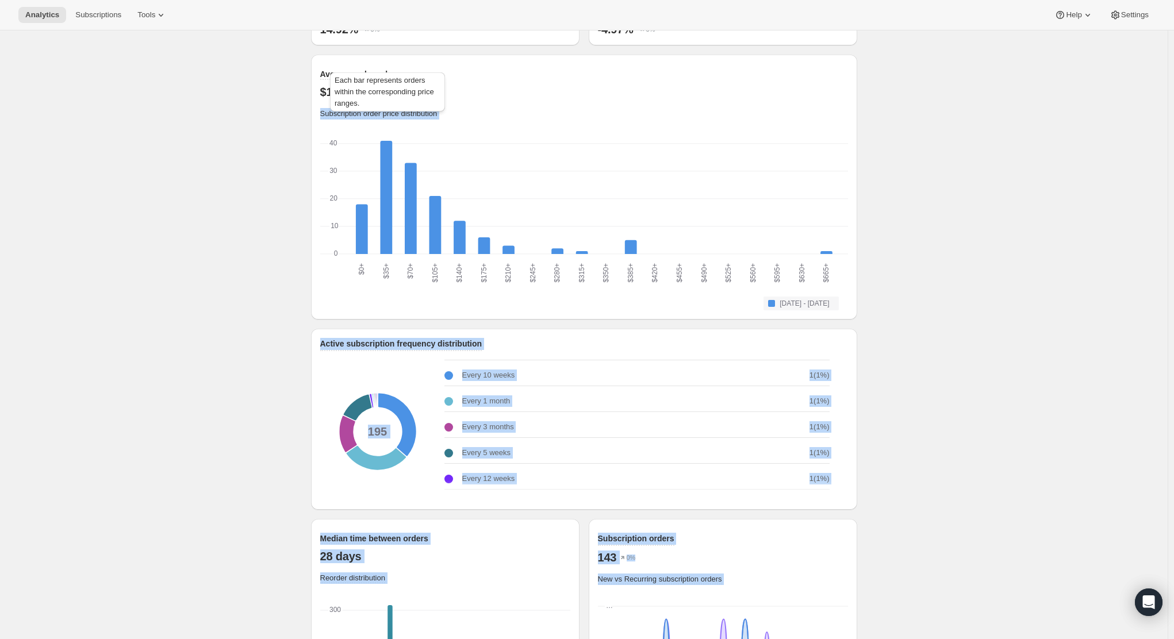
drag, startPoint x: 381, startPoint y: 106, endPoint x: 286, endPoint y: 118, distance: 96.2
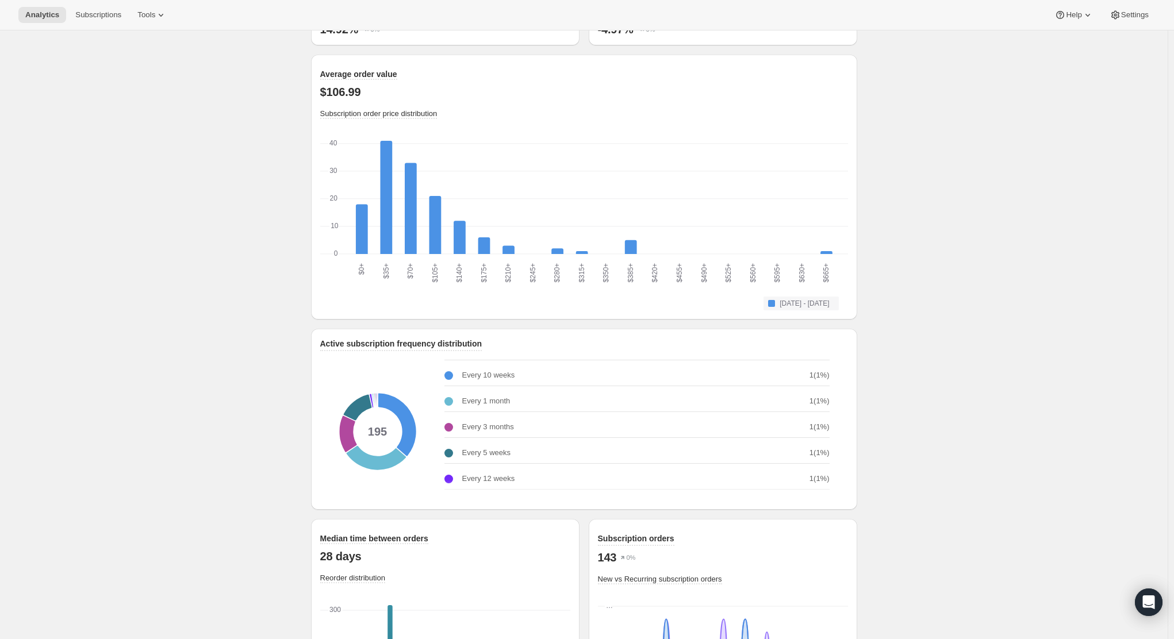
click at [346, 99] on p "$106.99" at bounding box center [584, 92] width 528 height 14
drag, startPoint x: 378, startPoint y: 102, endPoint x: 321, endPoint y: 99, distance: 56.4
click at [321, 99] on div "Average order value $106.99 Subscription order price distribution $0+ $0+ $35+ …" at bounding box center [584, 187] width 546 height 265
copy p "$106.99"
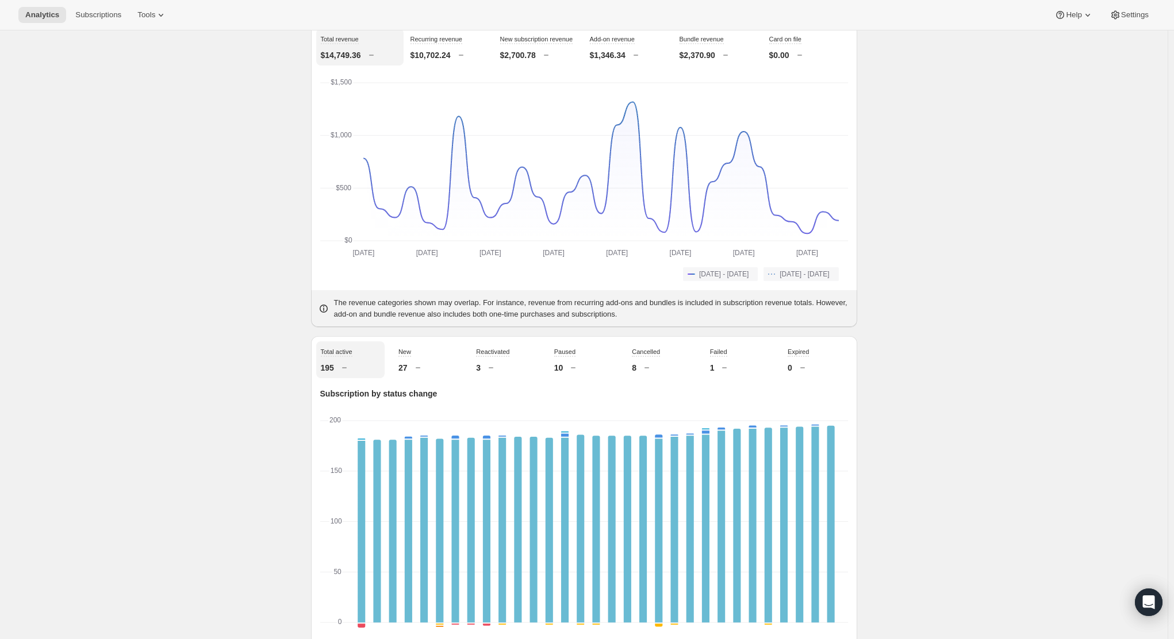
scroll to position [0, 0]
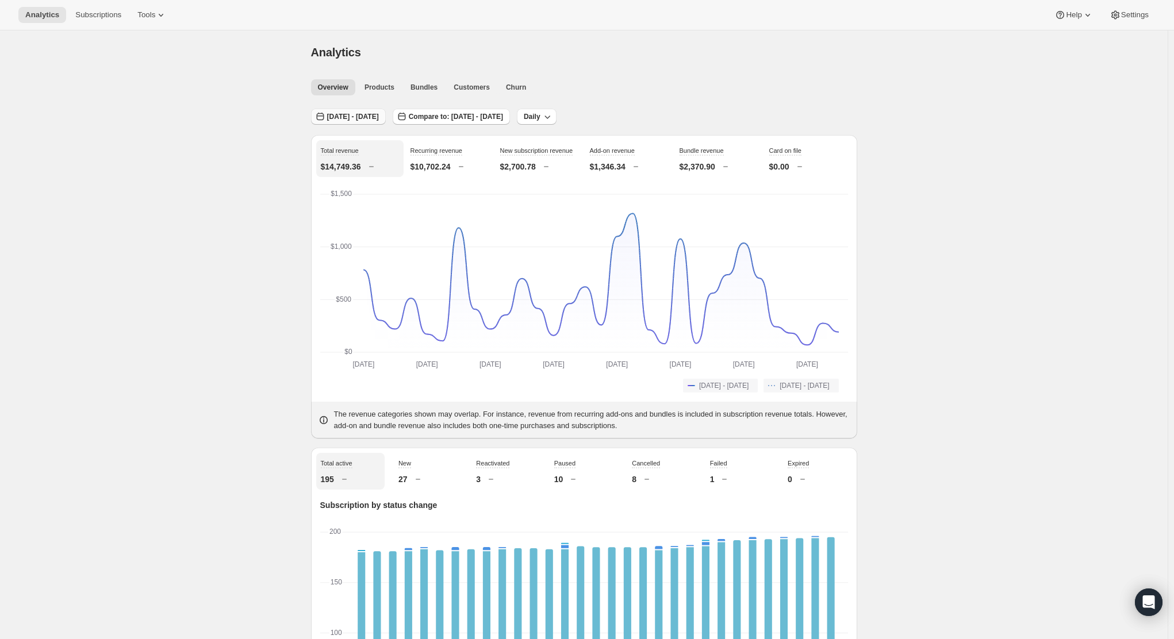
click at [349, 113] on span "[DATE] - [DATE]" at bounding box center [353, 116] width 52 height 9
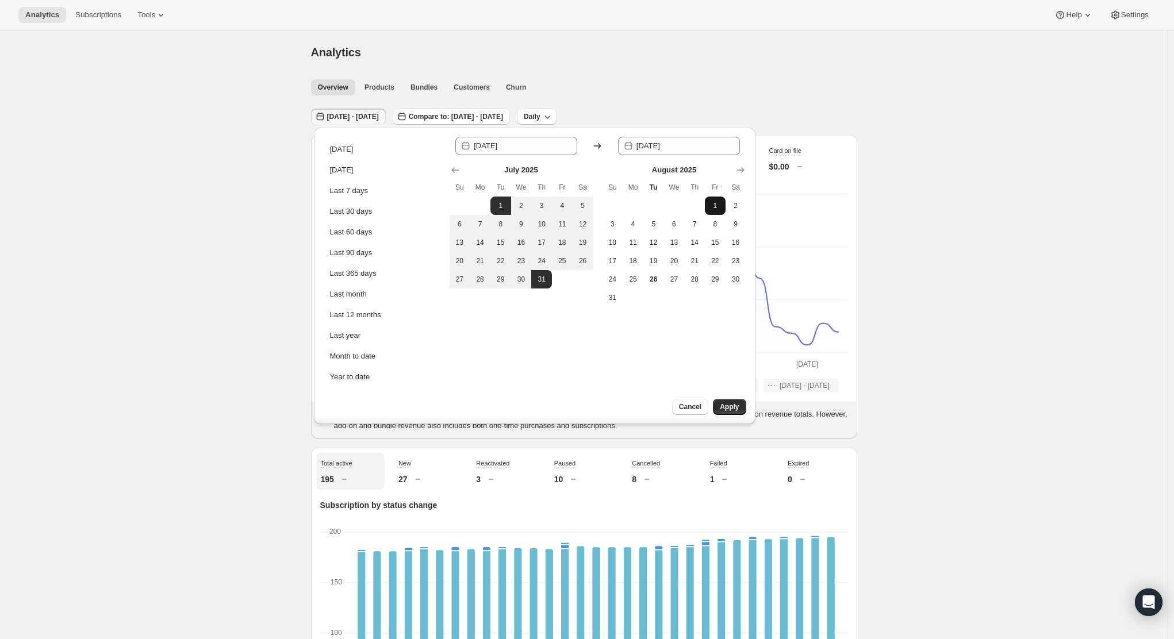
click at [712, 207] on span "1" at bounding box center [714, 205] width 11 height 9
type input "[DATE]"
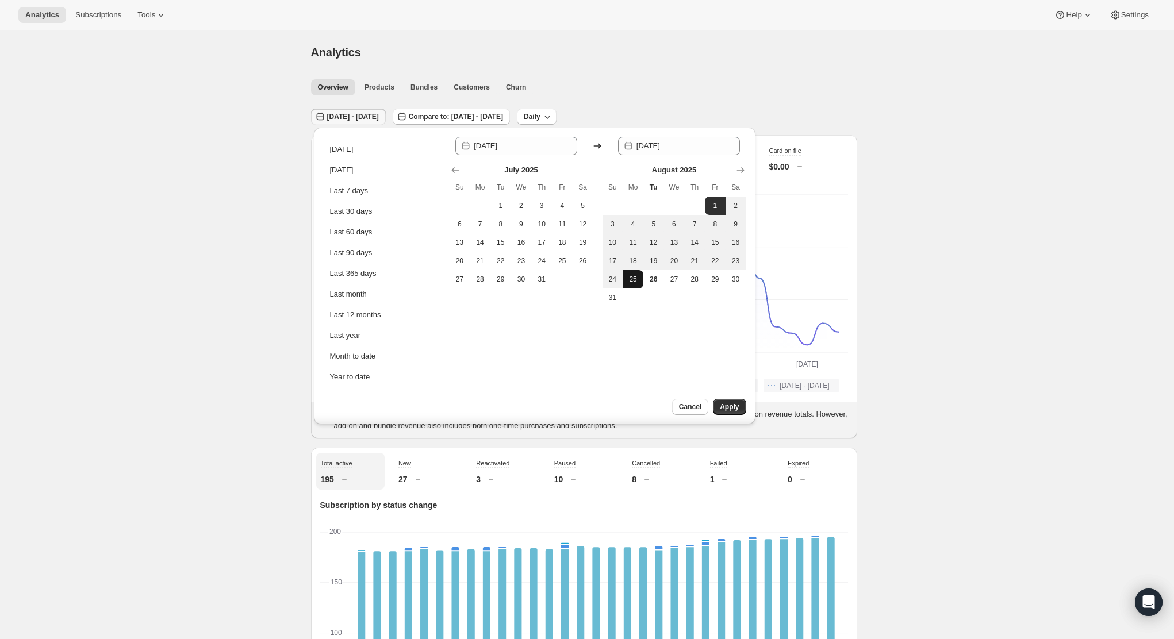
click at [637, 281] on span "25" at bounding box center [632, 279] width 11 height 9
type input "[DATE]"
click at [747, 405] on div "Cancel Apply" at bounding box center [688, 411] width 132 height 25
click at [729, 409] on span "Apply" at bounding box center [729, 406] width 19 height 9
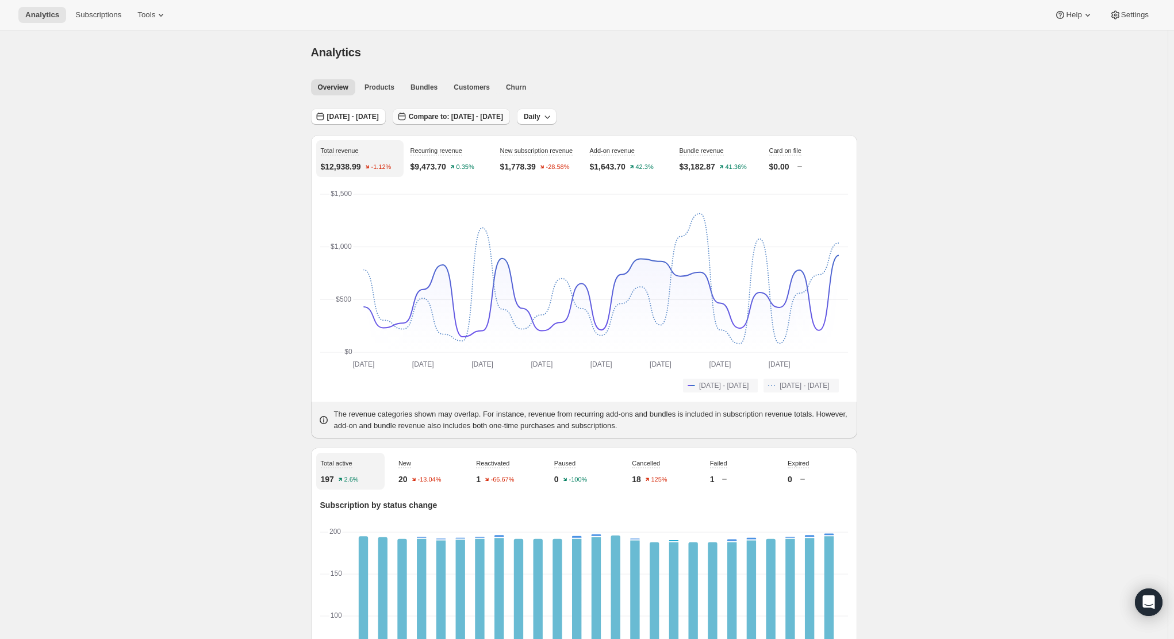
click at [503, 120] on span "Compare to: [DATE] - [DATE]" at bounding box center [456, 116] width 94 height 9
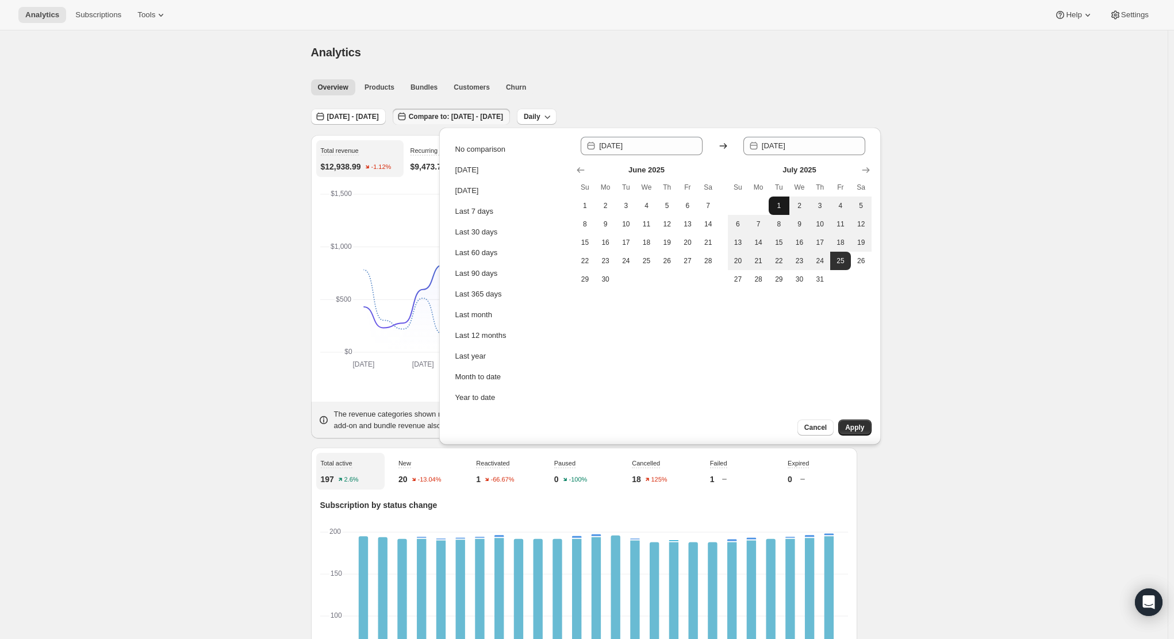
click at [780, 201] on button "1" at bounding box center [778, 206] width 21 height 18
click at [821, 284] on button "31" at bounding box center [819, 279] width 21 height 18
type input "[DATE]"
click at [862, 421] on button "Apply" at bounding box center [854, 428] width 33 height 16
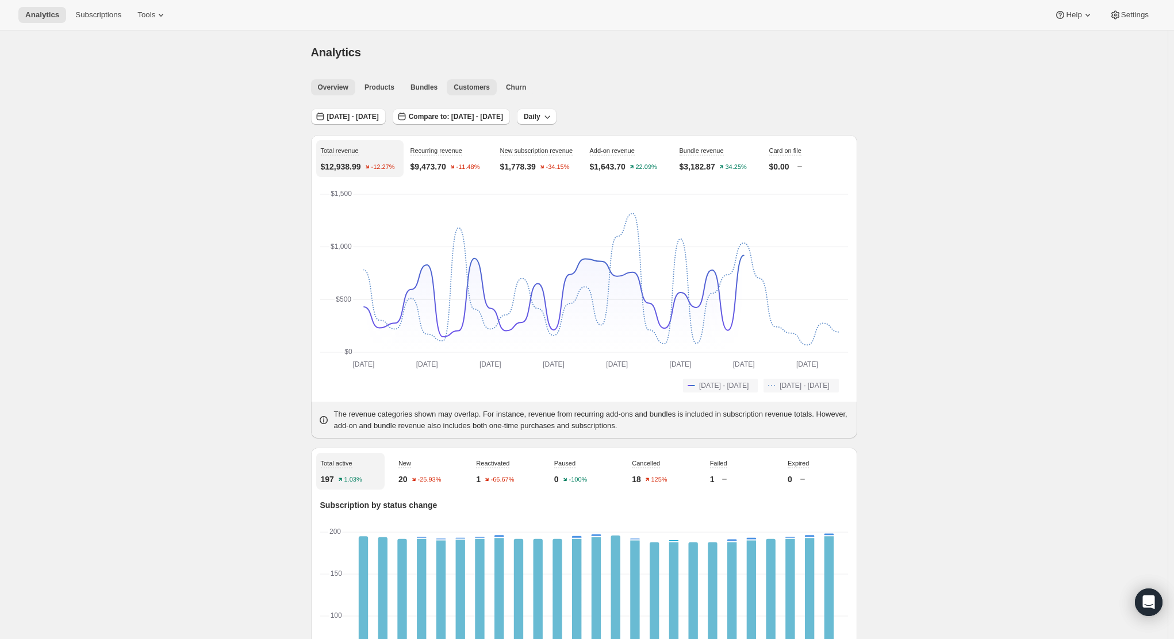
click at [464, 91] on span "Customers" at bounding box center [472, 87] width 36 height 9
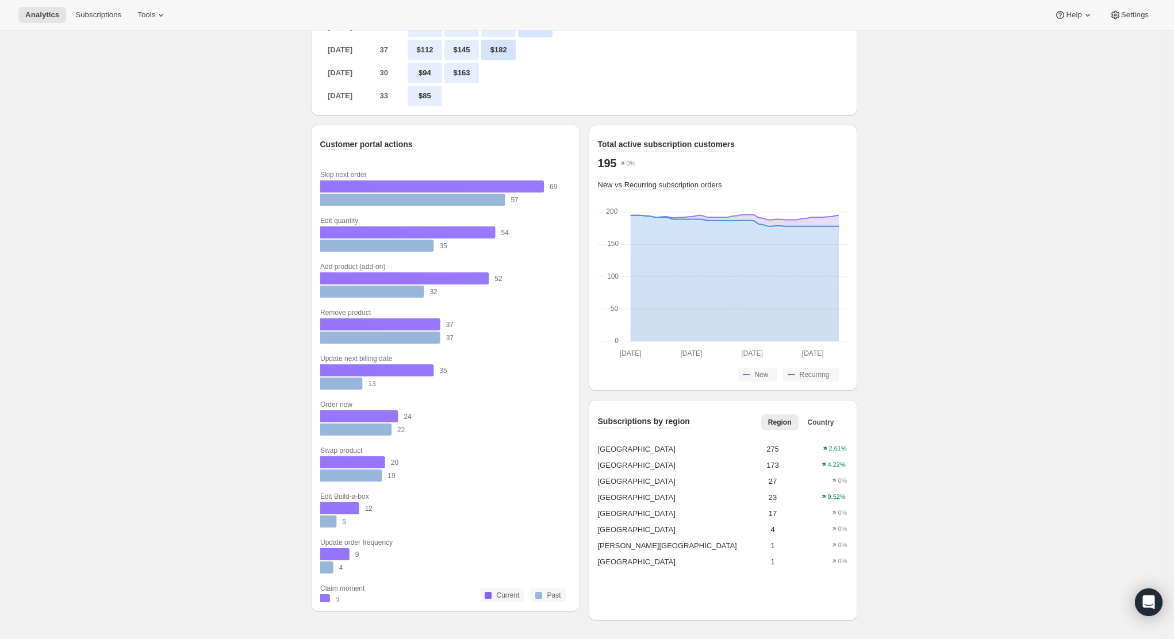
scroll to position [813, 0]
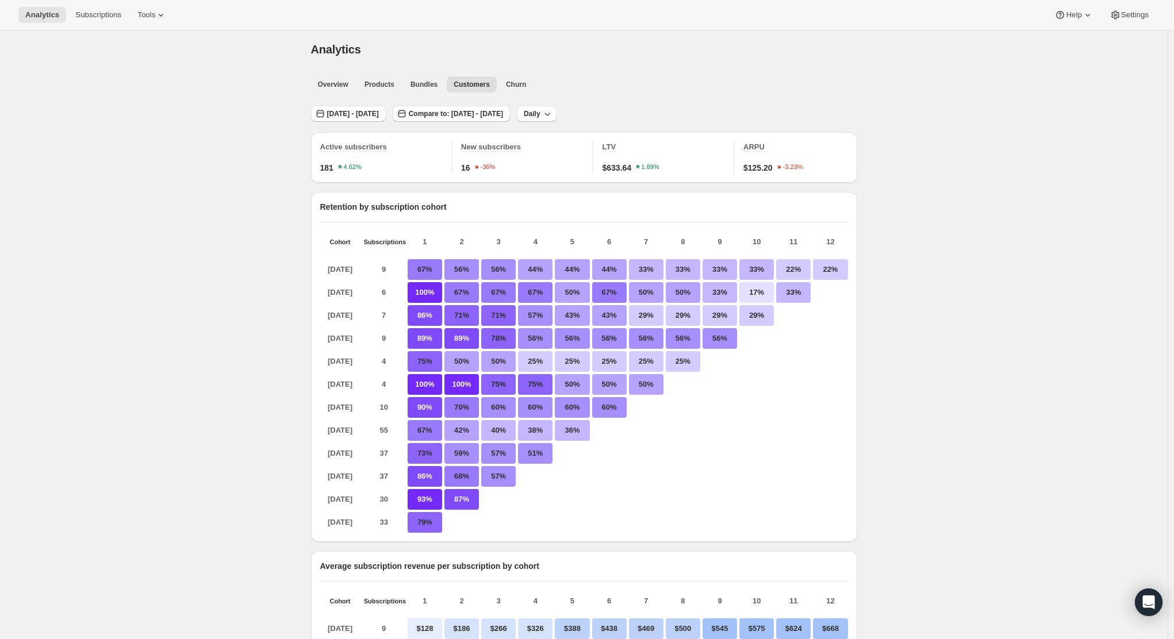
scroll to position [0, 0]
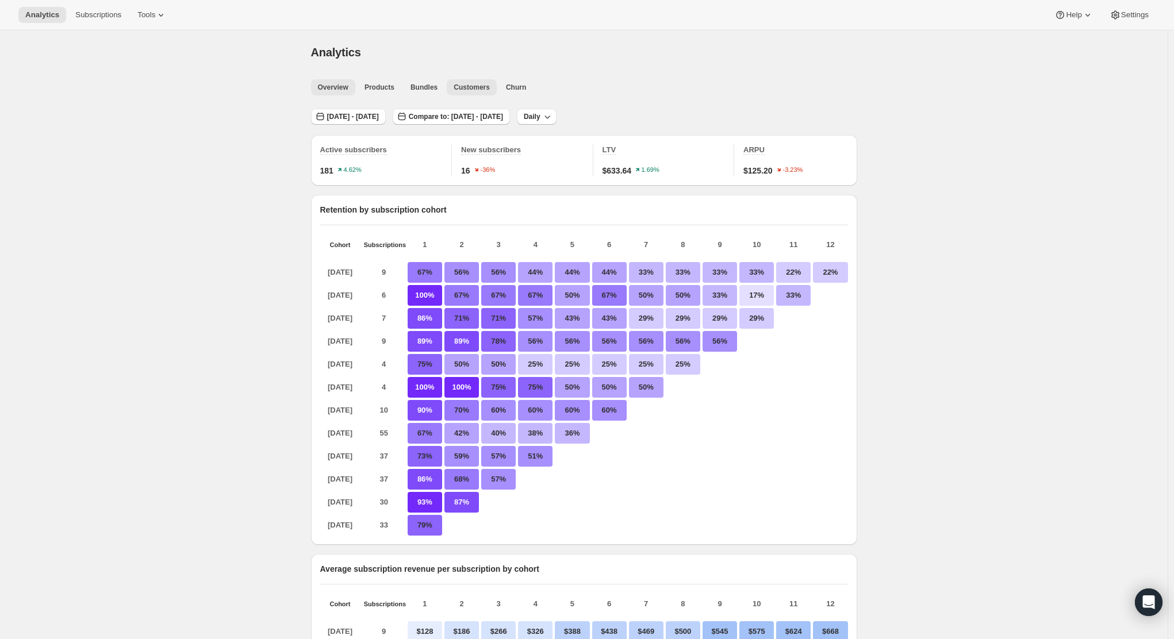
click at [328, 88] on span "Overview" at bounding box center [333, 87] width 30 height 9
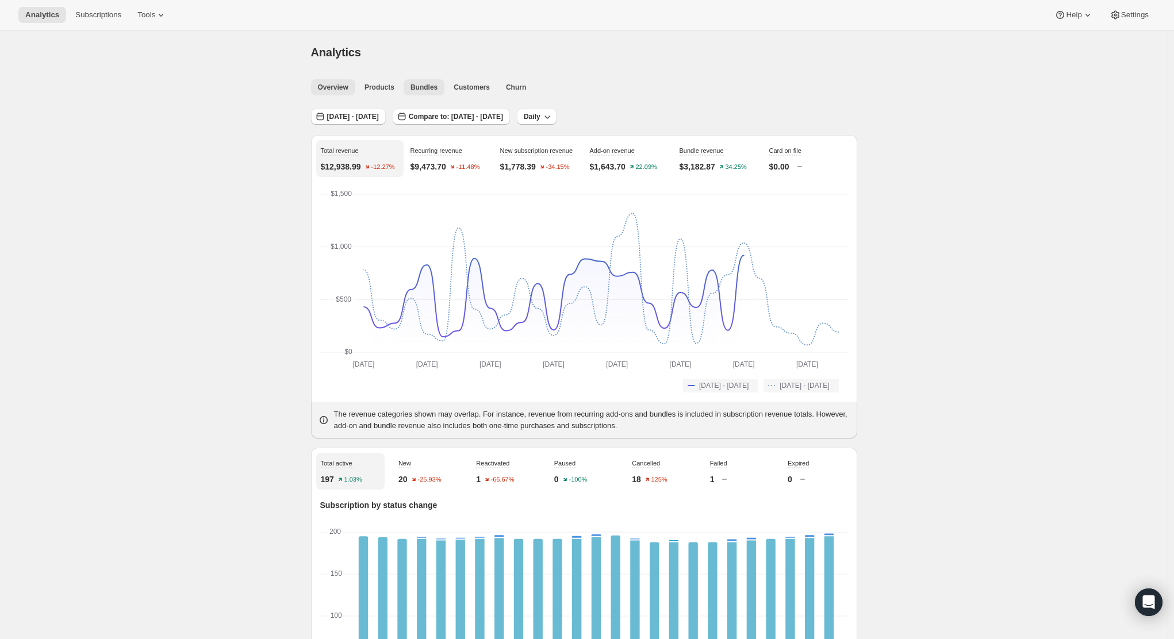
click at [415, 85] on span "Bundles" at bounding box center [423, 87] width 27 height 9
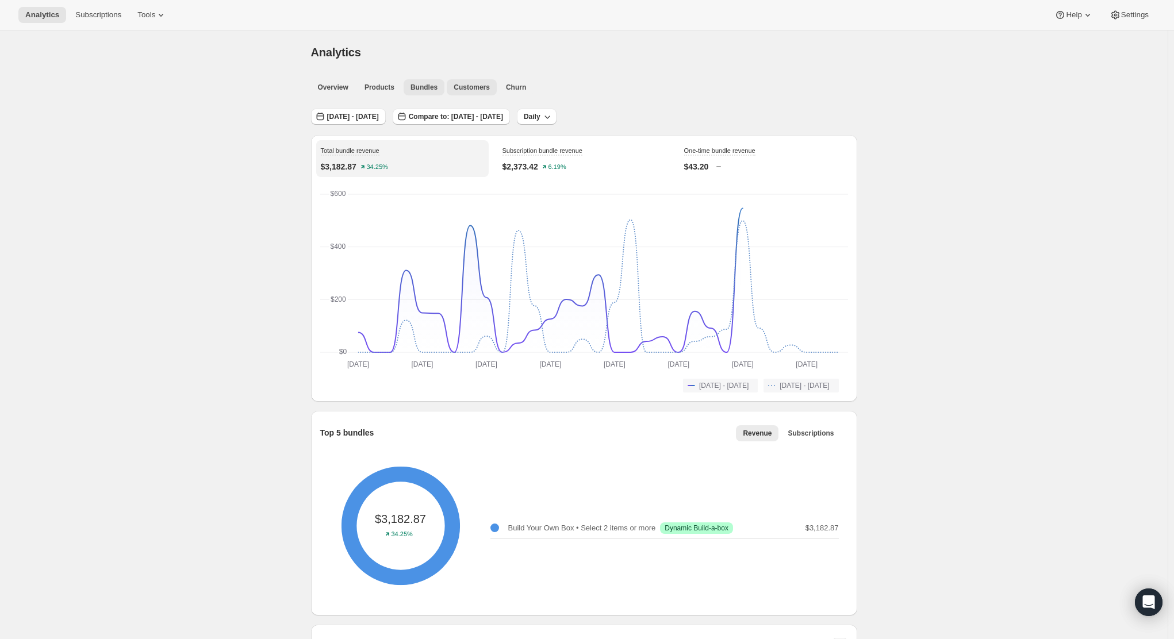
click at [490, 86] on span "Customers" at bounding box center [472, 87] width 36 height 9
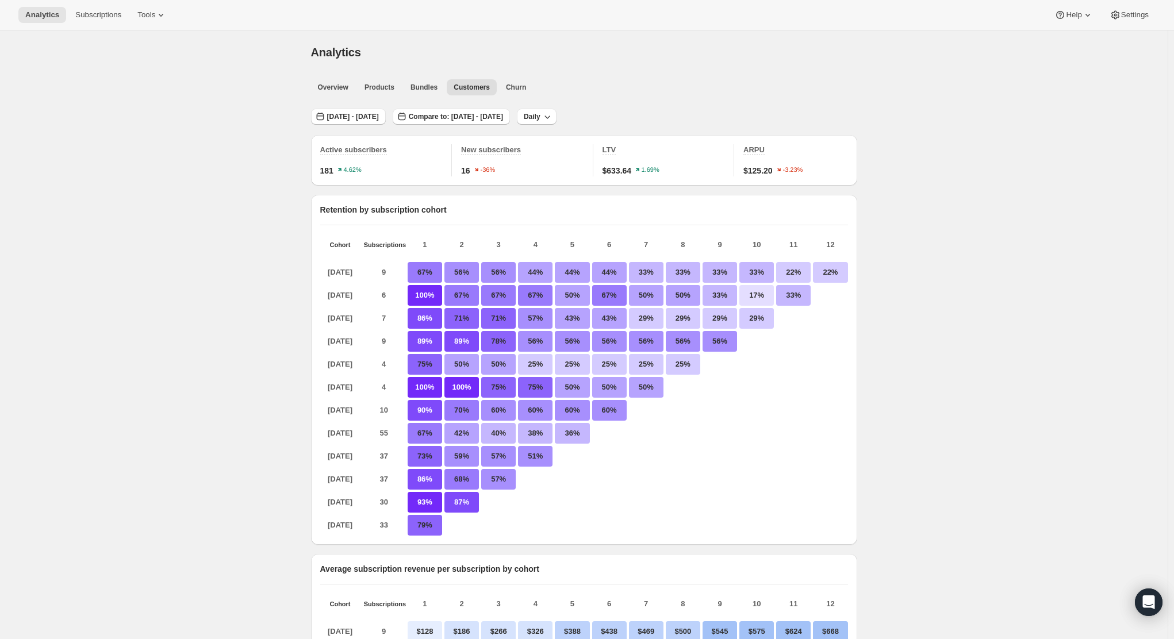
click at [517, 87] on span "Churn" at bounding box center [516, 87] width 20 height 9
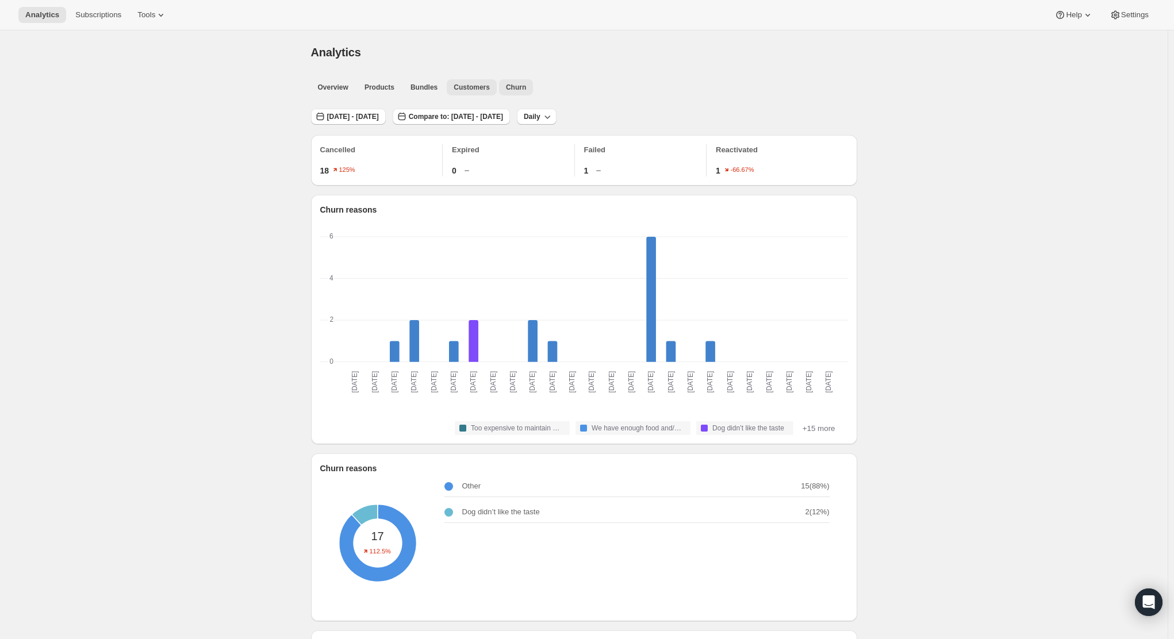
click at [478, 87] on span "Customers" at bounding box center [472, 87] width 36 height 9
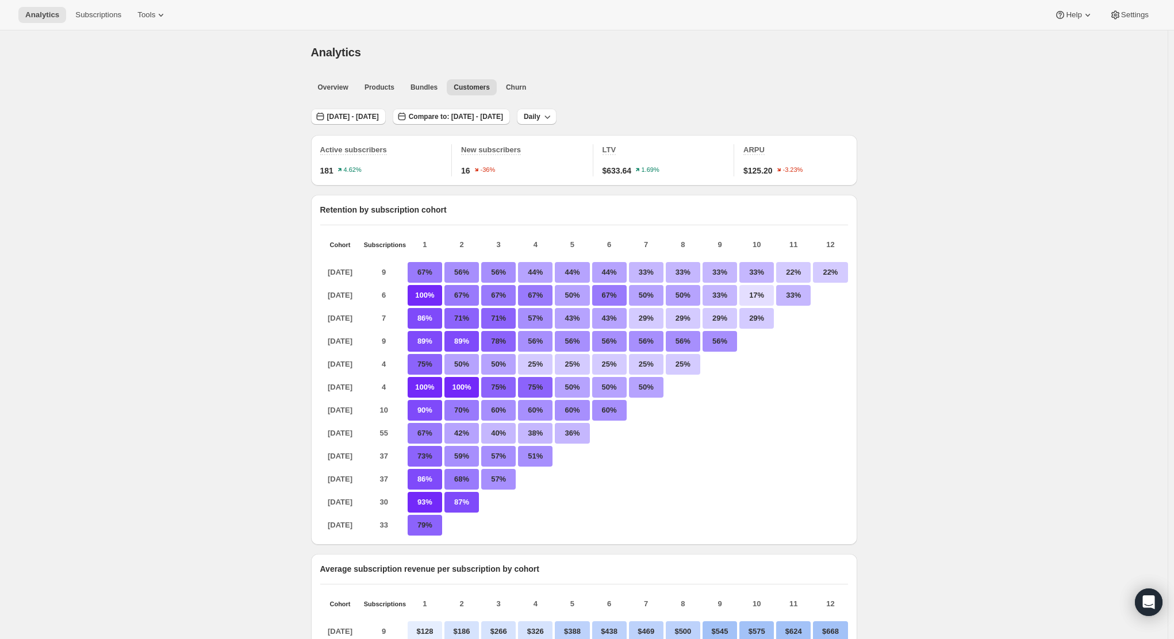
drag, startPoint x: 833, startPoint y: 278, endPoint x: 748, endPoint y: 392, distance: 142.1
click at [748, 392] on div at bounding box center [756, 387] width 34 height 21
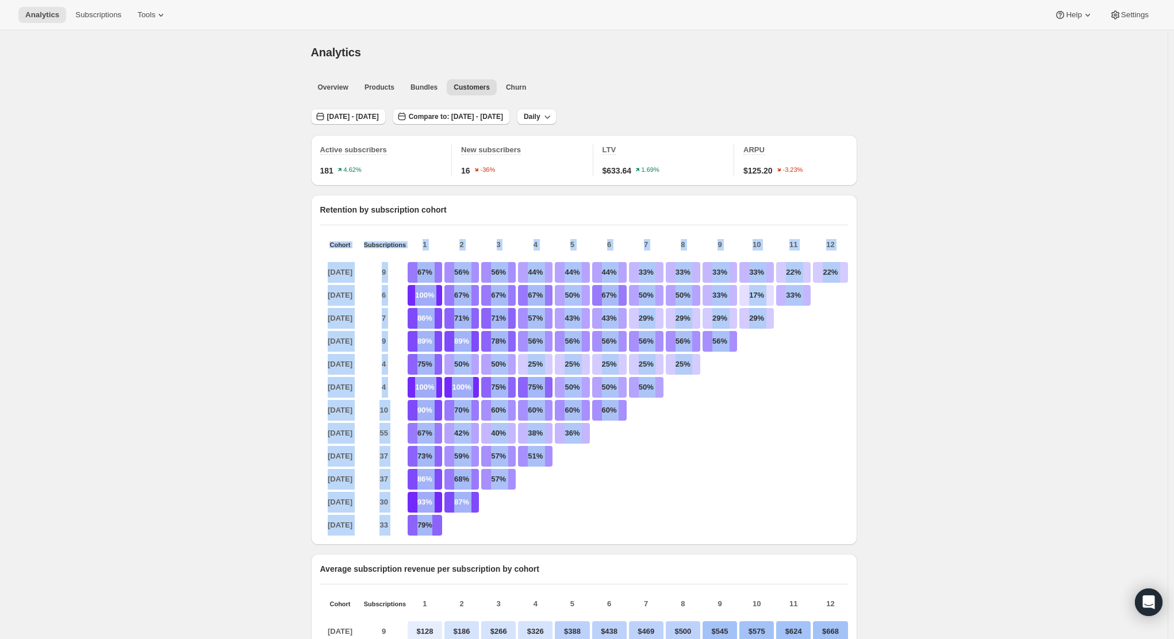
drag, startPoint x: 326, startPoint y: 251, endPoint x: 648, endPoint y: 512, distance: 414.5
click at [638, 531] on div "Cohort Subscriptions 1 2 3 4 5 6 7 8 9 10 11 [DATE] 9 67% 56% 56% 44% 44% 44% 3…" at bounding box center [584, 387] width 528 height 297
click at [737, 421] on div at bounding box center [719, 410] width 34 height 21
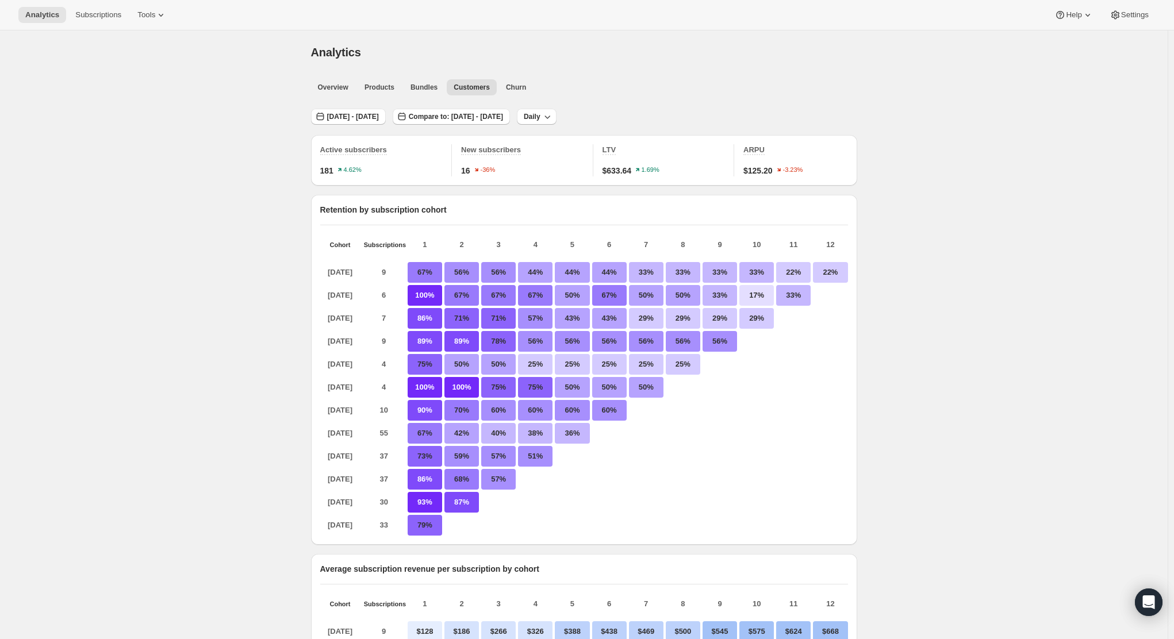
drag, startPoint x: 1024, startPoint y: 371, endPoint x: 990, endPoint y: 363, distance: 35.5
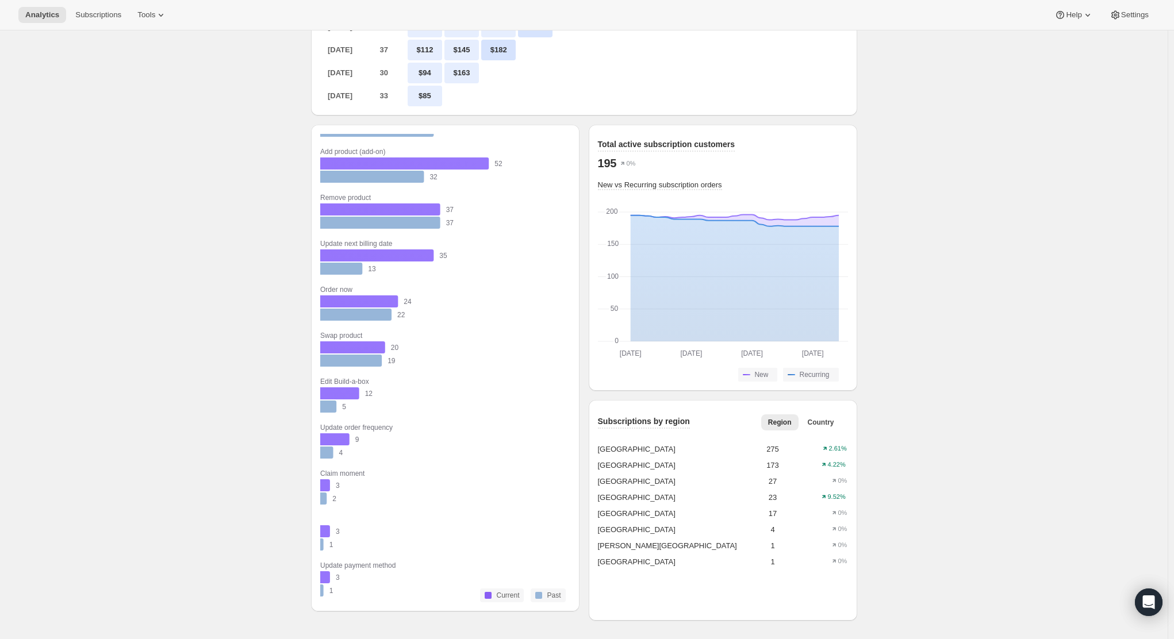
scroll to position [813, 0]
drag, startPoint x: 736, startPoint y: 444, endPoint x: 916, endPoint y: 458, distance: 181.0
drag, startPoint x: 755, startPoint y: 448, endPoint x: 784, endPoint y: 454, distance: 29.9
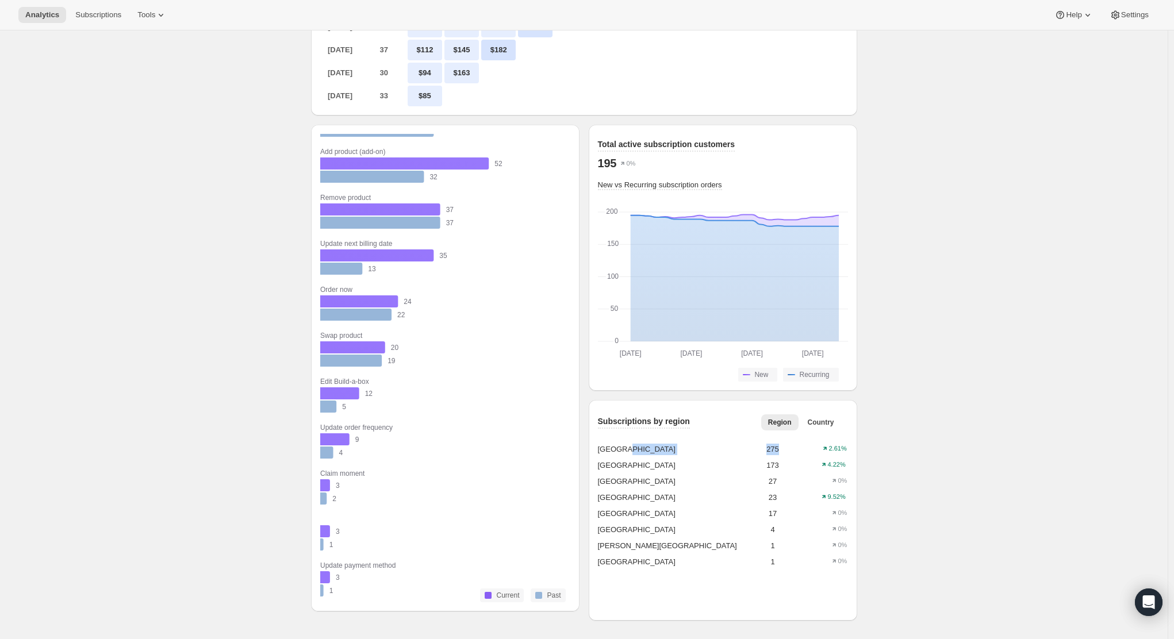
click at [784, 454] on div "Ontario 275 2.61%" at bounding box center [723, 449] width 250 height 11
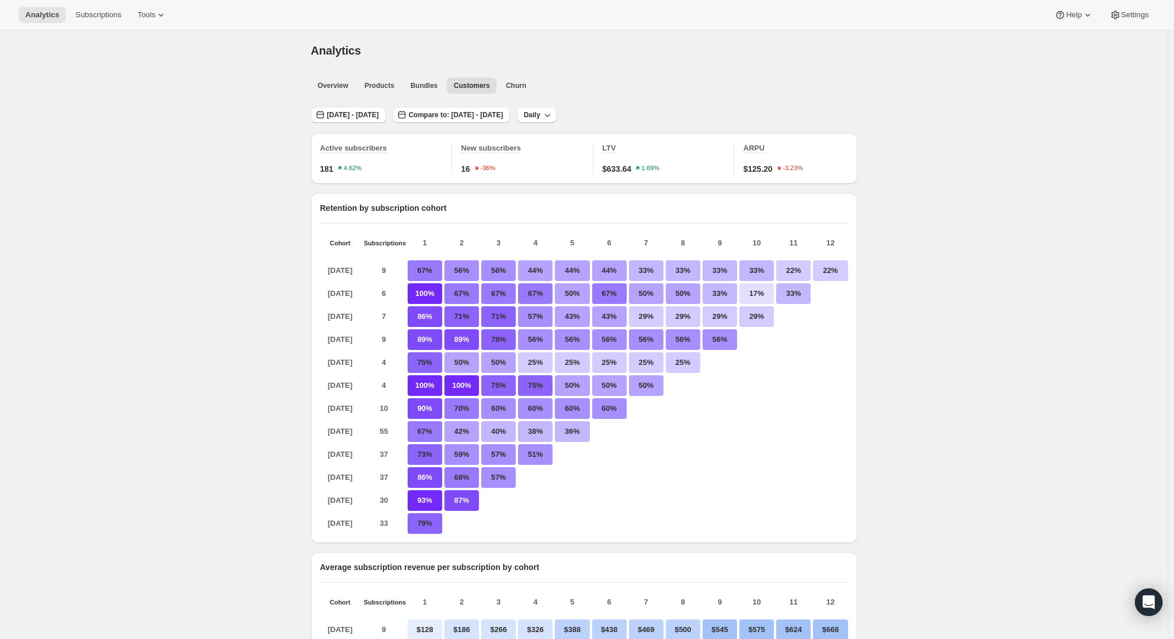
scroll to position [0, 0]
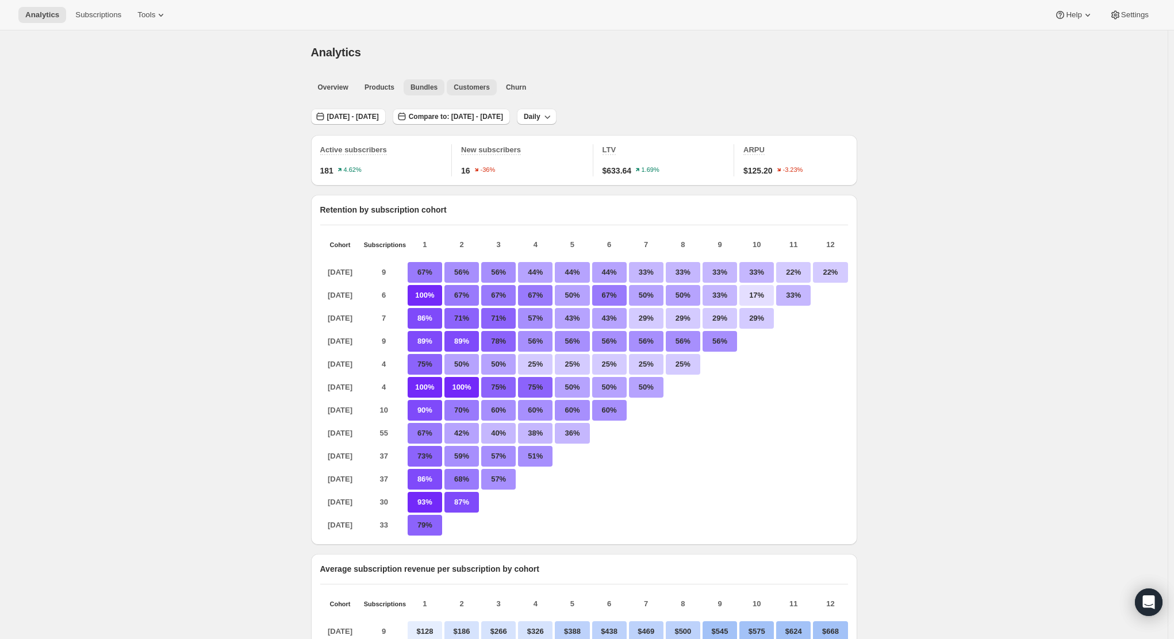
click at [421, 86] on span "Bundles" at bounding box center [423, 87] width 27 height 9
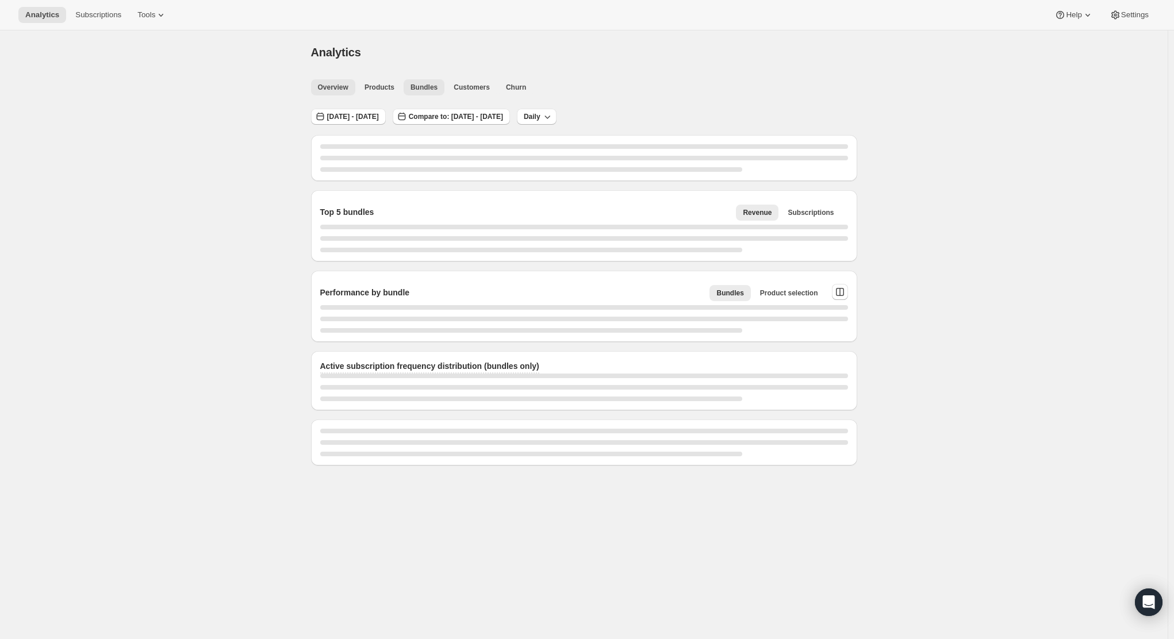
click at [345, 85] on span "Overview" at bounding box center [333, 87] width 30 height 9
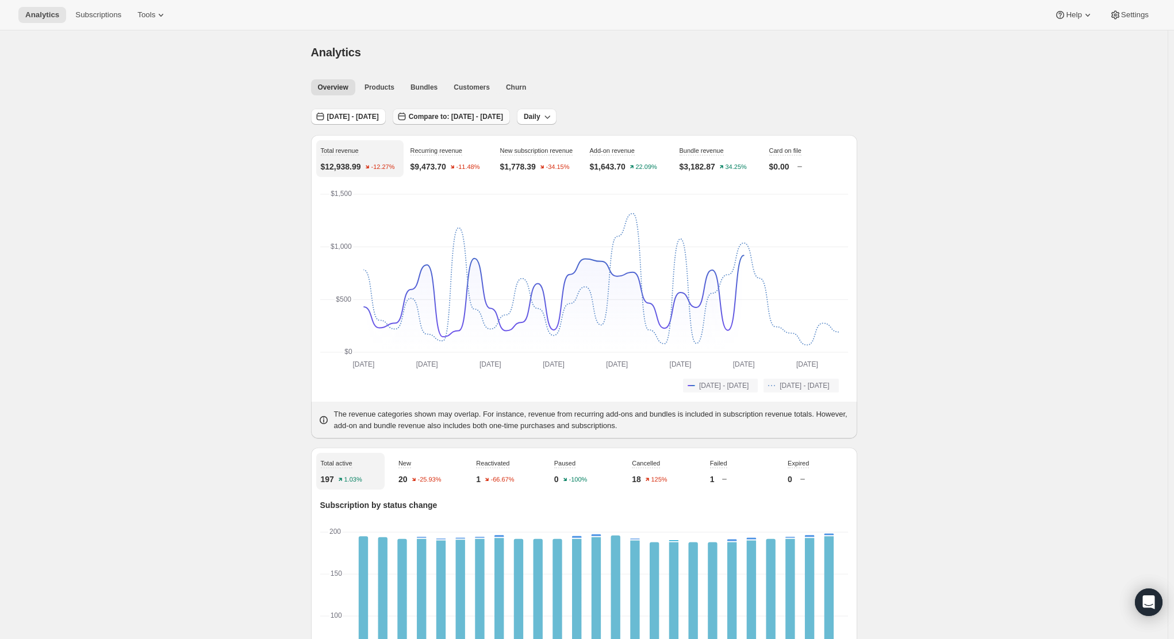
click at [503, 116] on span "Compare to: [DATE] - [DATE]" at bounding box center [456, 116] width 94 height 9
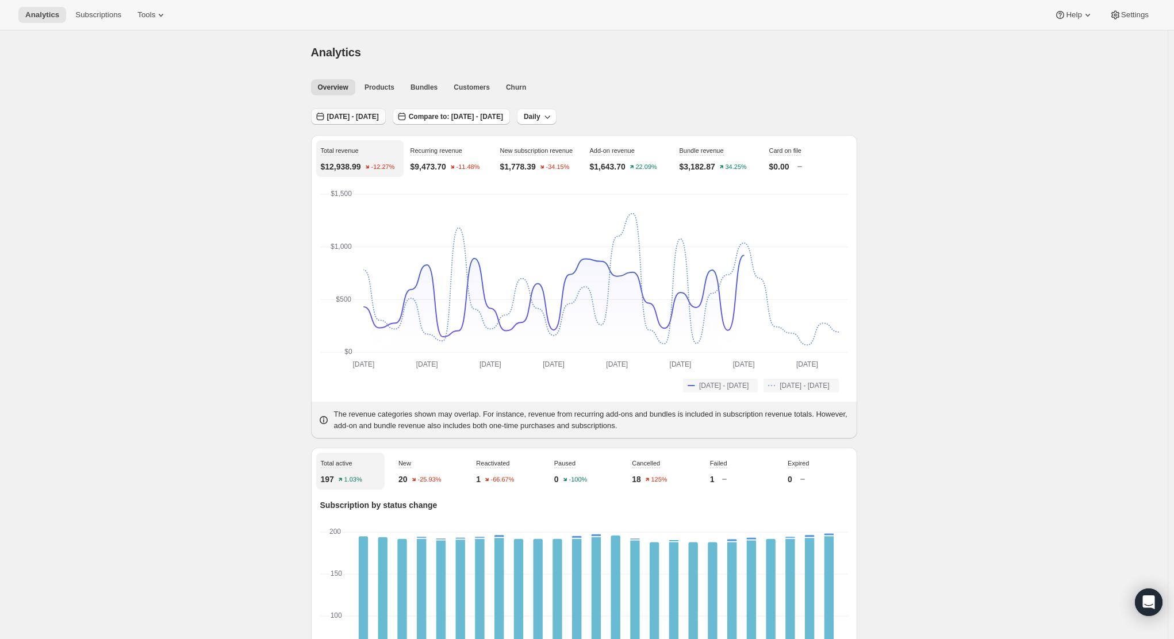
click at [341, 118] on span "[DATE] - [DATE]" at bounding box center [353, 116] width 52 height 9
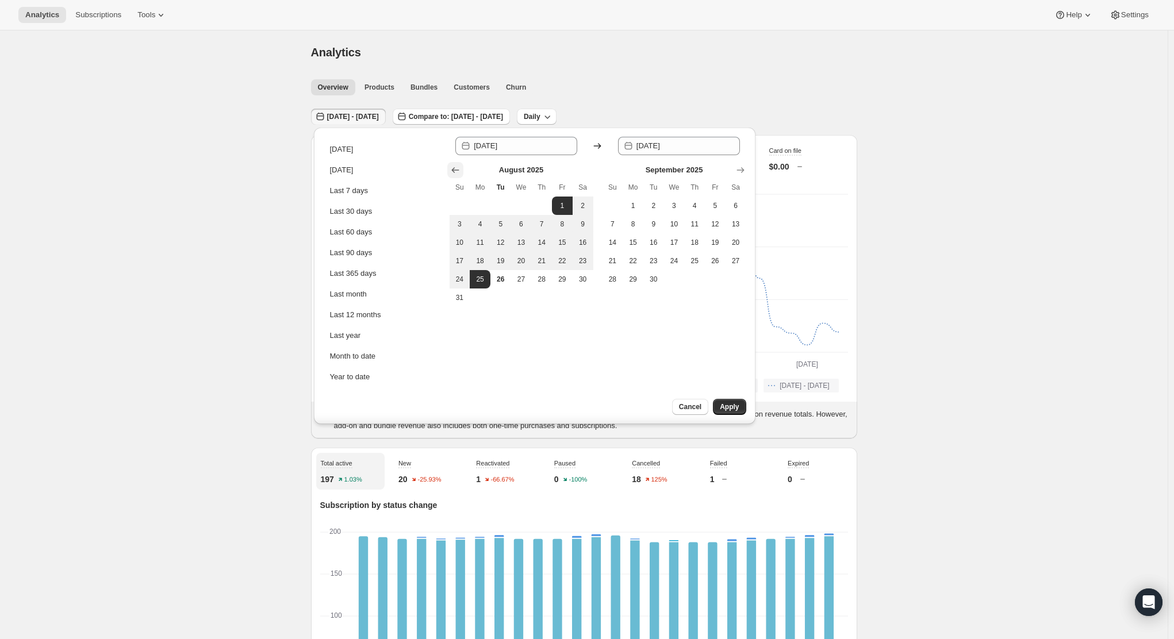
click at [456, 172] on icon "Show previous month, July 2025" at bounding box center [454, 169] width 11 height 11
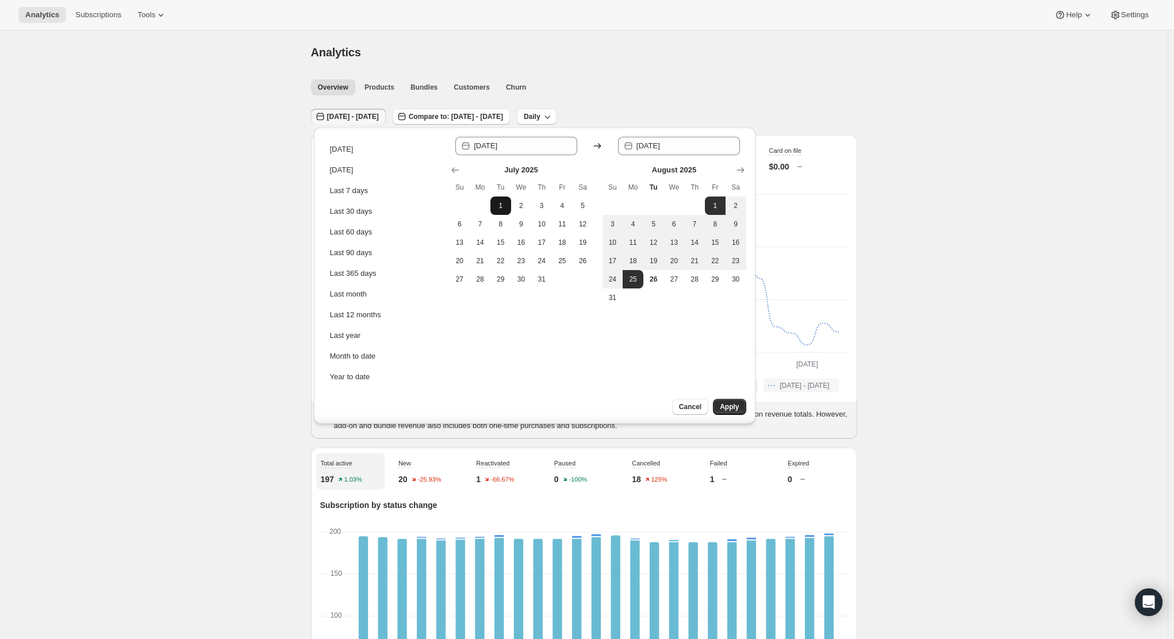
click at [508, 201] on button "1" at bounding box center [500, 206] width 21 height 18
type input "[DATE]"
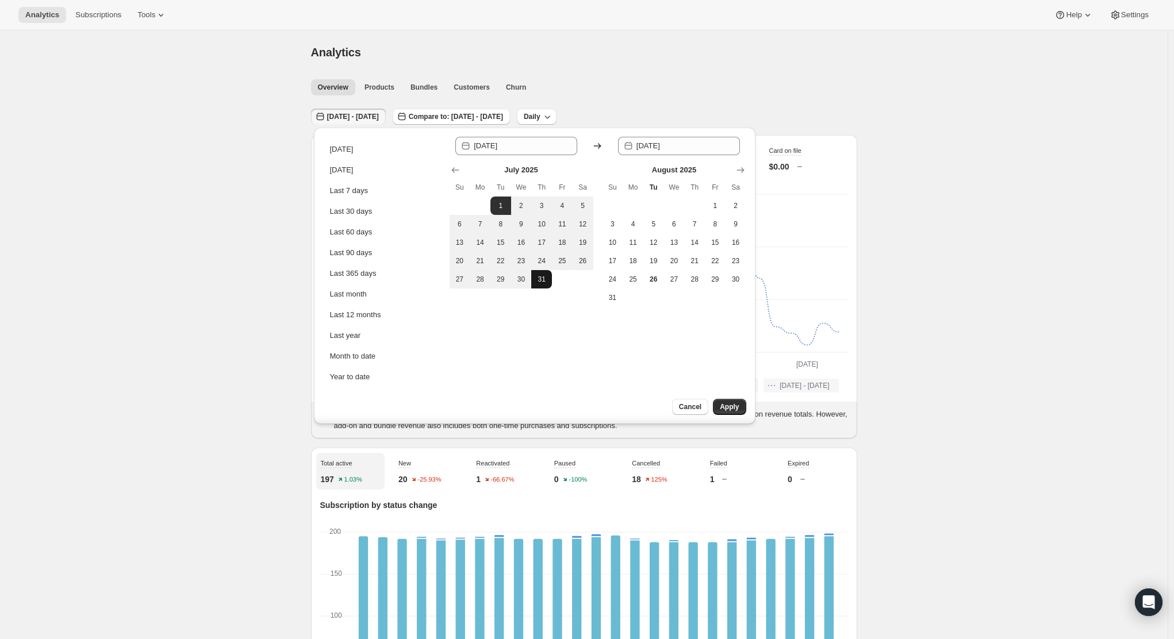
click at [543, 281] on span "31" at bounding box center [541, 279] width 11 height 9
type input "[DATE]"
click at [726, 410] on span "Apply" at bounding box center [729, 406] width 19 height 9
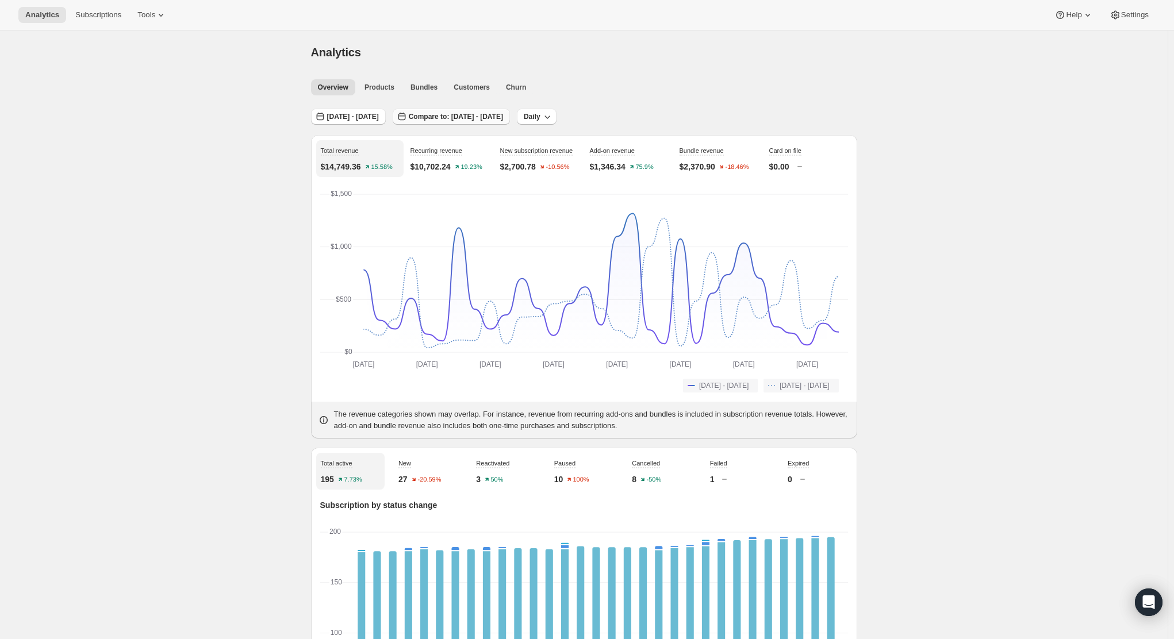
click at [503, 120] on span "Compare to: [DATE] - [DATE]" at bounding box center [456, 116] width 94 height 9
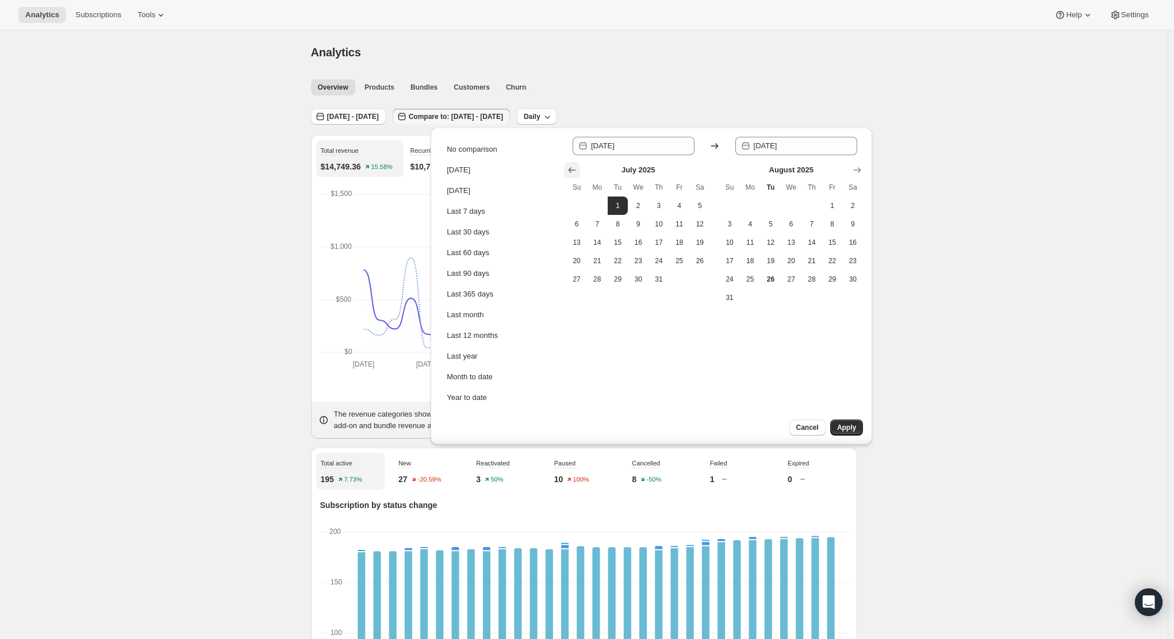
click at [571, 166] on icon "Show previous month, June 2025" at bounding box center [571, 169] width 11 height 11
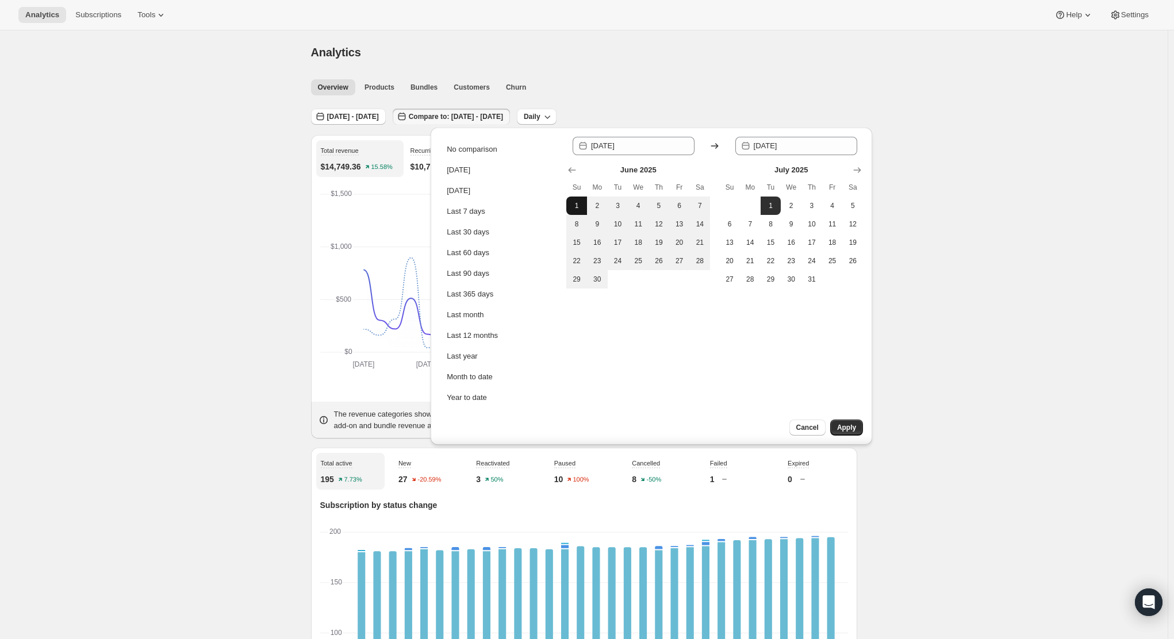
click at [576, 202] on span "1" at bounding box center [576, 205] width 11 height 9
click at [606, 282] on button "30" at bounding box center [597, 279] width 21 height 18
type input "[DATE]"
click at [844, 424] on span "Apply" at bounding box center [846, 427] width 19 height 9
